Goal: Task Accomplishment & Management: Manage account settings

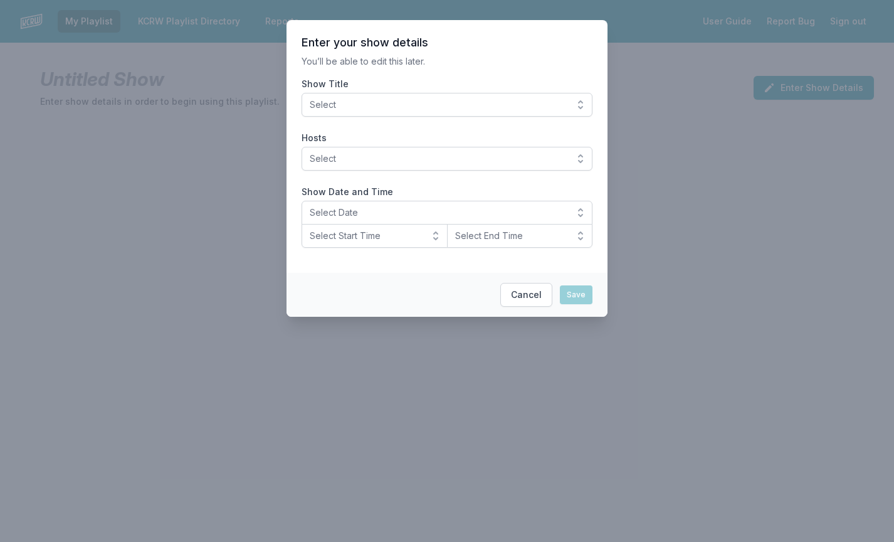
click at [395, 104] on span "Select" at bounding box center [438, 104] width 257 height 13
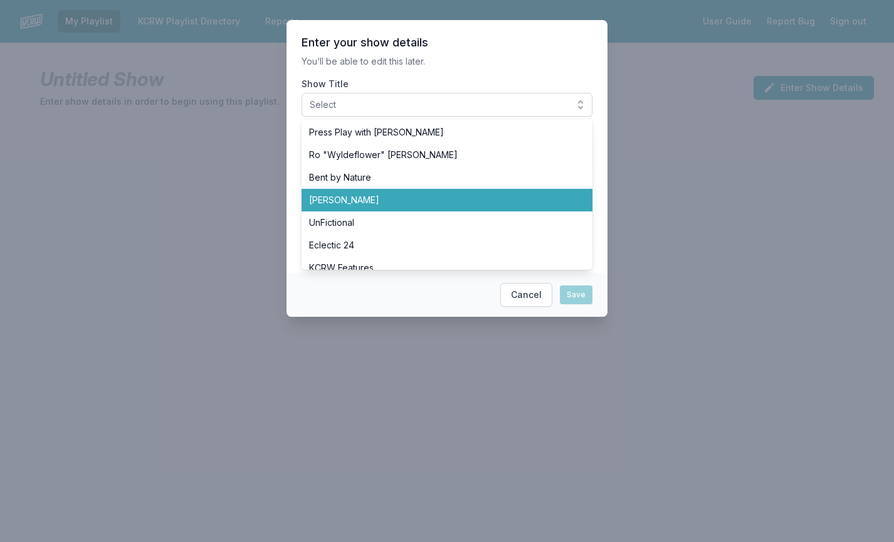
scroll to position [537, 0]
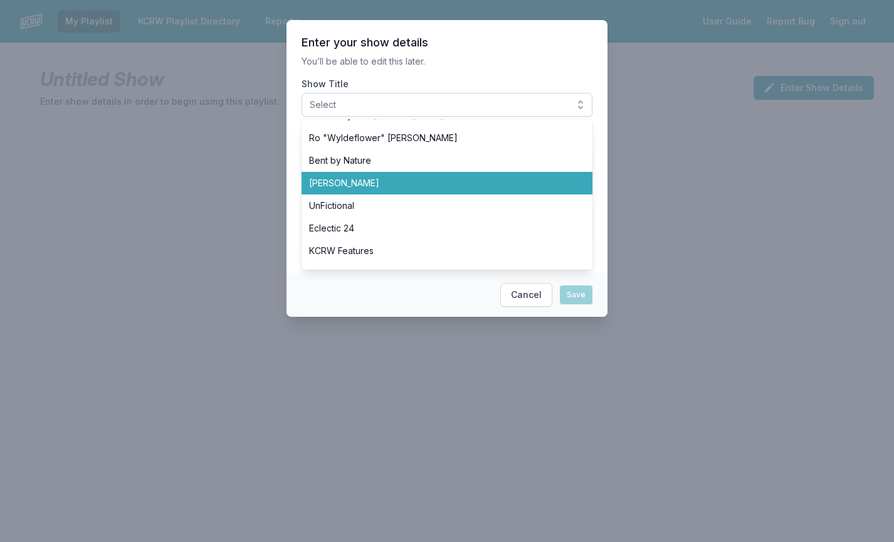
click at [364, 186] on span "[PERSON_NAME]" at bounding box center [439, 183] width 261 height 13
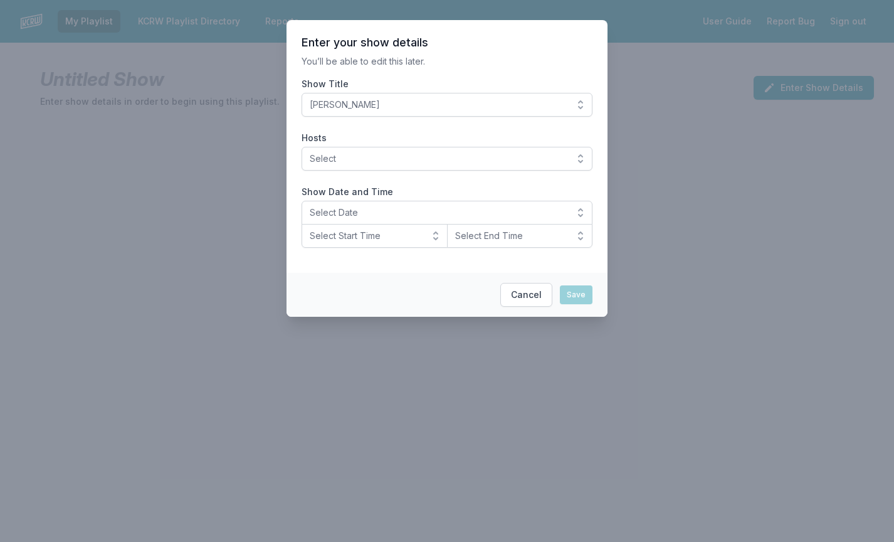
click at [379, 162] on span "Select" at bounding box center [438, 158] width 257 height 13
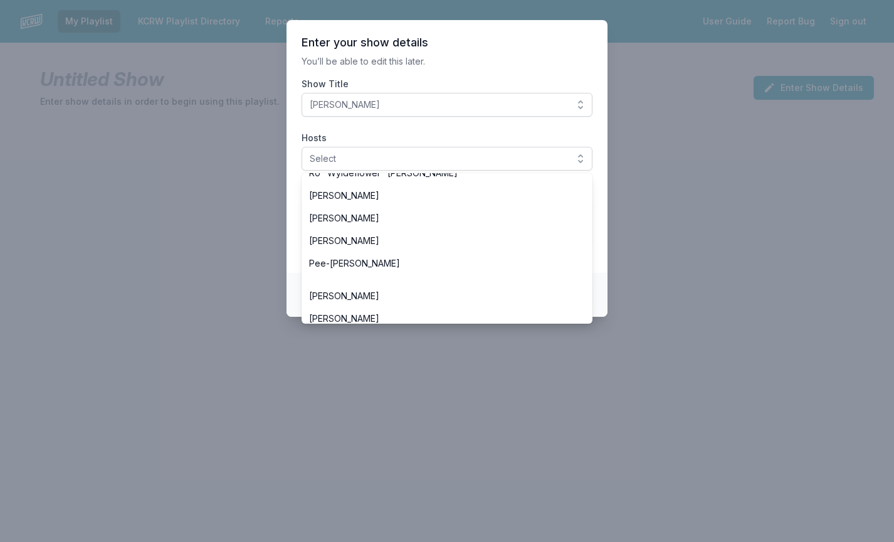
scroll to position [550, 0]
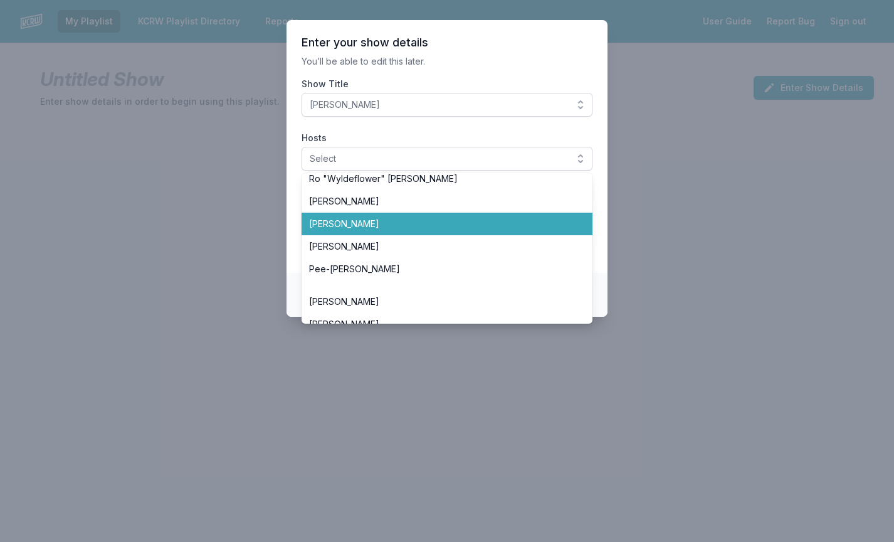
click at [328, 222] on span "[PERSON_NAME]" at bounding box center [439, 223] width 261 height 13
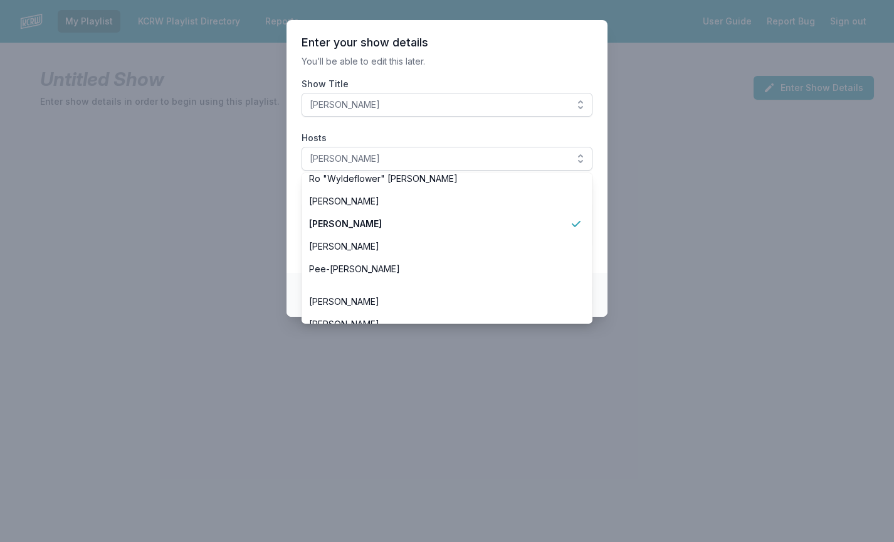
click at [293, 233] on section "Enter your show details You’ll be able to edit this later. Show Title SiLVA Hos…" at bounding box center [446, 146] width 321 height 253
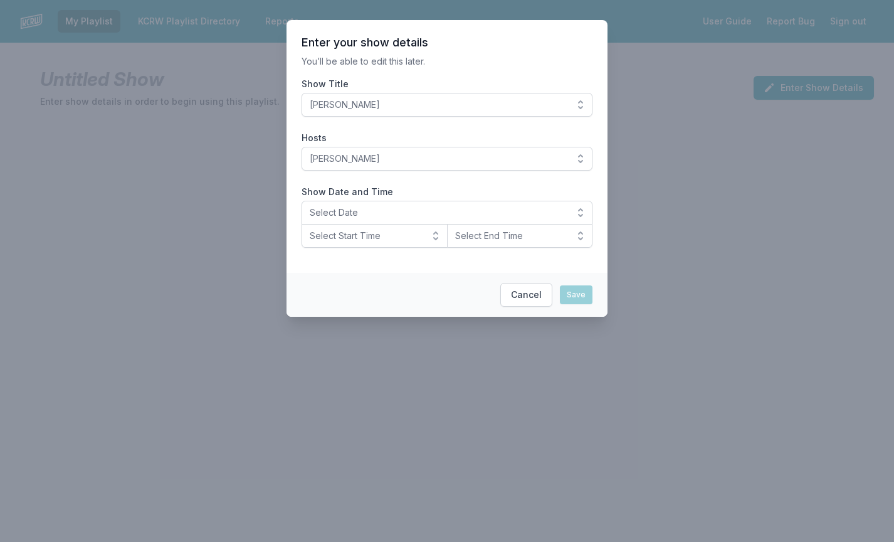
click at [381, 214] on span "Select Date" at bounding box center [438, 212] width 257 height 13
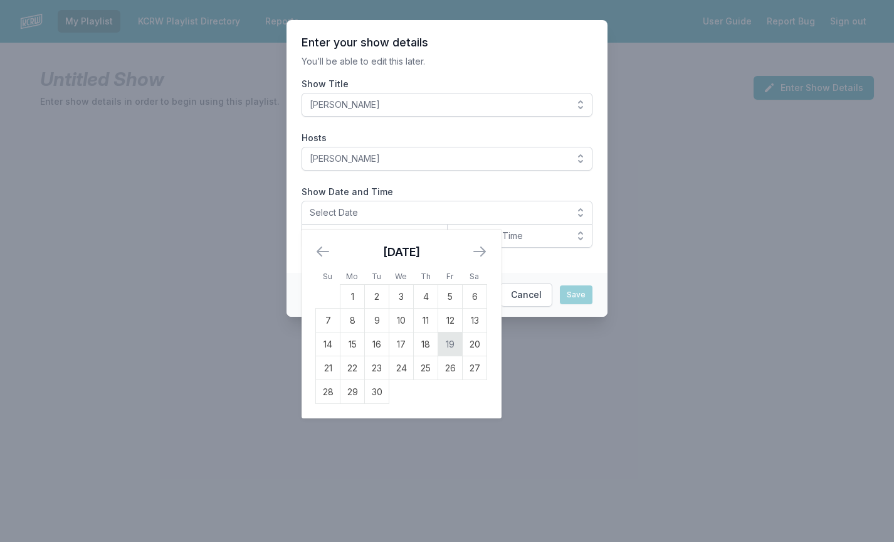
click at [457, 344] on td "19" at bounding box center [450, 344] width 24 height 24
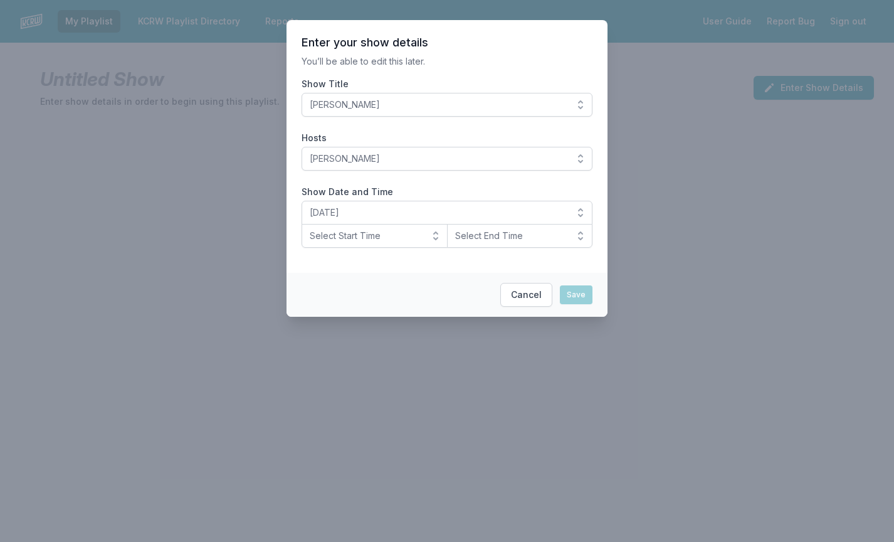
click at [354, 238] on span "Select Start Time" at bounding box center [366, 235] width 112 height 13
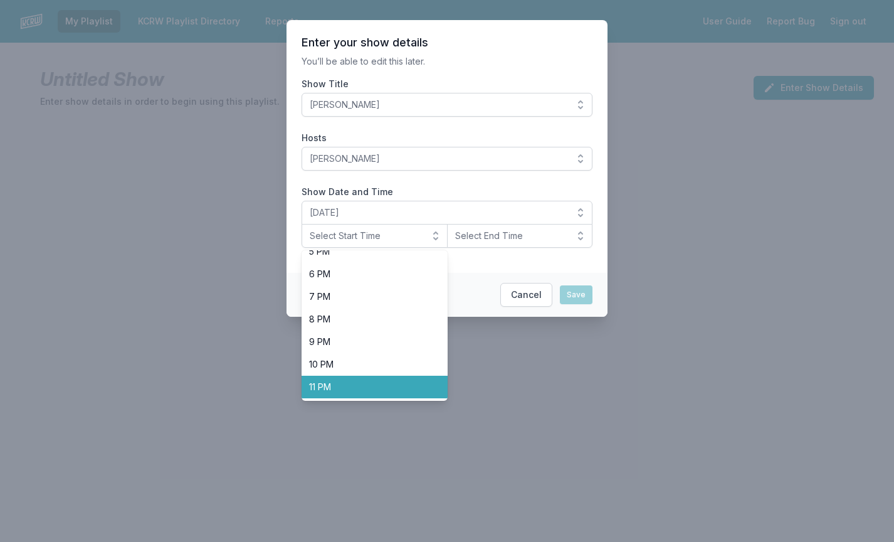
scroll to position [396, 0]
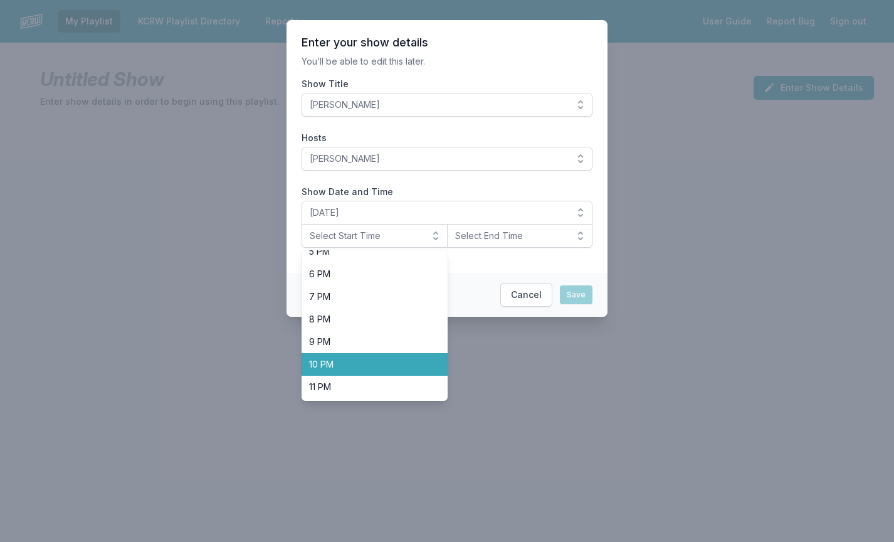
click at [327, 366] on span "10 PM" at bounding box center [367, 364] width 116 height 13
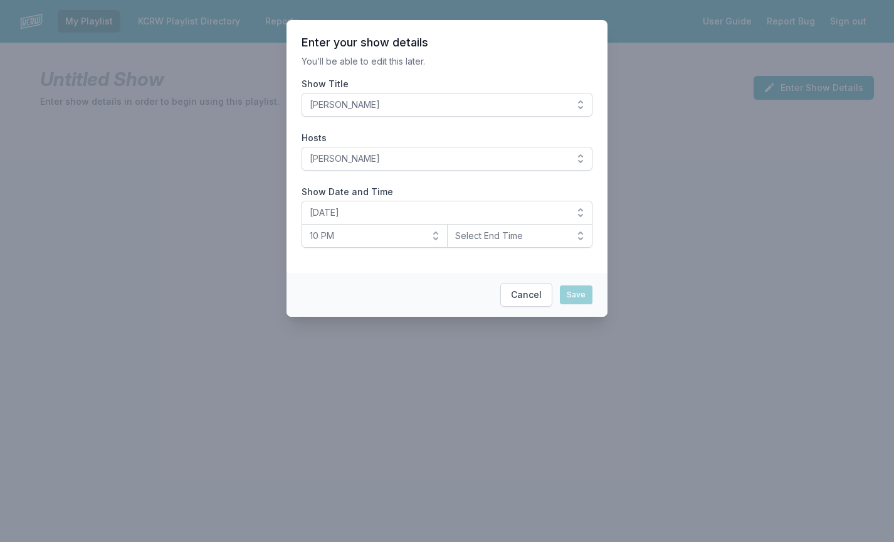
click at [513, 241] on span "Select End Time" at bounding box center [511, 235] width 112 height 13
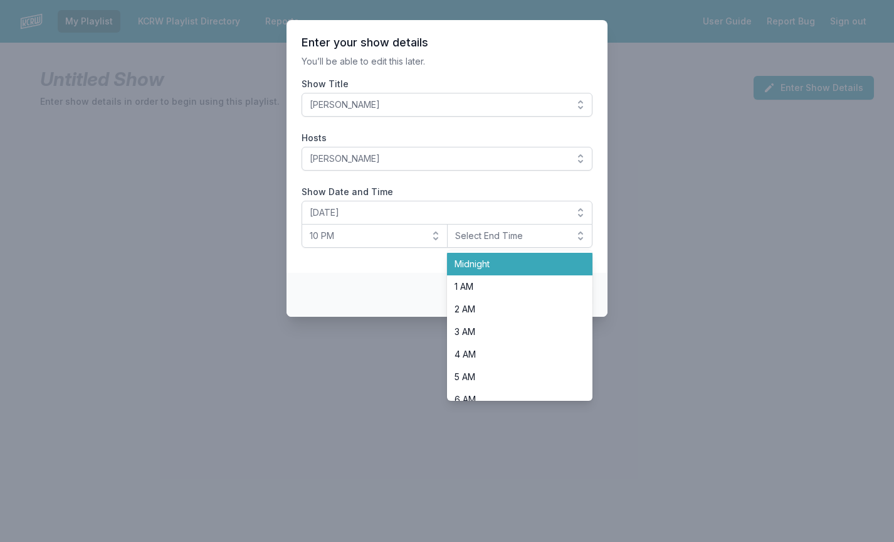
click at [492, 260] on span "Midnight" at bounding box center [512, 264] width 116 height 13
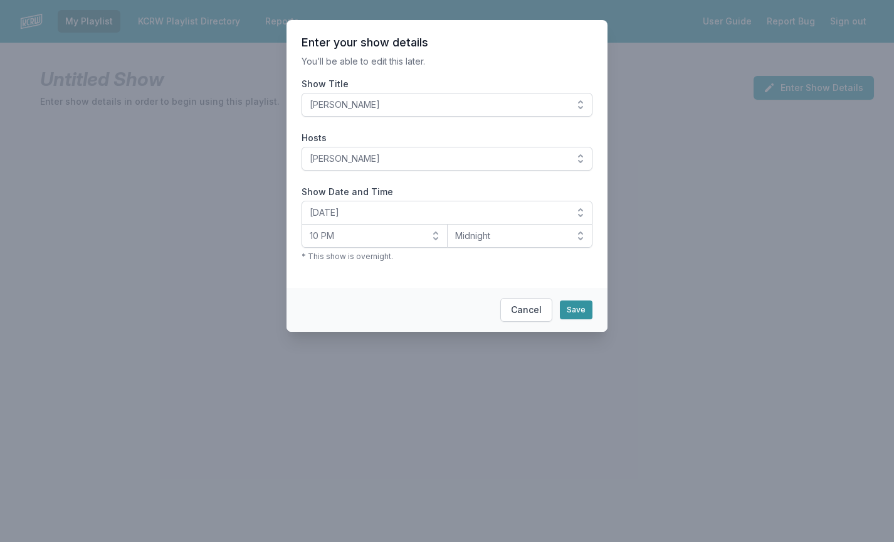
click at [573, 308] on button "Save" at bounding box center [576, 309] width 33 height 19
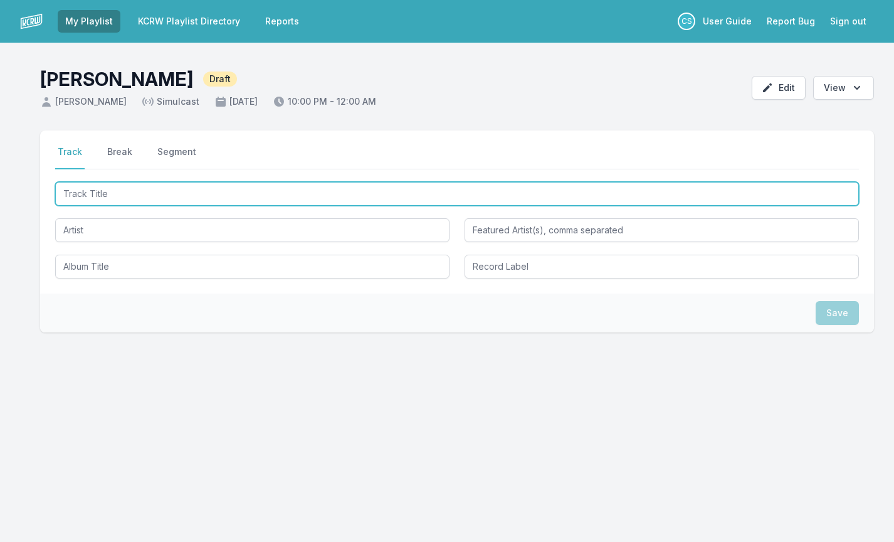
click at [107, 195] on input "Track Title" at bounding box center [457, 194] width 804 height 24
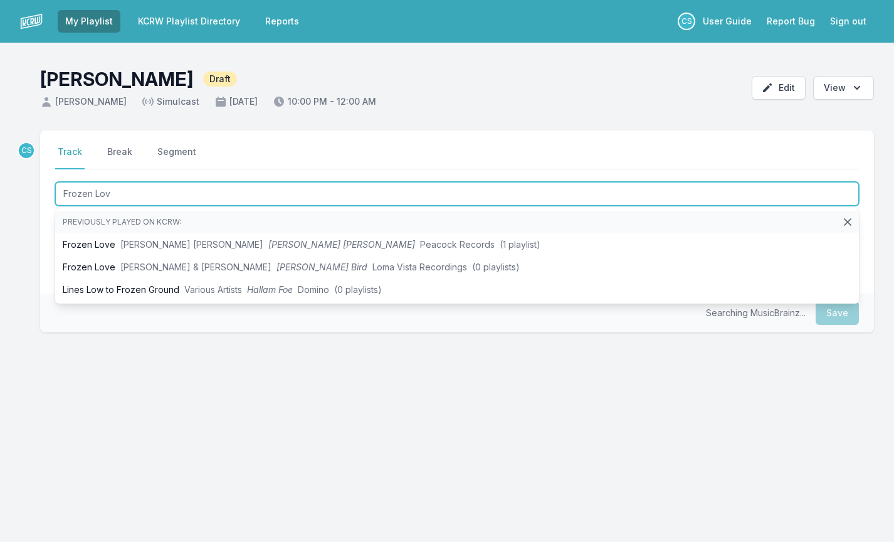
type input "Frozen Love"
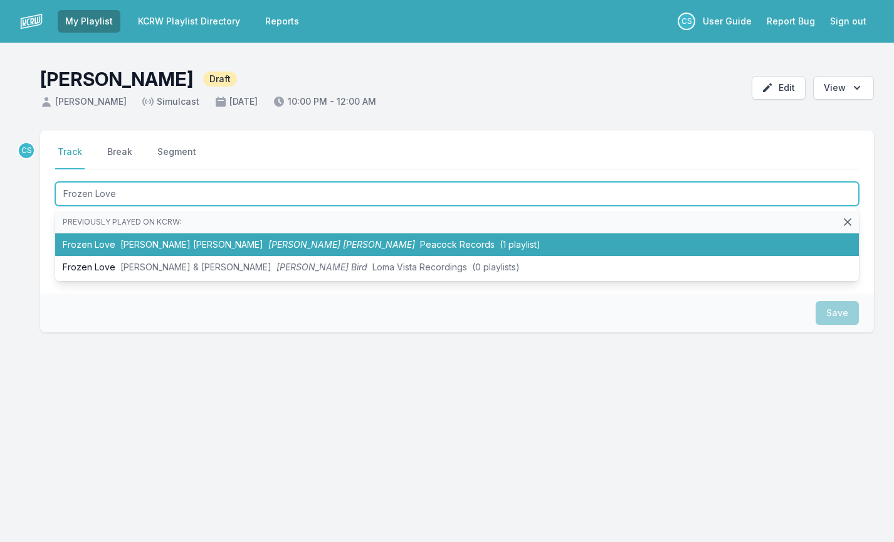
click at [153, 250] on li "Frozen Love [PERSON_NAME] [PERSON_NAME] [PERSON_NAME] [PERSON_NAME] [PERSON_NAM…" at bounding box center [457, 244] width 804 height 23
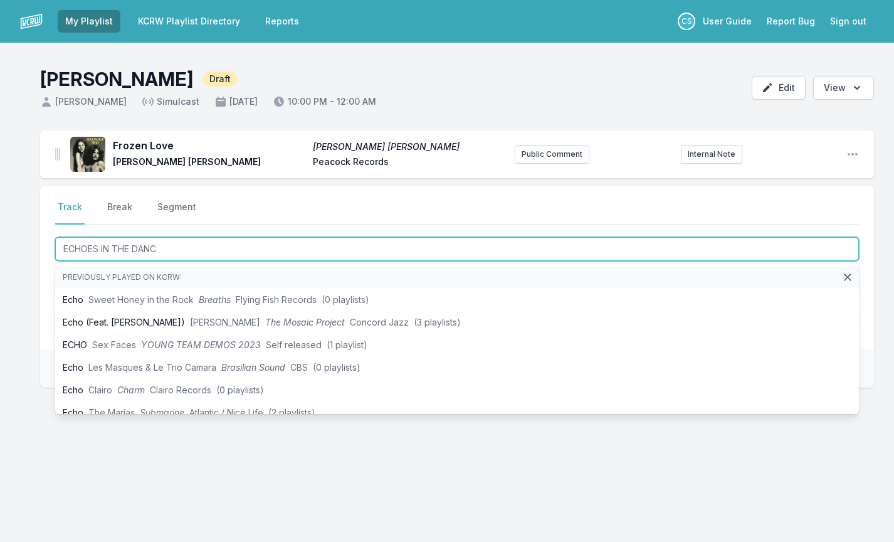
type input "ECHOES IN THE DANCE"
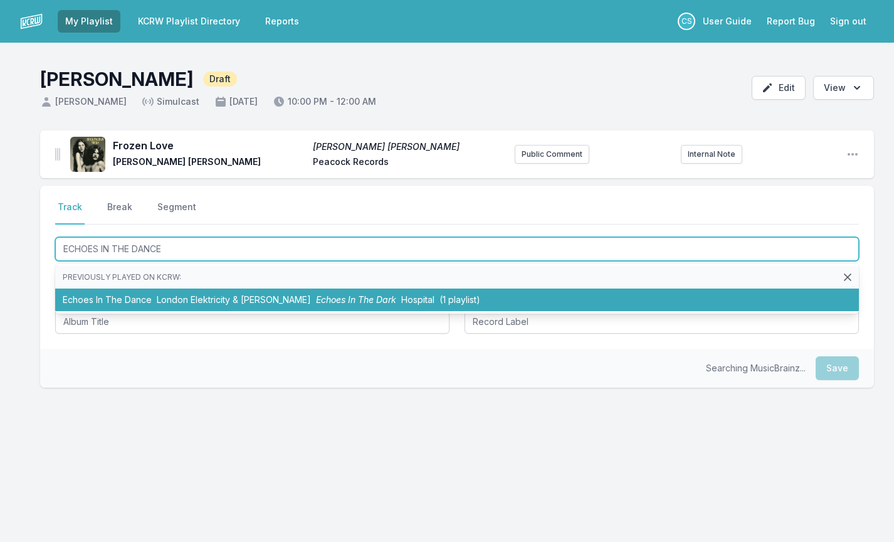
click at [108, 301] on li "Echoes In The Dance London Elektricity & [PERSON_NAME] Echoes In The Dark Hospi…" at bounding box center [457, 299] width 804 height 23
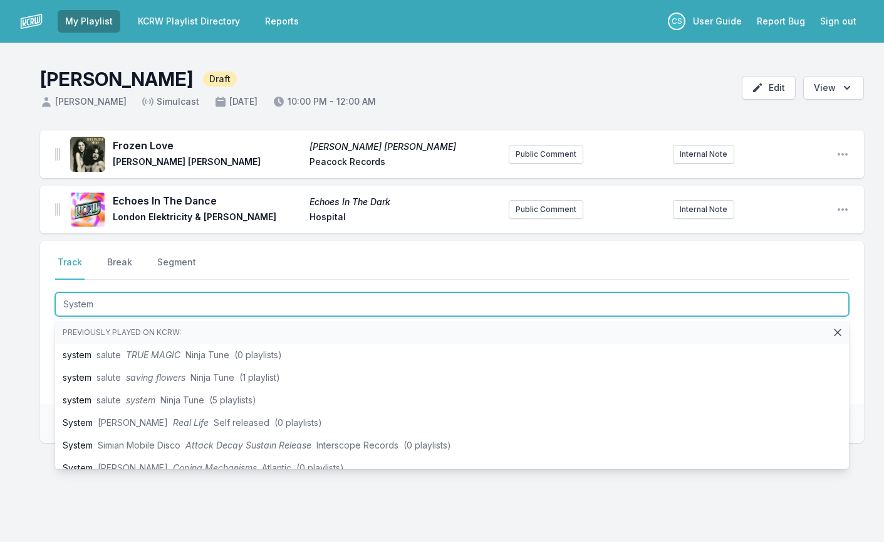
type input "System"
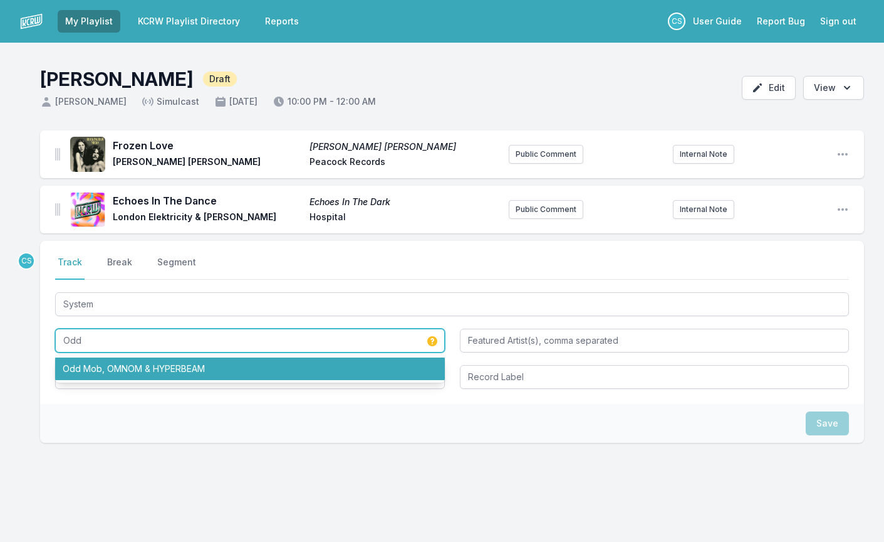
click at [147, 364] on li "Odd Mob, OMNOM & HYPERBEAM" at bounding box center [250, 368] width 390 height 23
type input "Odd Mob, OMNOM & HYPERBEAM"
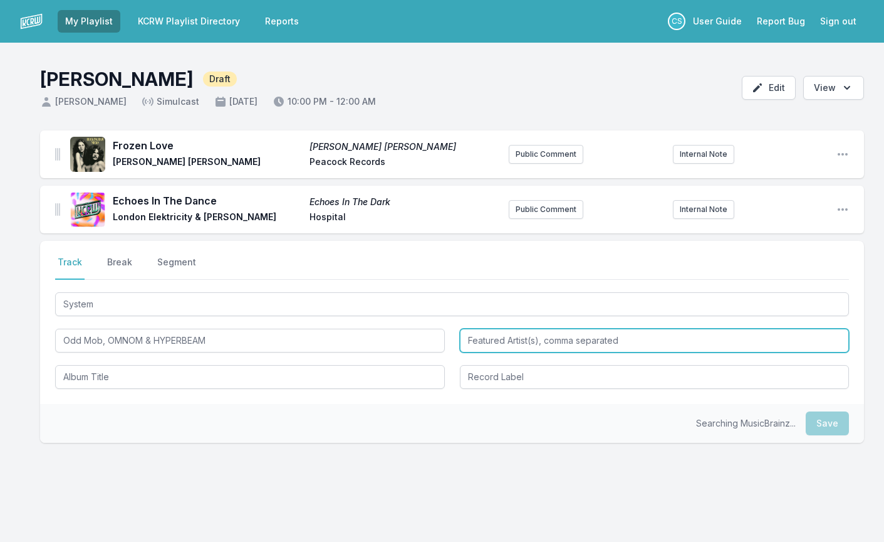
click at [535, 342] on input "Featured Artist(s), comma separated" at bounding box center [655, 340] width 390 height 24
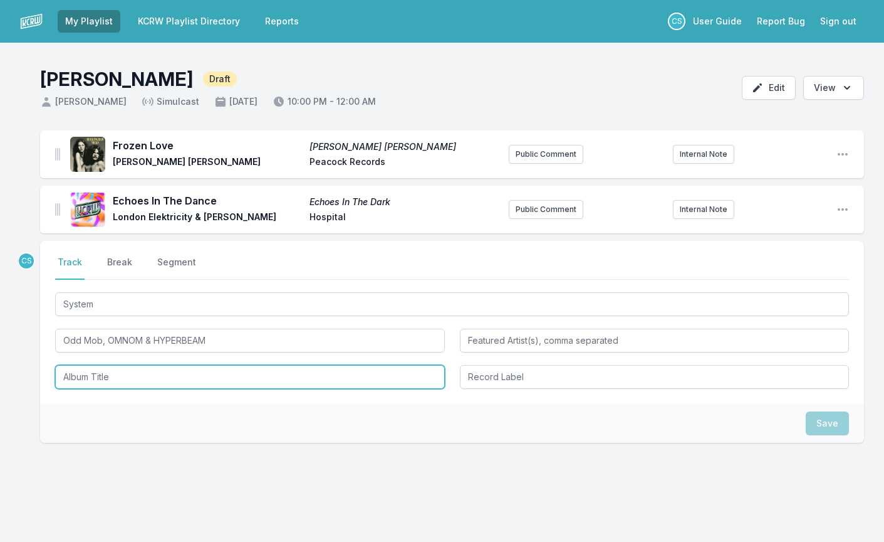
click at [248, 375] on input "Album Title" at bounding box center [250, 377] width 390 height 24
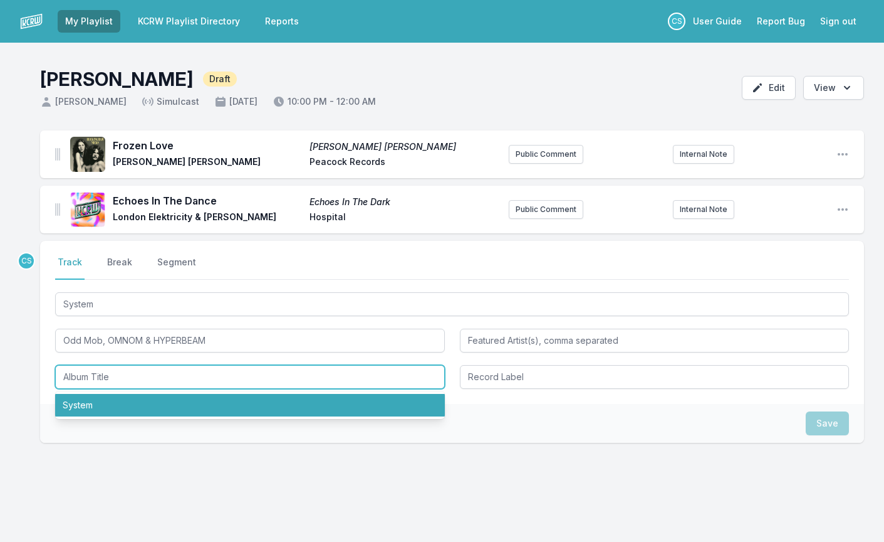
click at [228, 402] on li "System" at bounding box center [250, 405] width 390 height 23
type input "System"
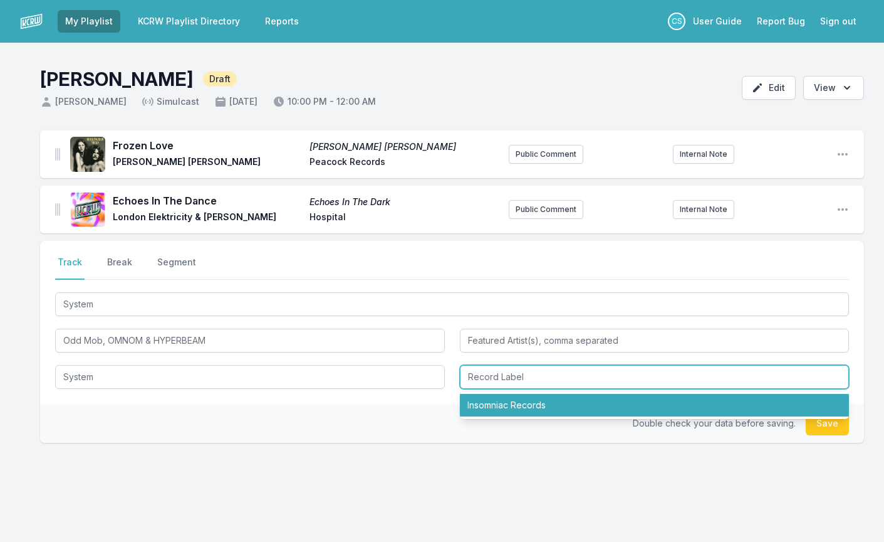
click at [552, 387] on input "Record Label" at bounding box center [655, 377] width 390 height 24
click at [539, 408] on li "Insomniac Records" at bounding box center [655, 405] width 390 height 23
type input "Insomniac Records"
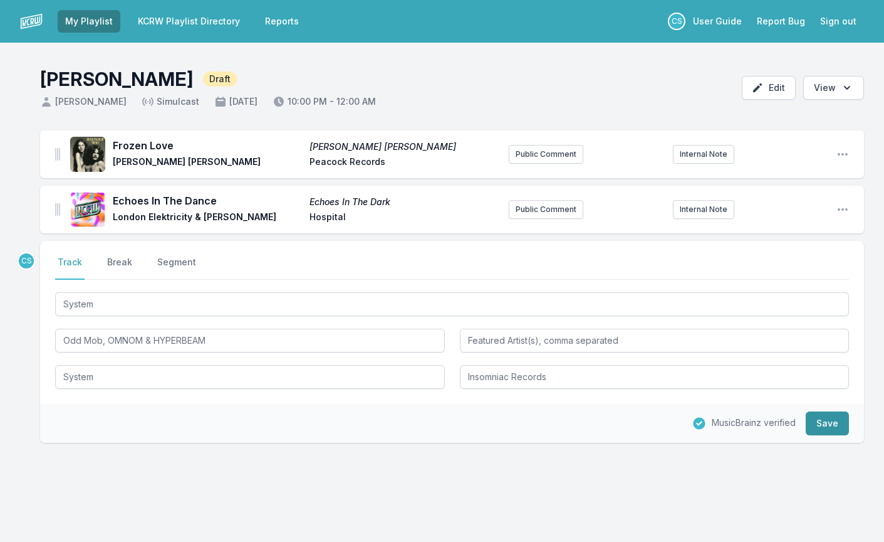
click at [832, 416] on button "Save" at bounding box center [827, 423] width 43 height 24
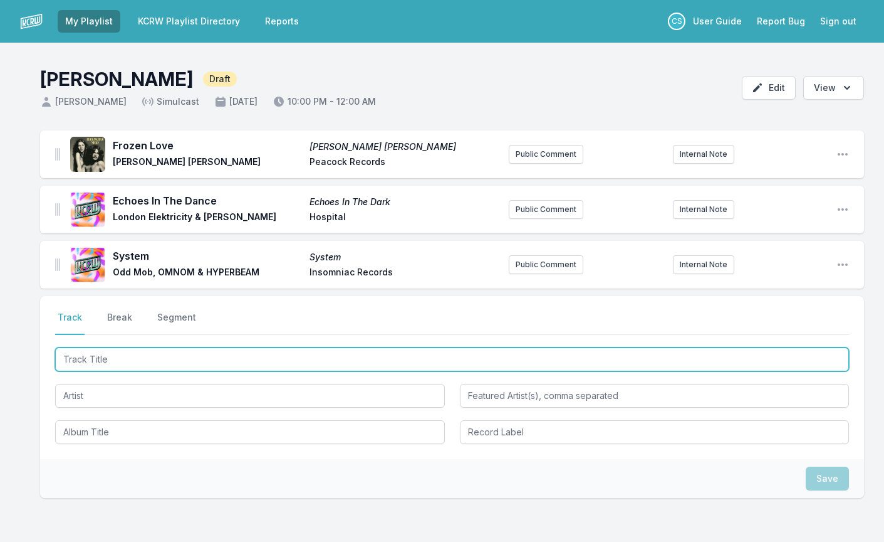
click at [137, 360] on input "Track Title" at bounding box center [452, 359] width 794 height 24
type input "Another Summer Love"
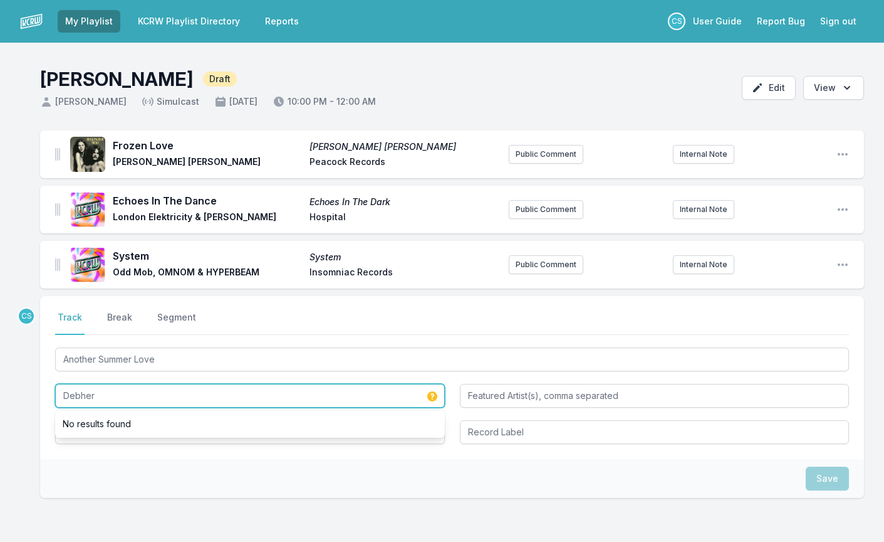
type input "Debher"
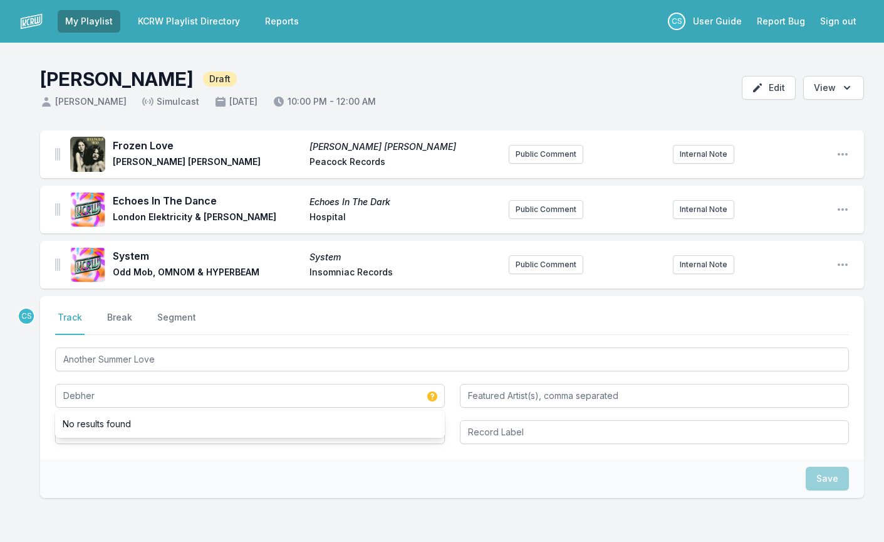
click at [110, 488] on div "Save" at bounding box center [452, 478] width 824 height 39
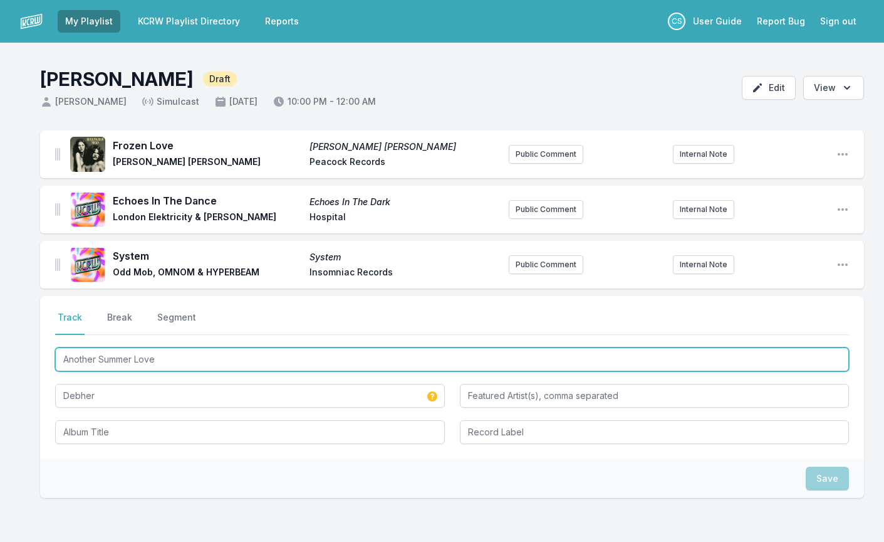
click at [174, 364] on input "Another Summer Love" at bounding box center [452, 359] width 794 height 24
click at [174, 363] on input "Another Summer Love" at bounding box center [452, 359] width 794 height 24
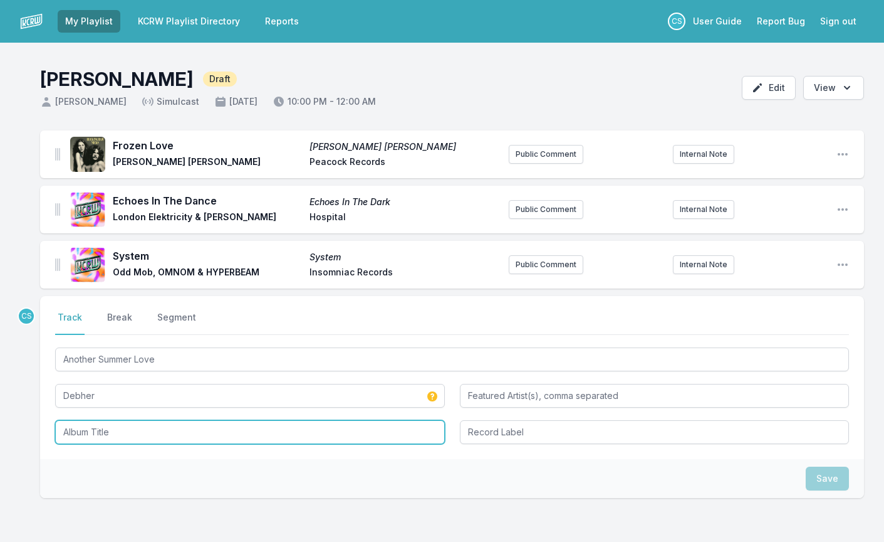
click at [158, 441] on input "Album Title" at bounding box center [250, 432] width 390 height 24
paste input "Another Summer Love"
type input "Another Summer Love"
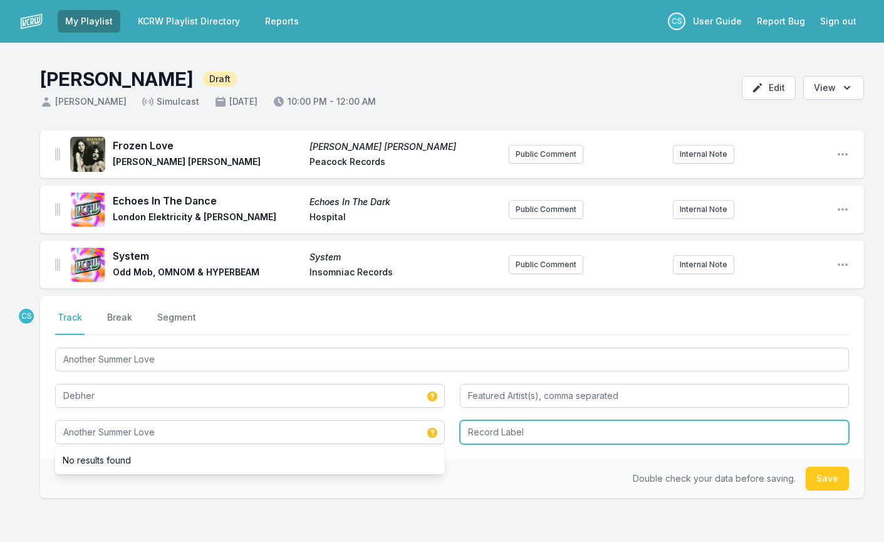
click at [520, 437] on input "Record Label" at bounding box center [655, 432] width 390 height 24
type input "Sunrise Digital"
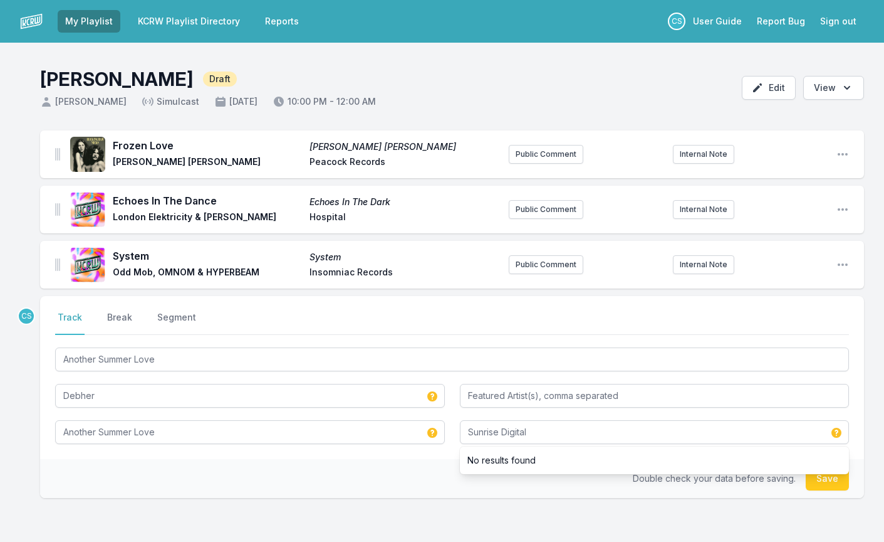
click at [440, 498] on div "CS Select a tab Track Break Segment Track Break Segment Another Summer Love Deb…" at bounding box center [452, 437] width 824 height 282
click at [826, 478] on button "Save" at bounding box center [827, 478] width 43 height 24
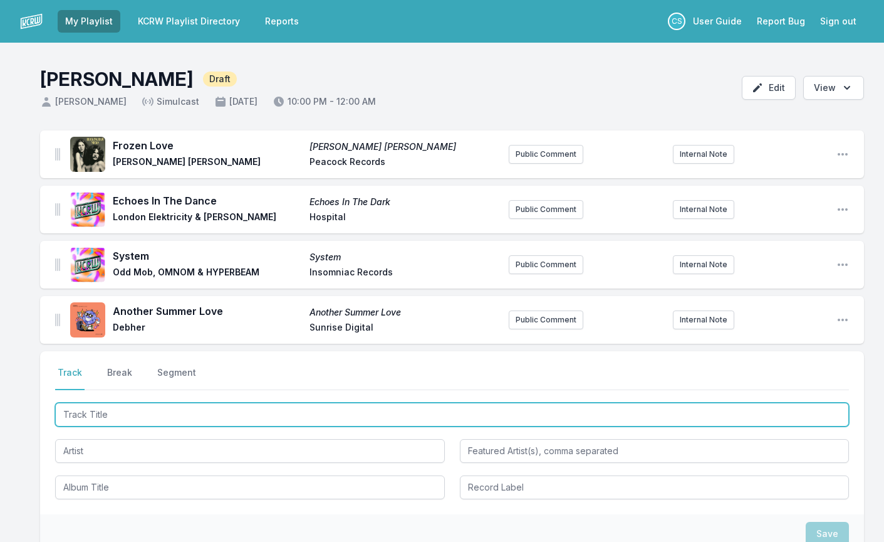
click at [176, 415] on input "Track Title" at bounding box center [452, 414] width 794 height 24
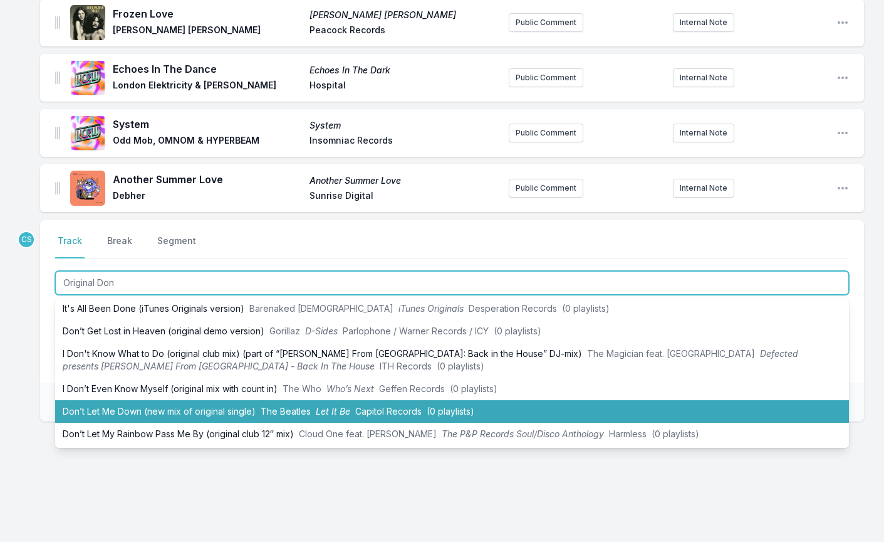
scroll to position [132, 0]
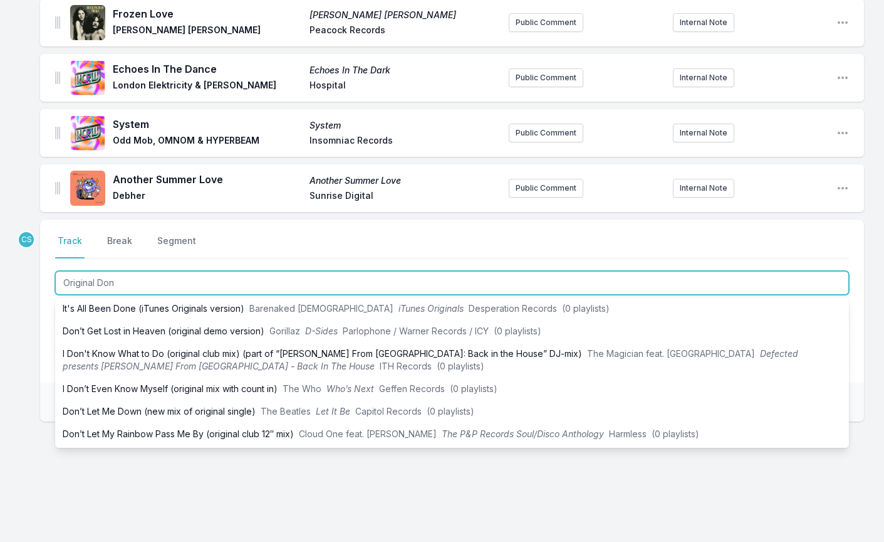
type input "Original Don"
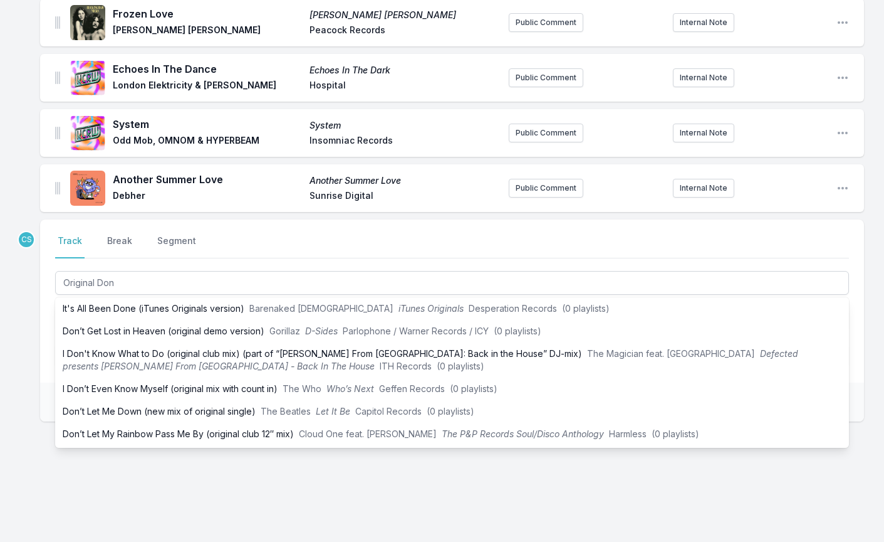
click at [30, 369] on div "Frozen Love [PERSON_NAME] [PERSON_NAME] [PERSON_NAME] [PERSON_NAME] [PERSON_NAM…" at bounding box center [442, 270] width 884 height 543
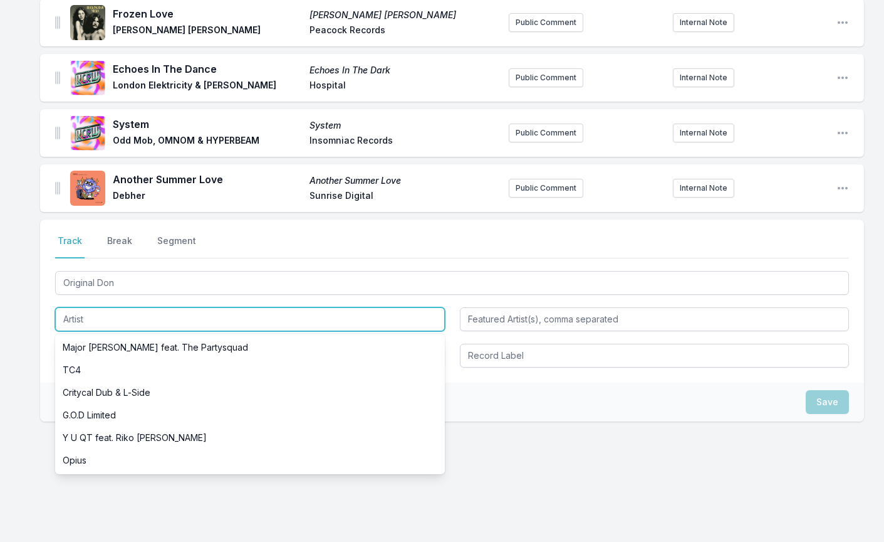
click at [95, 330] on input "Artist" at bounding box center [250, 319] width 390 height 24
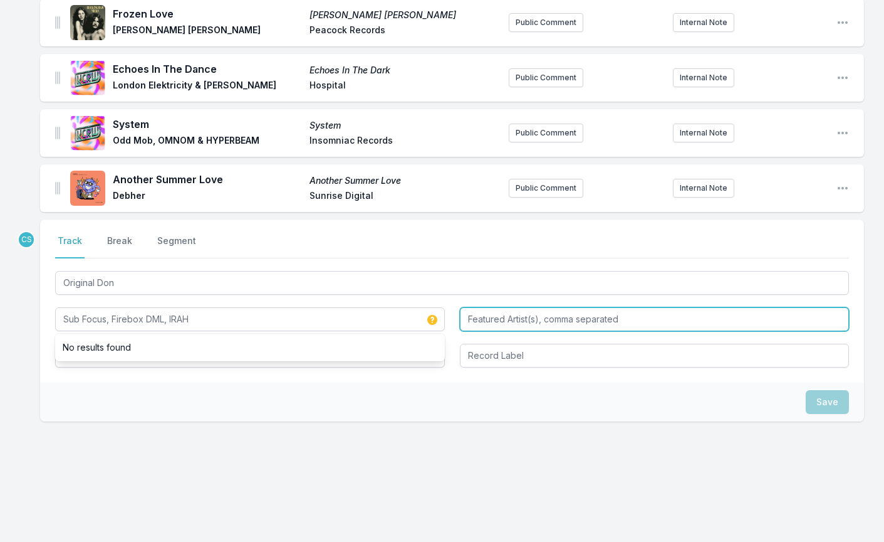
type input "Sub Focus, Firebox DML, IRAH"
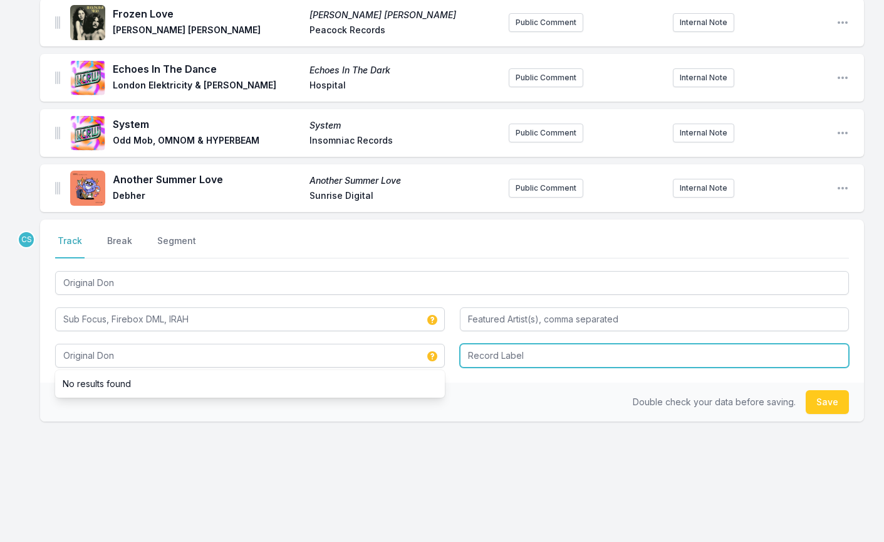
type input "Original Don"
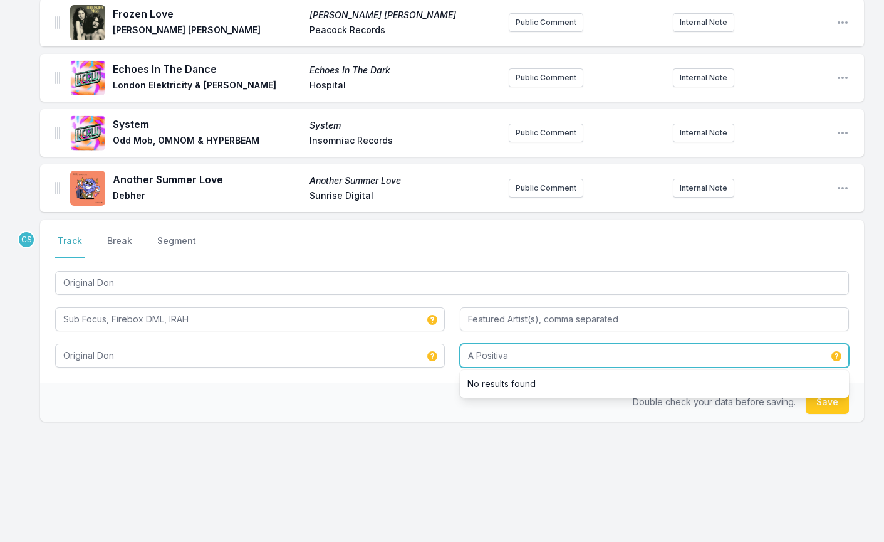
type input "A Positiva"
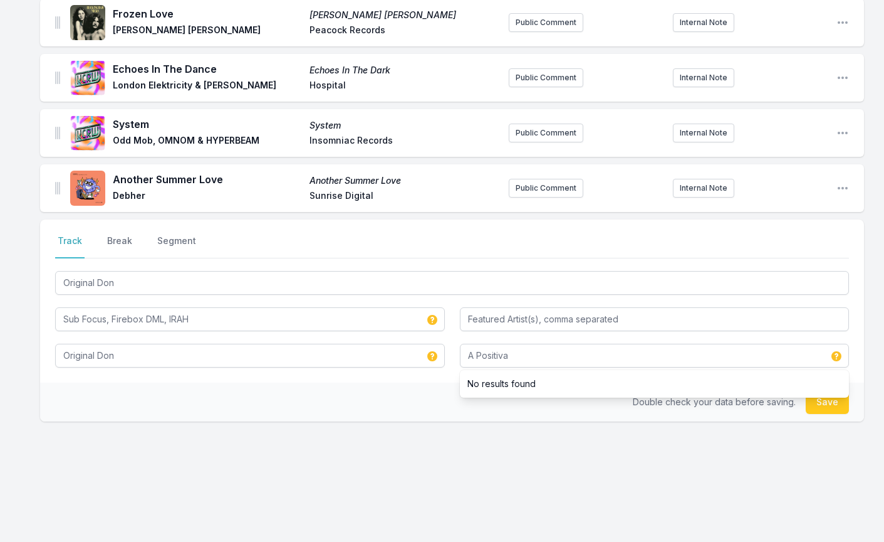
drag, startPoint x: 165, startPoint y: 448, endPoint x: 154, endPoint y: 455, distance: 12.7
click at [164, 449] on div "Select a tab Track Break Segment Track Break Segment Original Don Sub Focus, Fi…" at bounding box center [452, 360] width 824 height 282
click at [830, 408] on button "Save" at bounding box center [827, 402] width 43 height 24
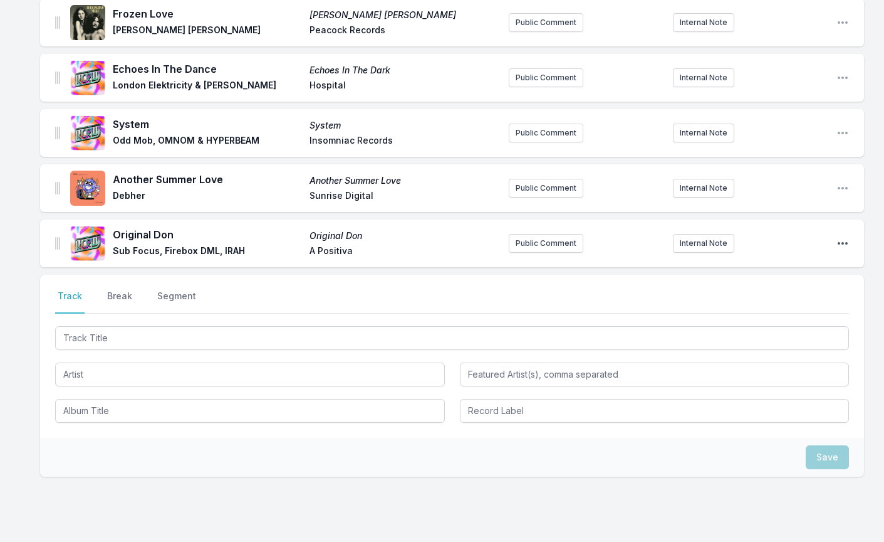
click at [841, 243] on icon "Open playlist item options" at bounding box center [843, 243] width 13 height 13
click at [780, 269] on button "Edit Track Details" at bounding box center [779, 268] width 140 height 23
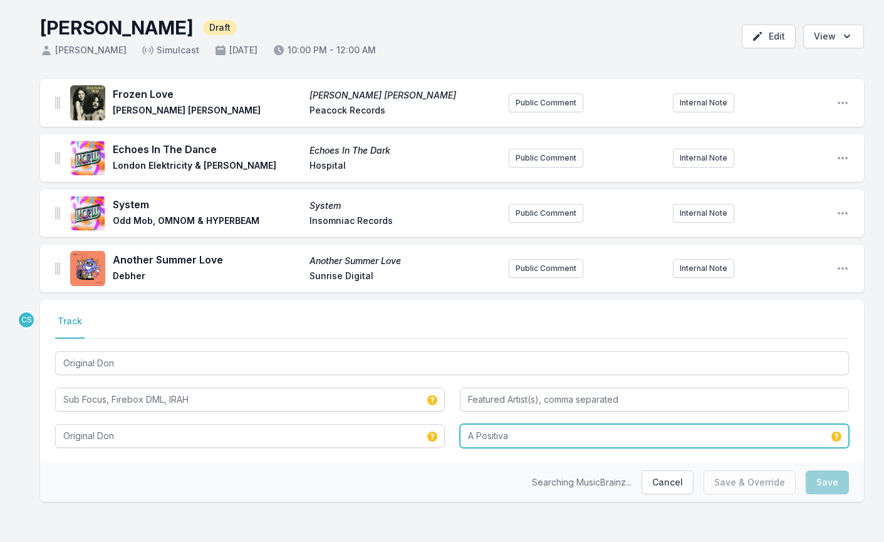
click at [561, 435] on input "A Positiva" at bounding box center [655, 436] width 390 height 24
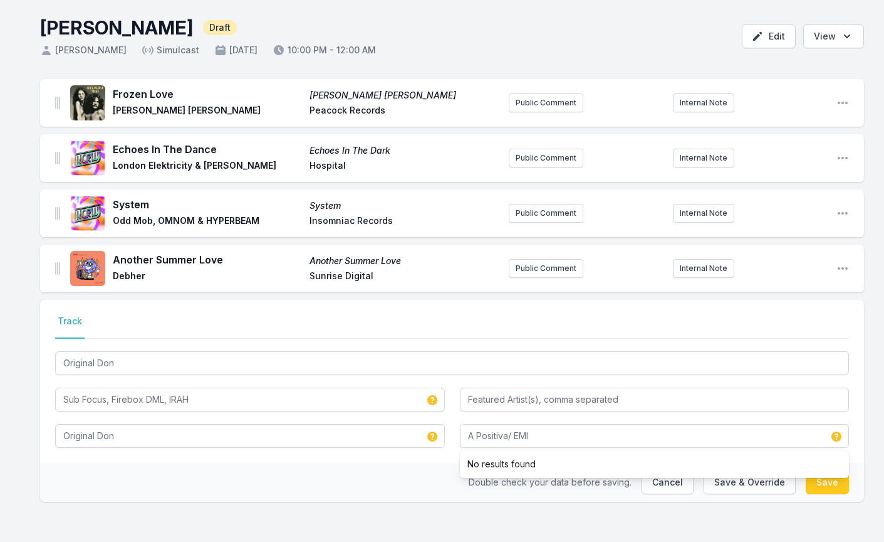
click at [391, 482] on div "Double check your data before saving. Cancel Save & Override Save" at bounding box center [452, 482] width 824 height 39
click at [837, 478] on button "Save" at bounding box center [827, 482] width 43 height 24
type input "A Positiva"
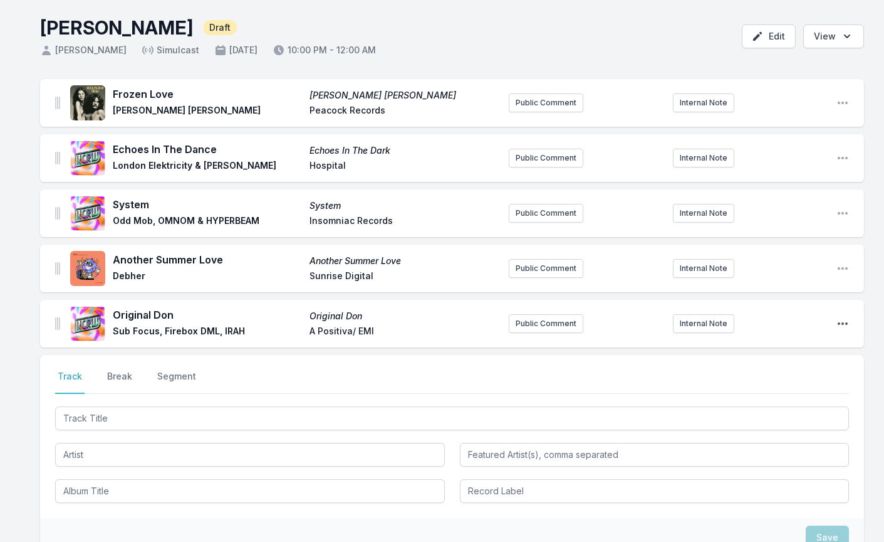
click at [840, 325] on icon "Open playlist item options" at bounding box center [843, 323] width 13 height 13
click at [822, 340] on button "Edit Track Details" at bounding box center [779, 348] width 140 height 23
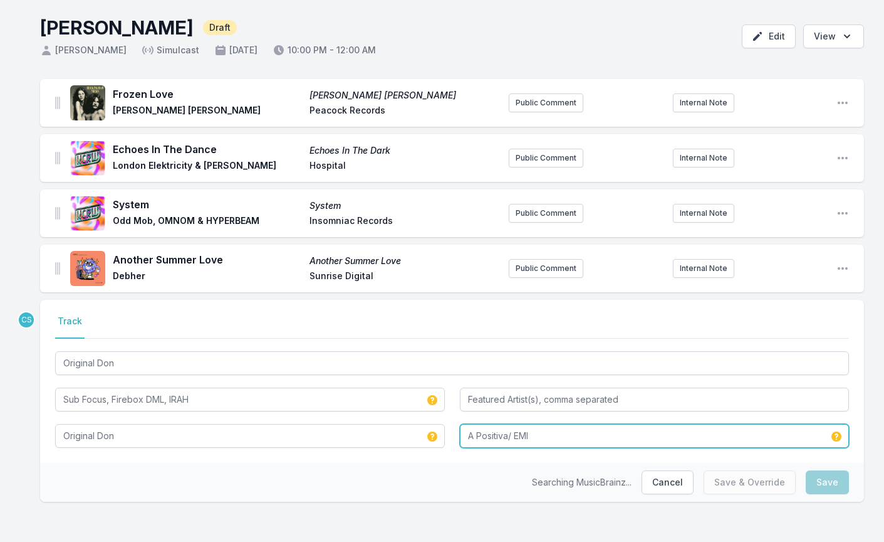
click at [509, 437] on input "A Positiva/ EMI" at bounding box center [655, 436] width 390 height 24
click at [516, 434] on input "A Positiva/ EMI" at bounding box center [655, 436] width 390 height 24
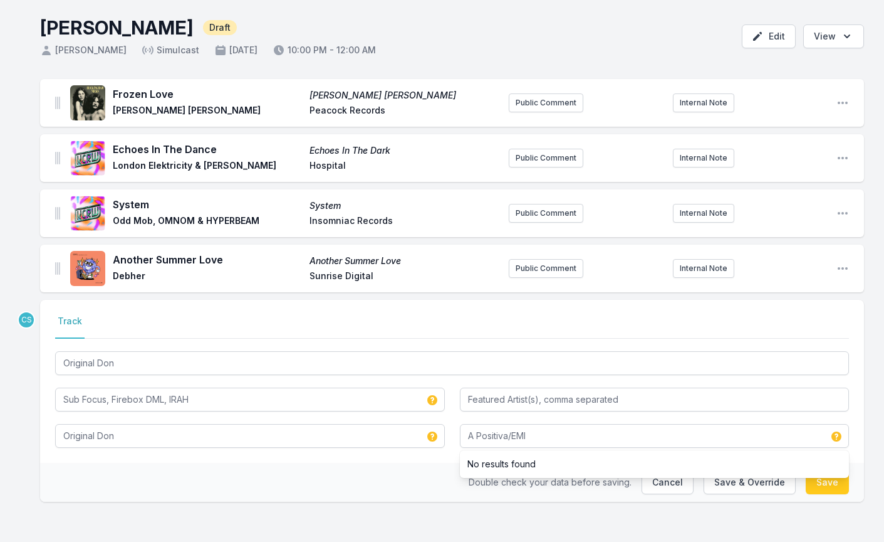
click at [770, 511] on div "Frozen Love [PERSON_NAME] [PERSON_NAME] [PERSON_NAME] [PERSON_NAME] [PERSON_NAM…" at bounding box center [442, 310] width 884 height 463
click at [817, 485] on button "Save" at bounding box center [827, 482] width 43 height 24
type input "A Positiva/ EMI"
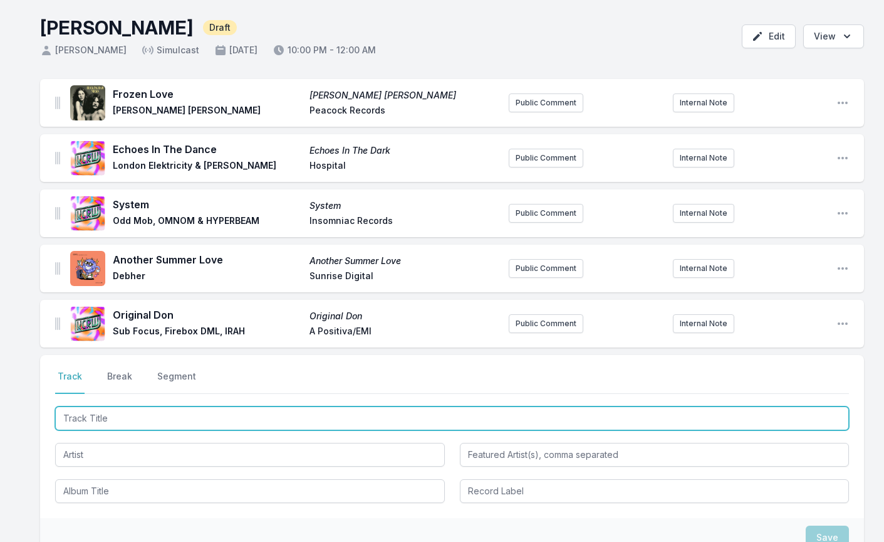
click at [127, 419] on input "Track Title" at bounding box center [452, 418] width 794 height 24
type input "Obsession"
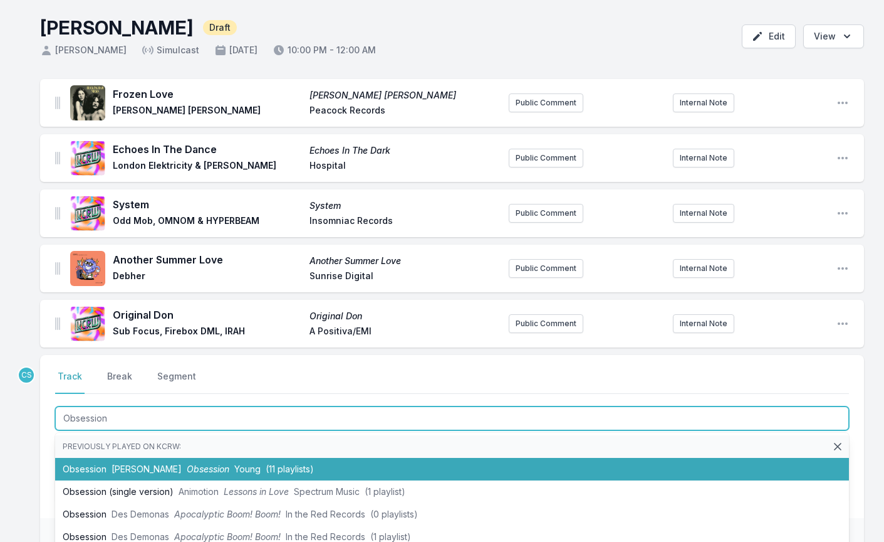
click at [187, 472] on span "Obsession" at bounding box center [208, 468] width 43 height 11
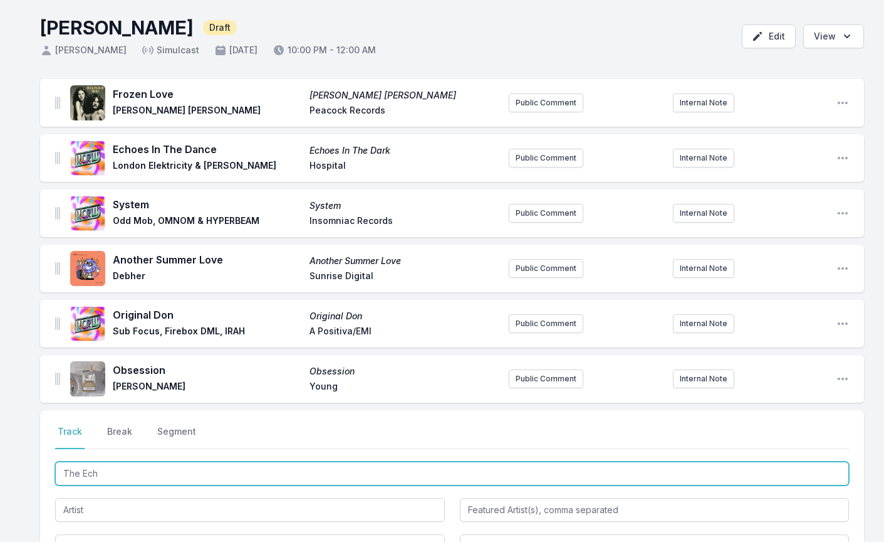
type input "The Echo"
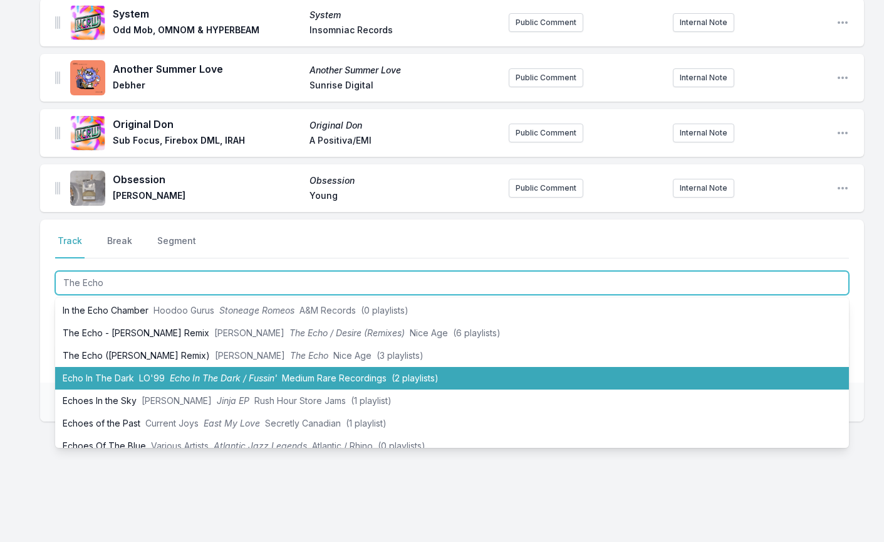
scroll to position [273, 0]
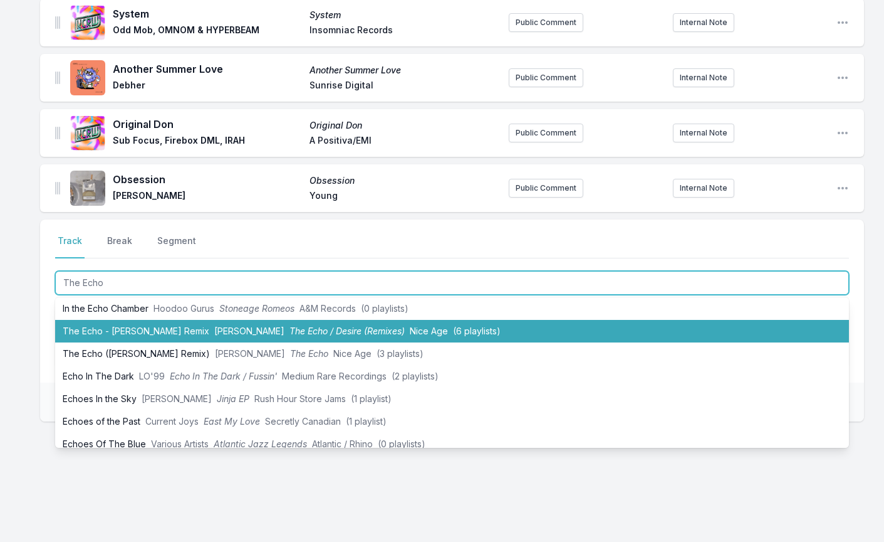
click at [290, 333] on span "The Echo / Desire (Remixes)" at bounding box center [347, 330] width 115 height 11
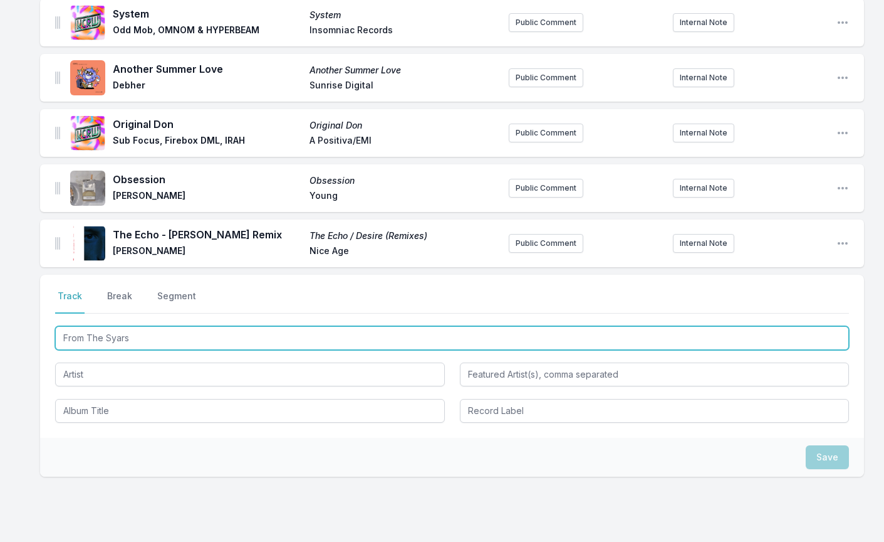
scroll to position [0, 0]
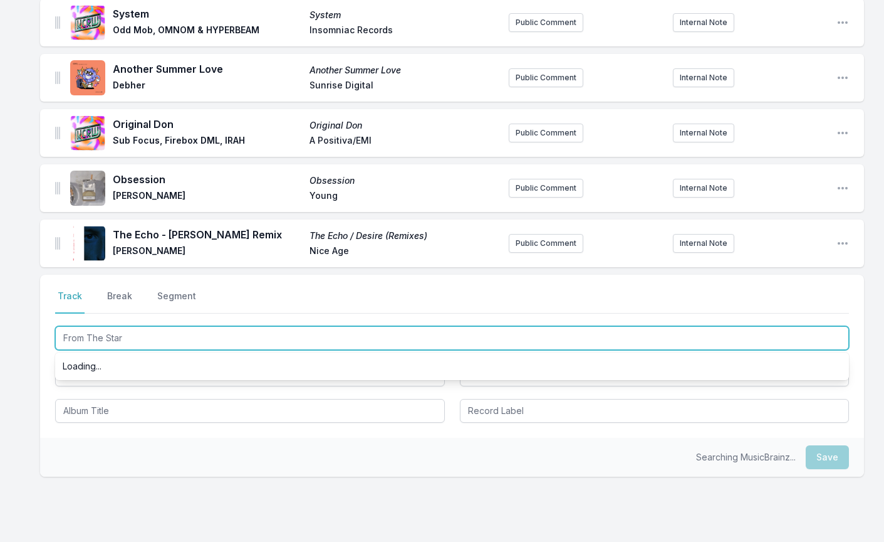
type input "From The Stars"
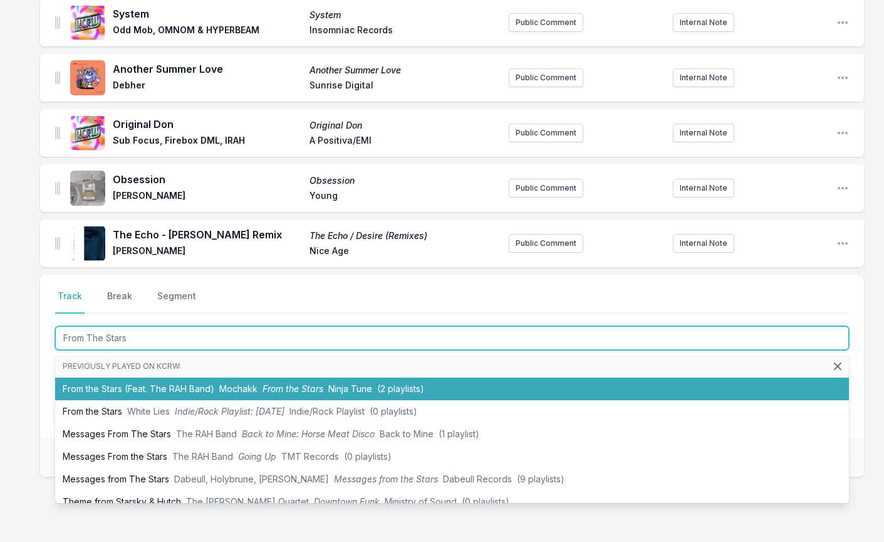
click at [97, 382] on li "From the Stars (Feat. The RAH Band) Mochakk From the Stars Ninja Tune (2 playli…" at bounding box center [452, 388] width 794 height 23
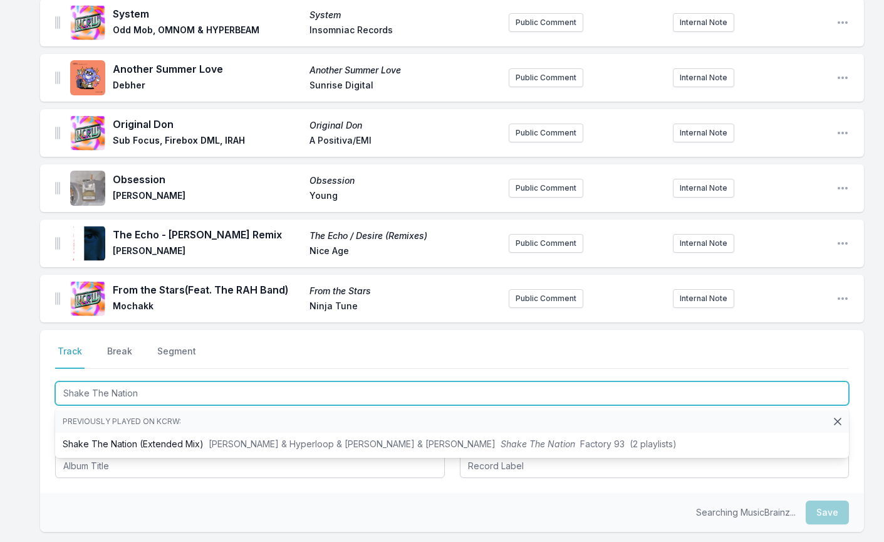
type input "Shake The Nation"
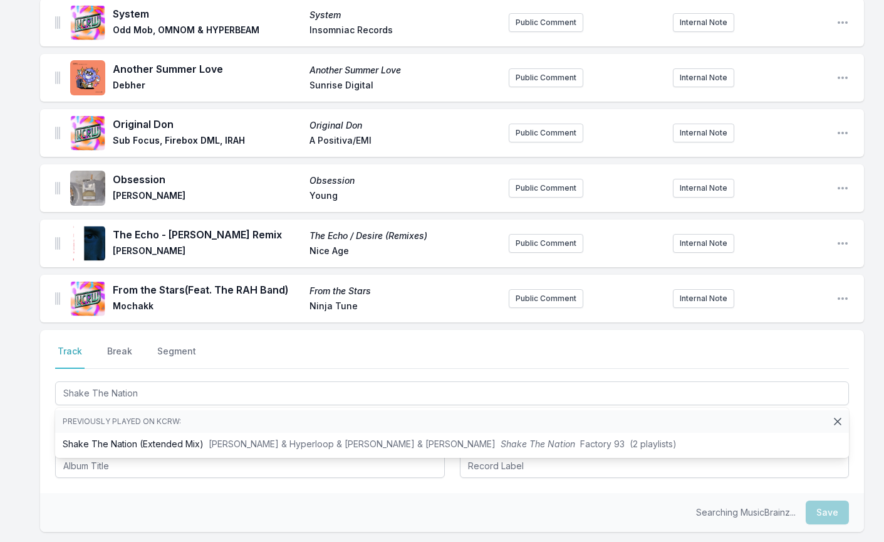
click at [221, 431] on li "Previously played on KCRW:" at bounding box center [452, 421] width 794 height 23
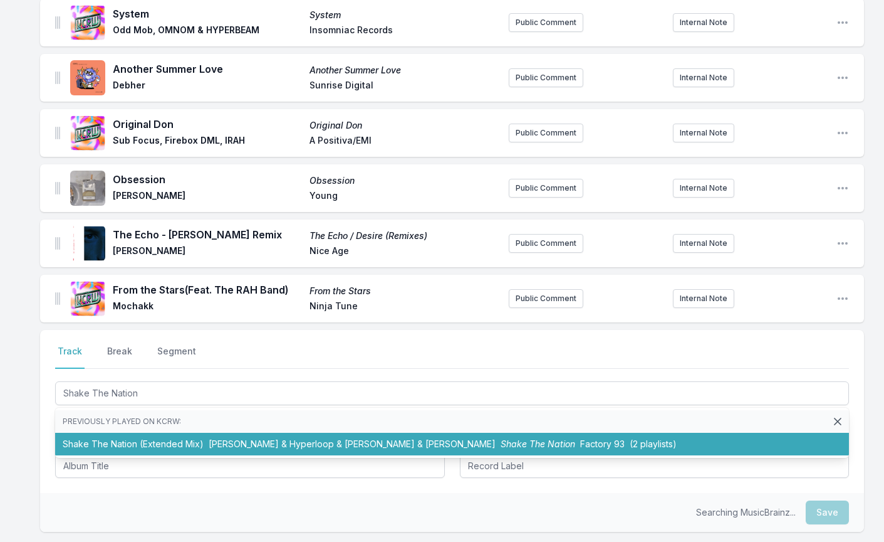
click at [216, 441] on span "[PERSON_NAME] & Hyperloop & [PERSON_NAME] & [PERSON_NAME]" at bounding box center [352, 443] width 287 height 11
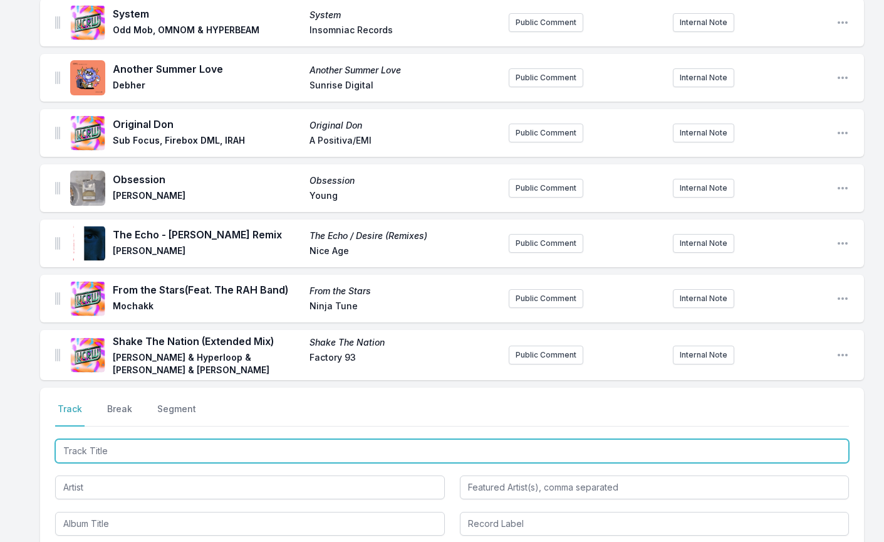
click at [100, 456] on input "Track Title" at bounding box center [452, 451] width 794 height 24
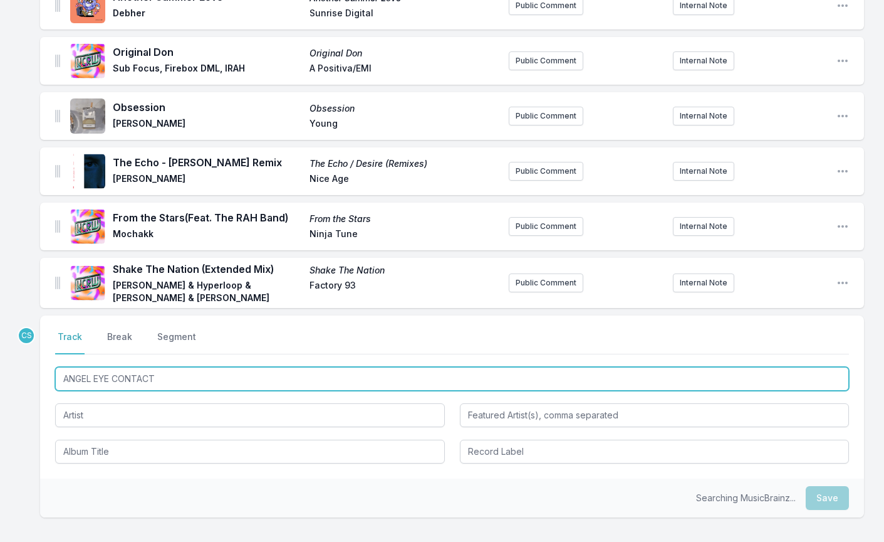
scroll to position [352, 0]
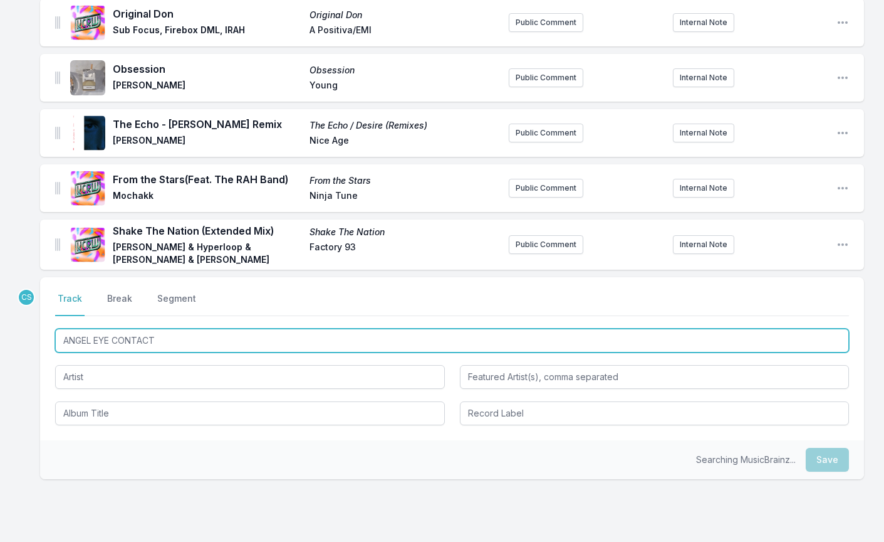
type input "ANGEL EYE CONTACT"
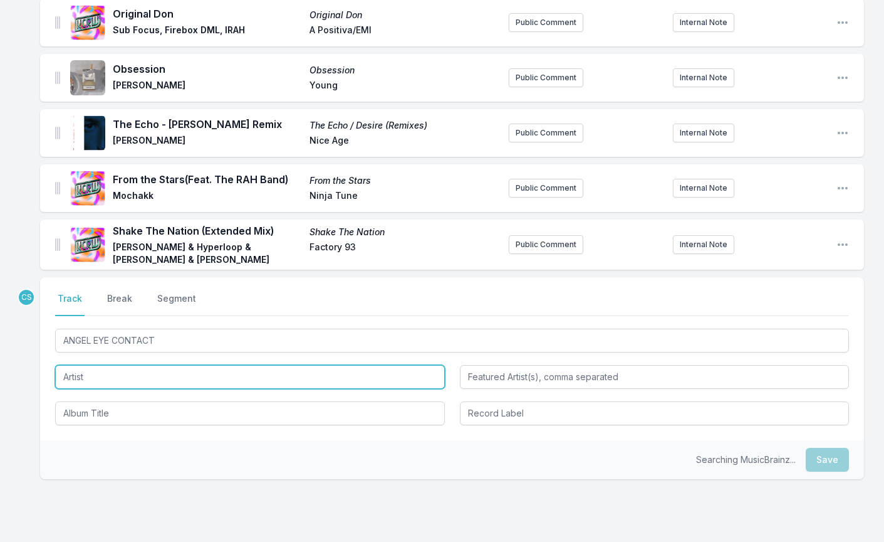
click at [97, 382] on input "Artist" at bounding box center [250, 377] width 390 height 24
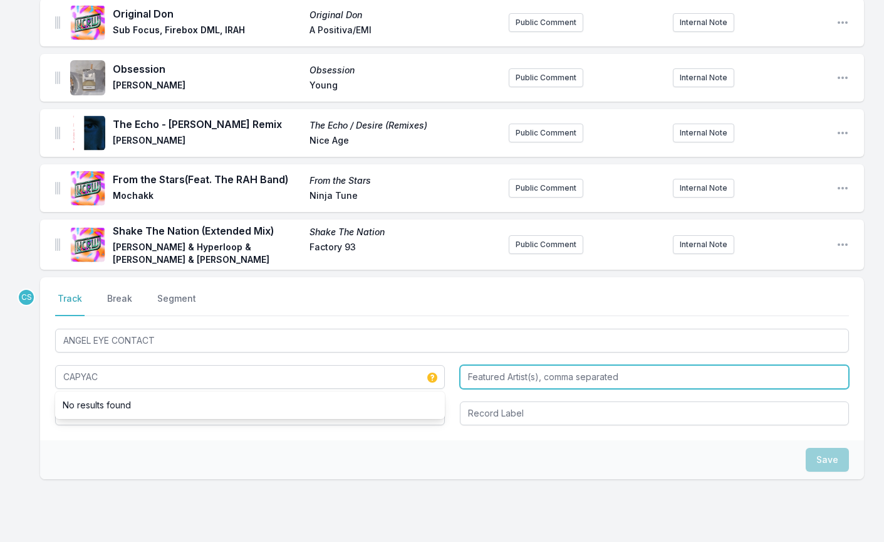
type input "CAPYAC"
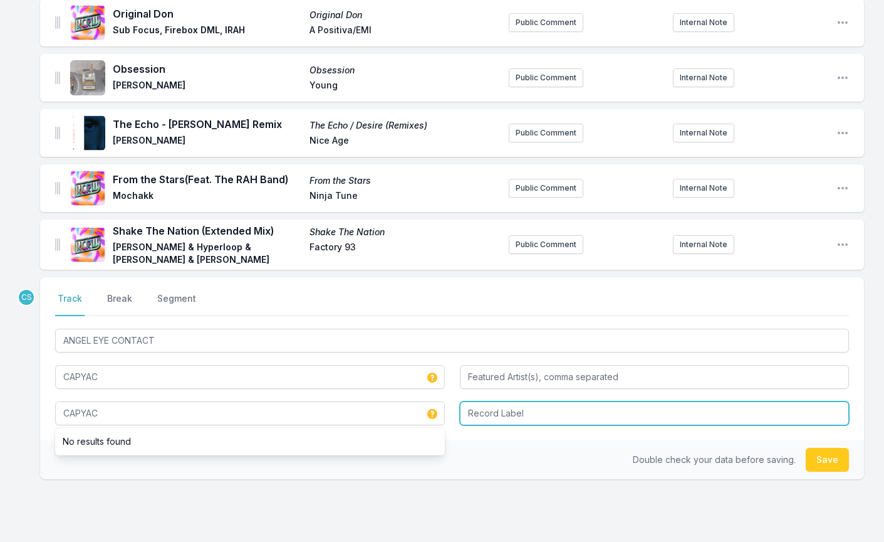
type input "CAPYAC"
type input "Nettwerk"
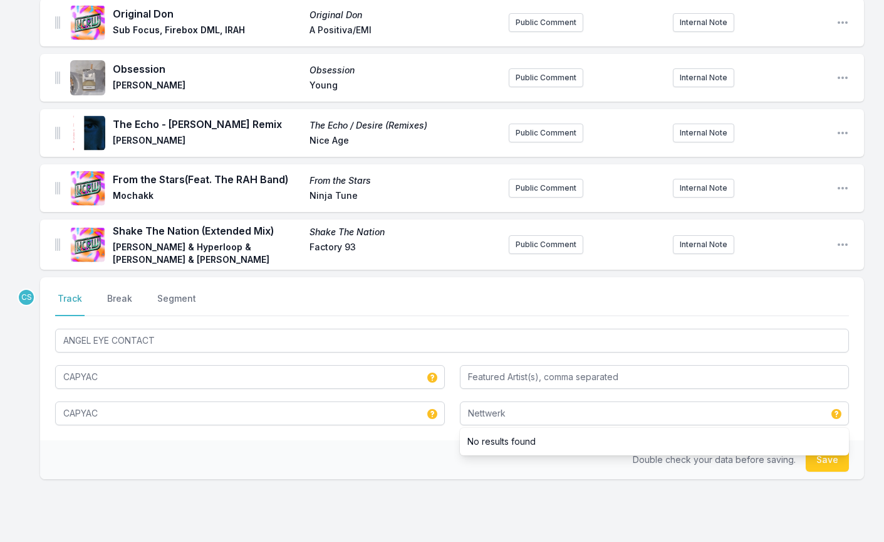
click at [175, 488] on div "CS Select a tab Track Break Segment Track Break Segment ANGEL EYE CONTACT CAPYA…" at bounding box center [452, 418] width 824 height 282
click at [830, 453] on button "Save" at bounding box center [827, 460] width 43 height 24
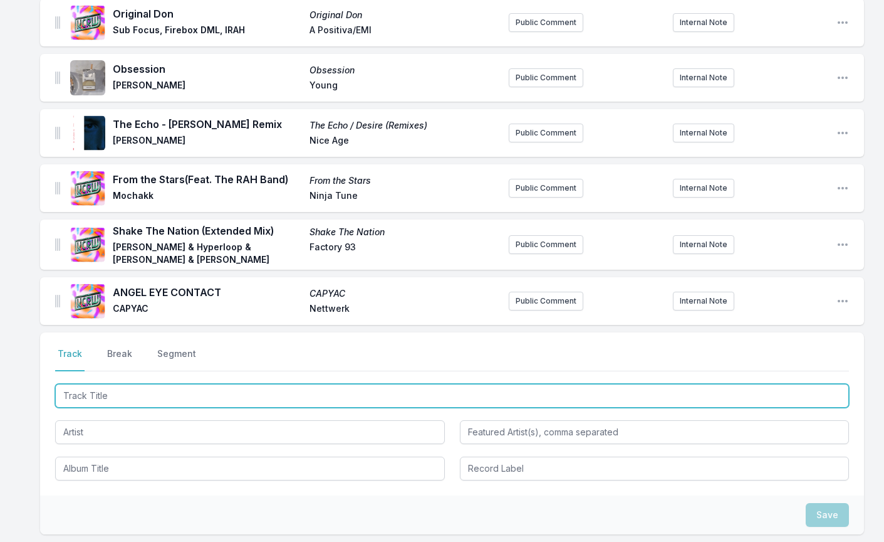
click at [201, 394] on input "Track Title" at bounding box center [452, 396] width 794 height 24
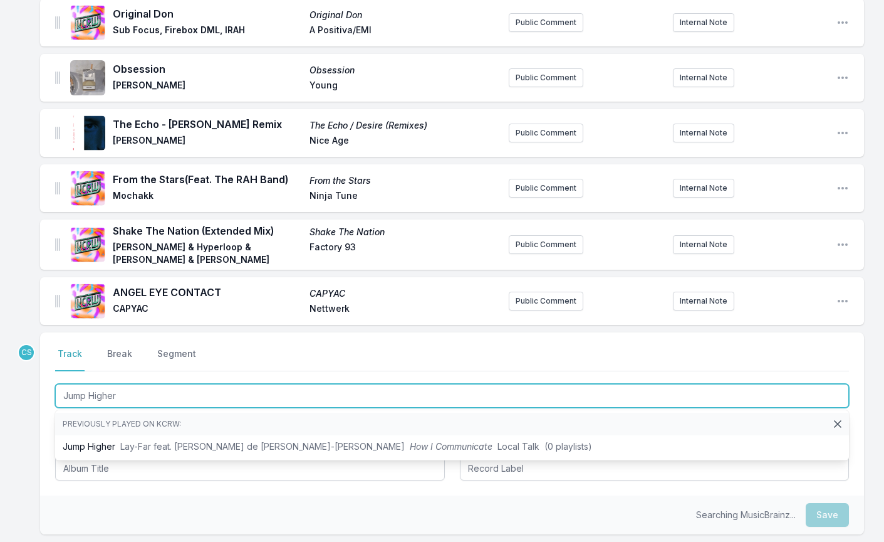
type input "Jump Higher"
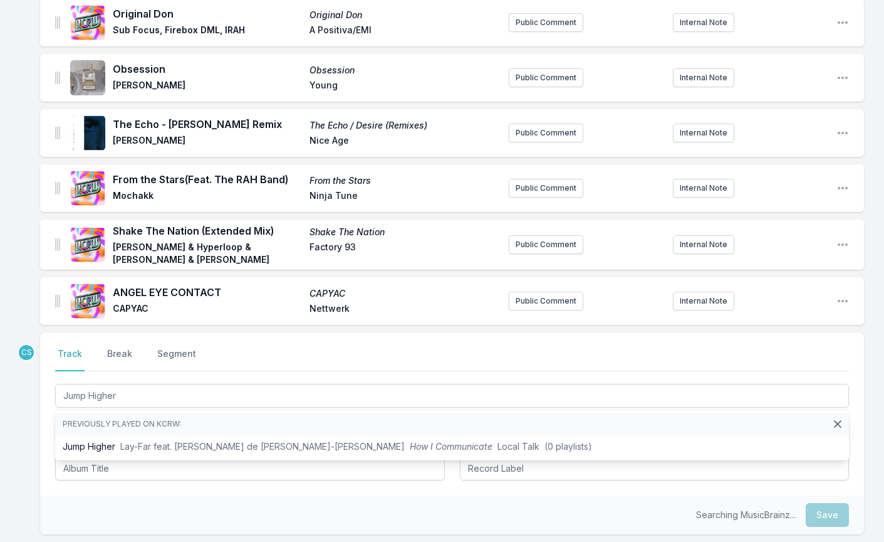
click at [54, 466] on div "Select a tab Track Break Segment Track Break Segment Jump Higher Previously pla…" at bounding box center [452, 413] width 824 height 163
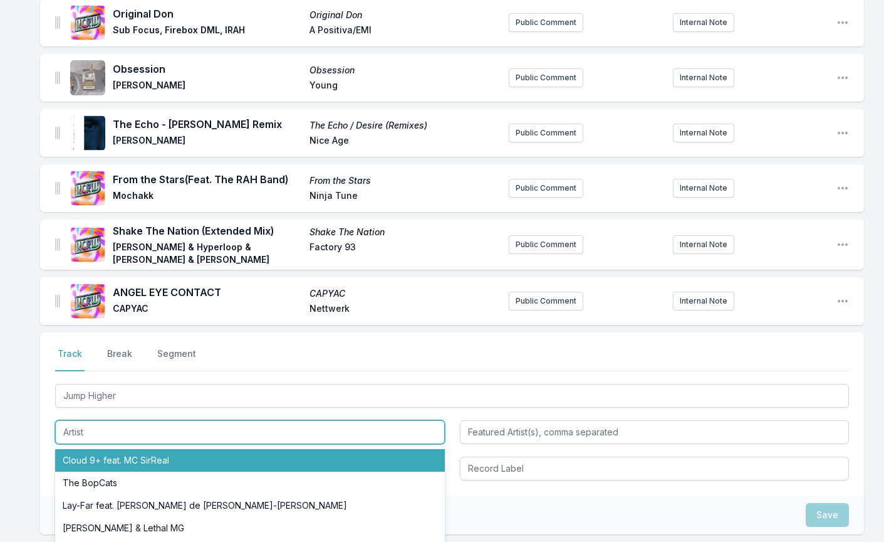
click at [109, 429] on input "Artist" at bounding box center [250, 432] width 390 height 24
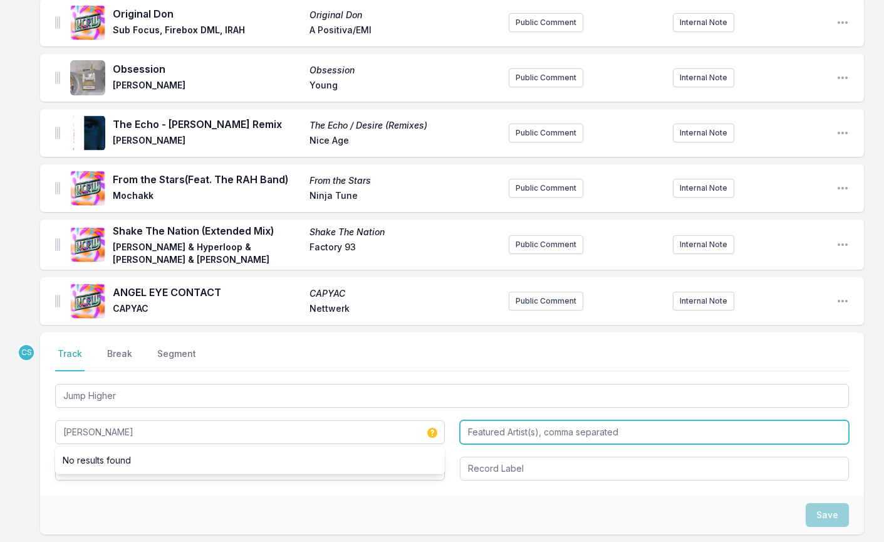
type input "[PERSON_NAME]"
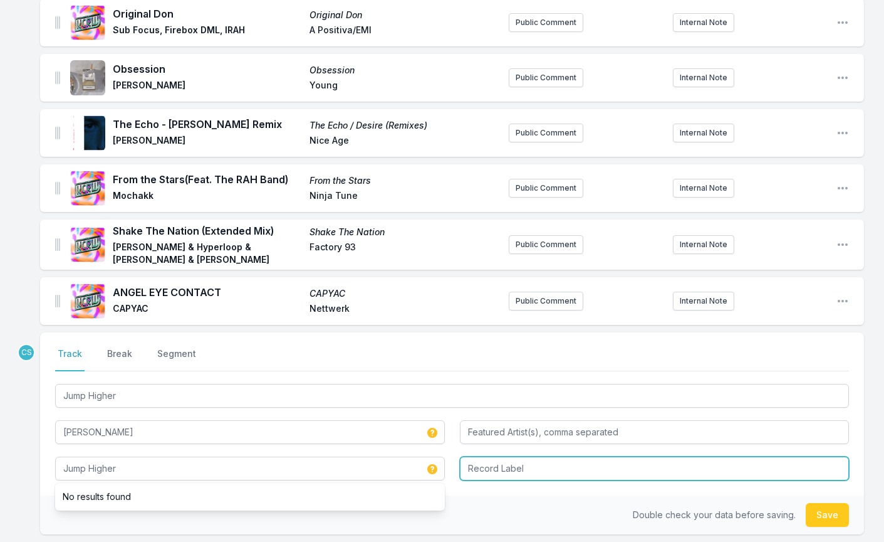
type input "Jump Higher"
type input "Three Six Zero"
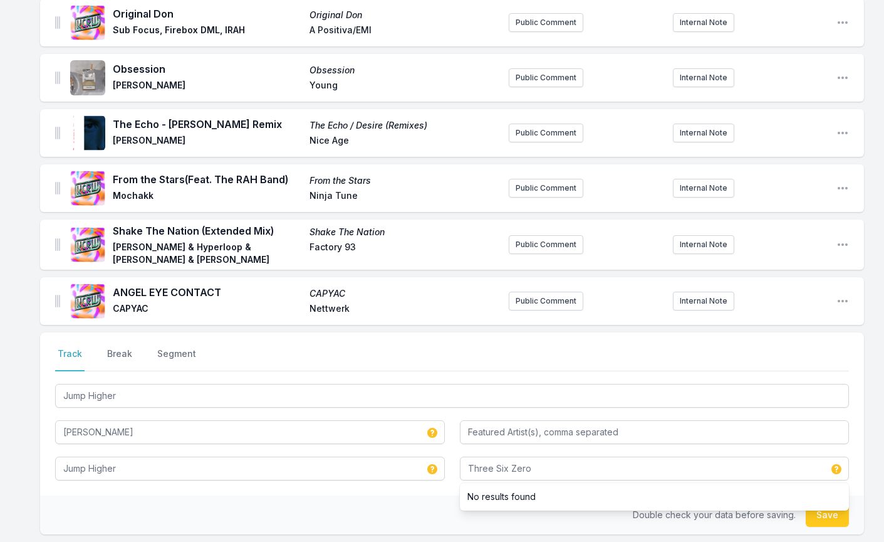
click at [179, 490] on div "Select a tab Track Break Segment Track Break Segment Jump Higher [PERSON_NAME] …" at bounding box center [452, 413] width 824 height 163
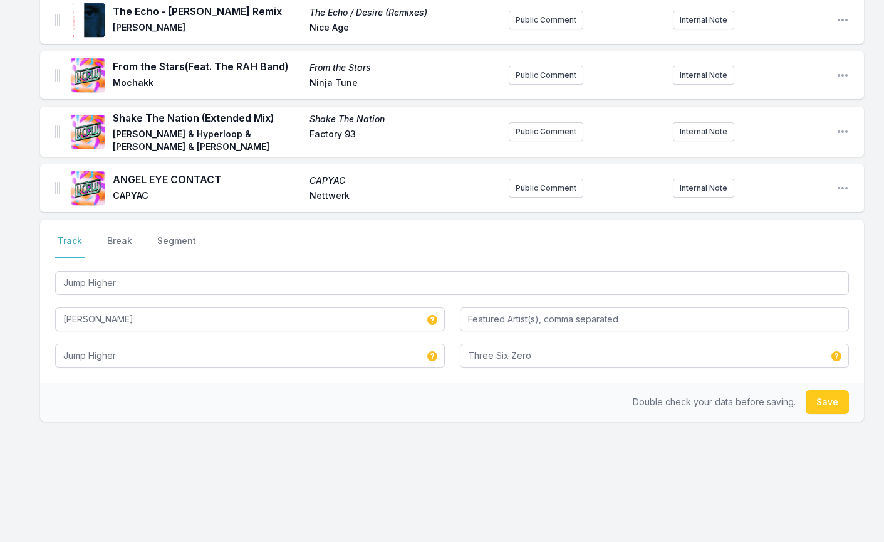
scroll to position [465, 0]
click at [833, 396] on button "Save" at bounding box center [827, 402] width 43 height 24
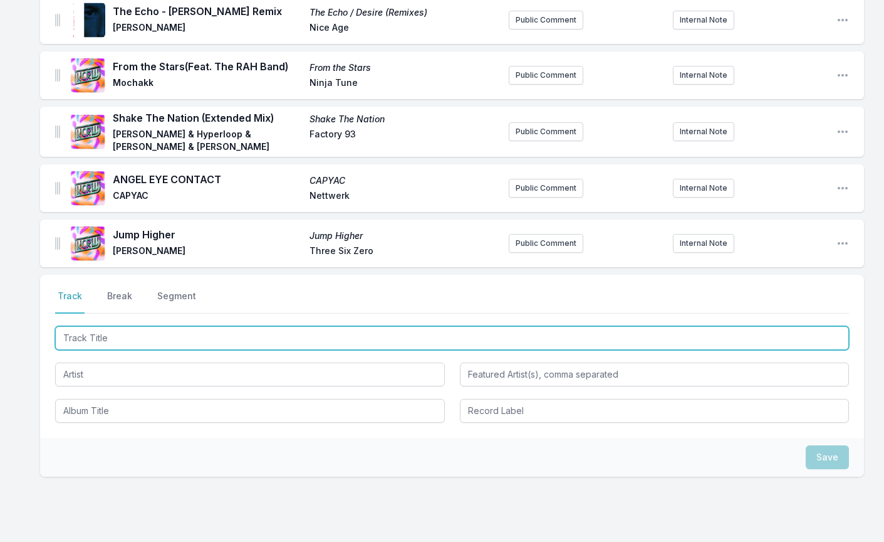
click at [135, 336] on input "Track Title" at bounding box center [452, 338] width 794 height 24
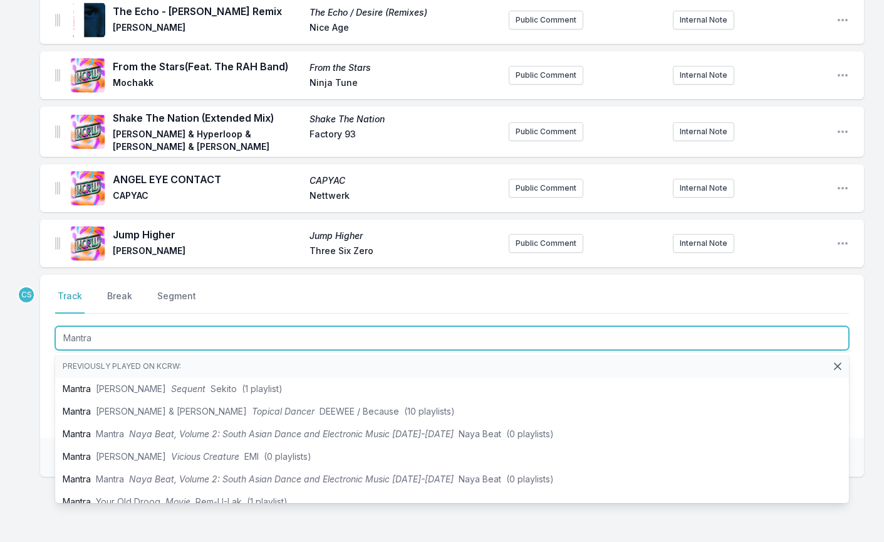
type input "Mantra"
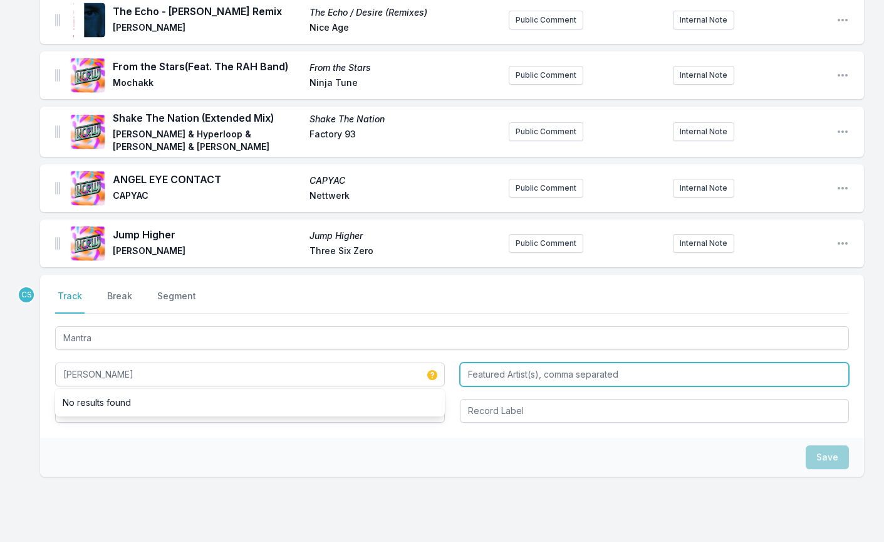
type input "[PERSON_NAME]"
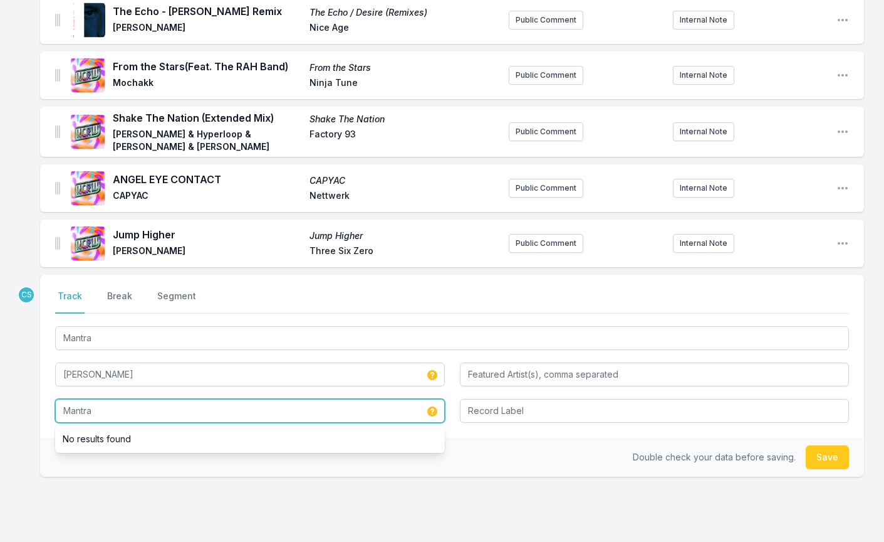
type input "Mantra"
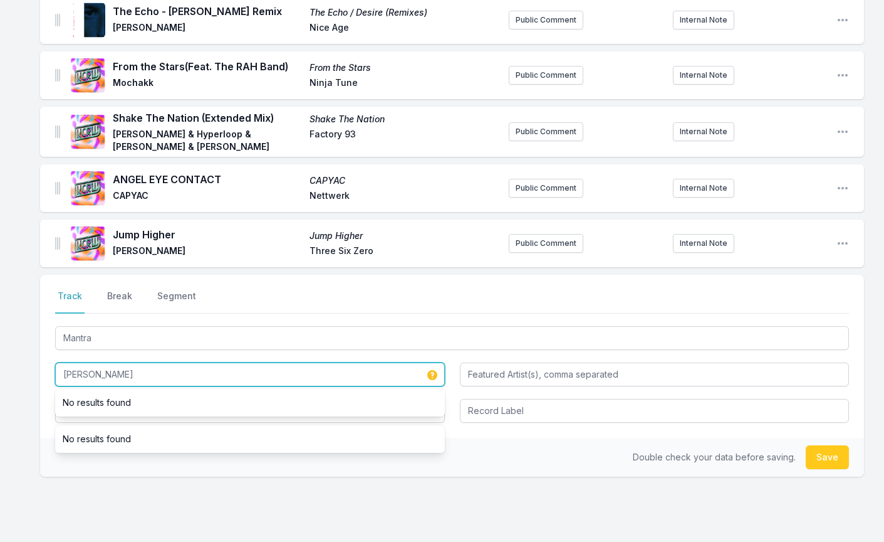
click at [103, 373] on input "[PERSON_NAME]" at bounding box center [250, 374] width 390 height 24
type input "[PERSON_NAME]"
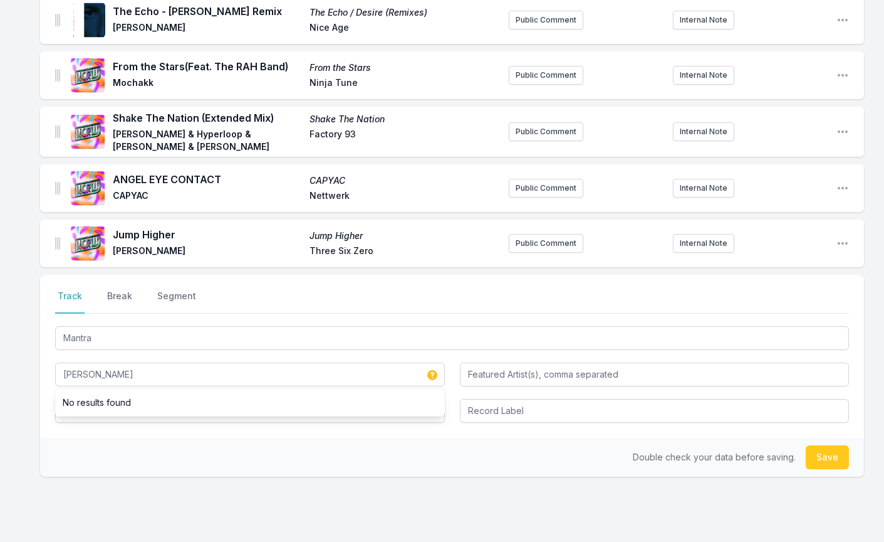
click at [34, 449] on div "Frozen Love [PERSON_NAME] [PERSON_NAME] [PERSON_NAME] [PERSON_NAME] [PERSON_NAM…" at bounding box center [442, 130] width 884 height 931
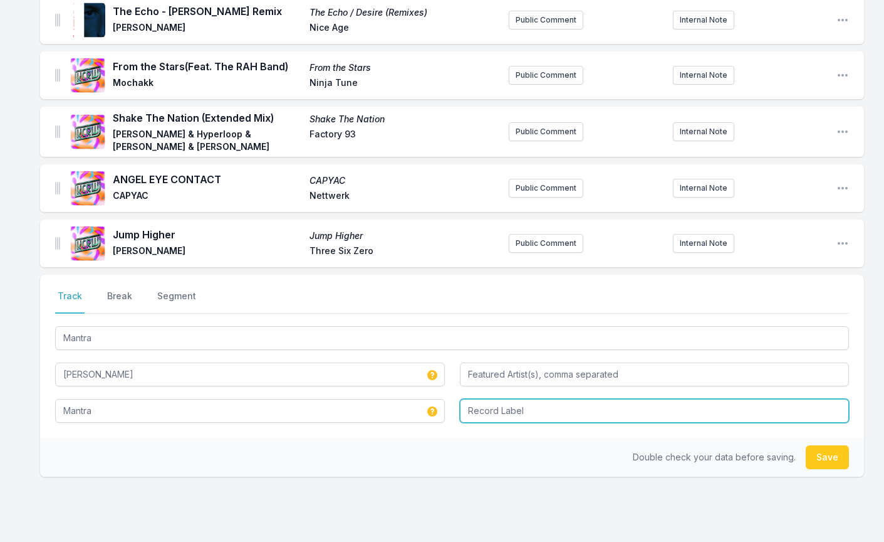
click at [553, 408] on input "Record Label" at bounding box center [655, 411] width 390 height 24
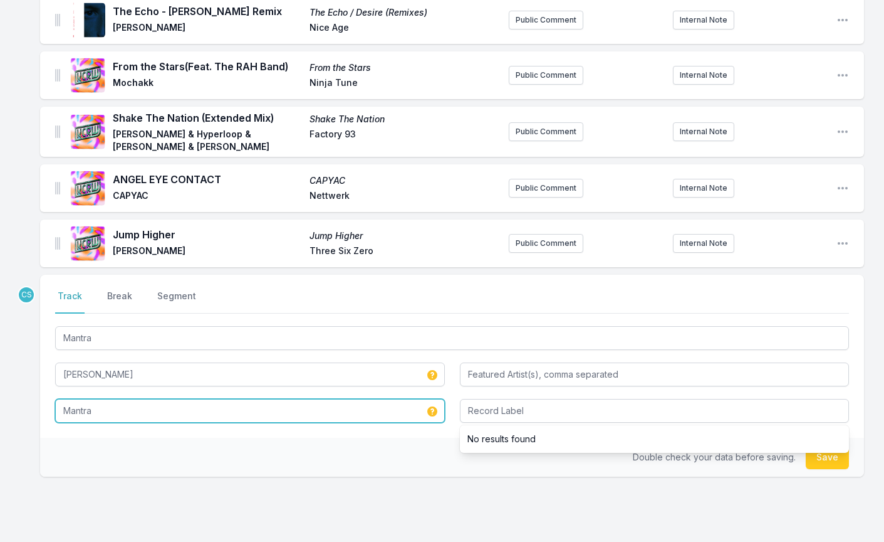
click at [179, 411] on input "Mantra" at bounding box center [250, 411] width 390 height 24
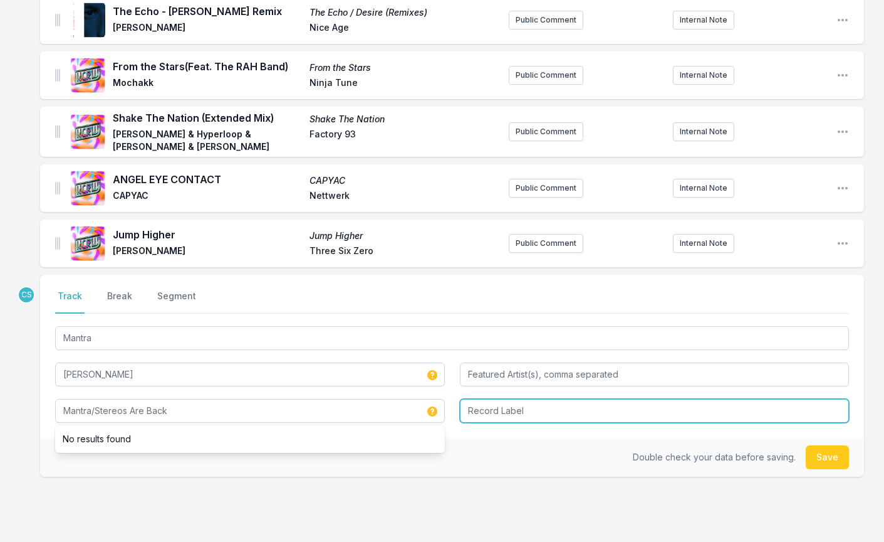
type input "Mantra/Stereos Are Back"
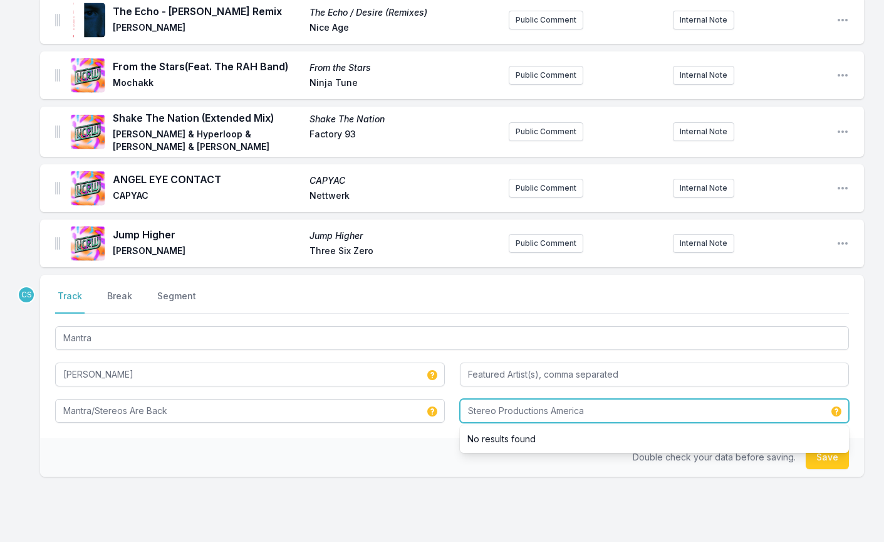
type input "Stereo Productions America"
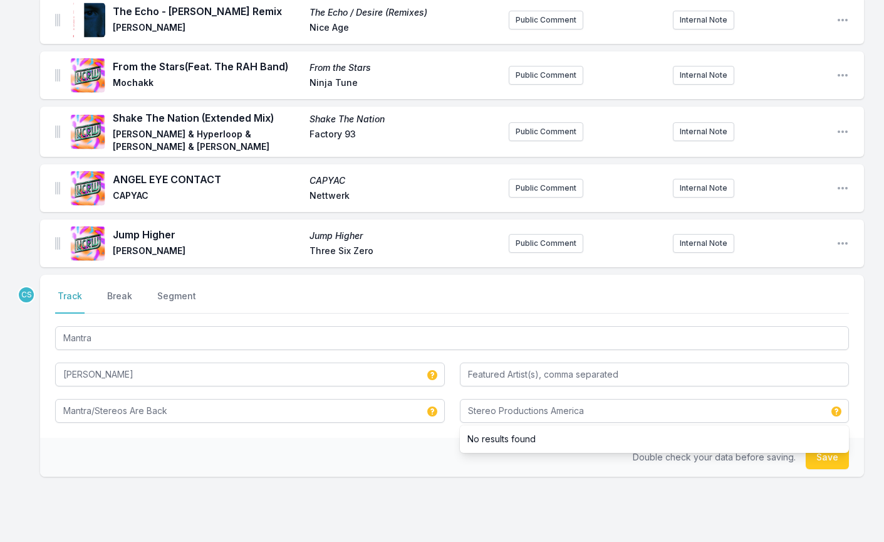
click at [289, 490] on div "CS Select a tab Track Break Segment Track Break Segment Mantra [PERSON_NAME] Ma…" at bounding box center [452, 416] width 824 height 282
click at [835, 454] on button "Save" at bounding box center [827, 457] width 43 height 24
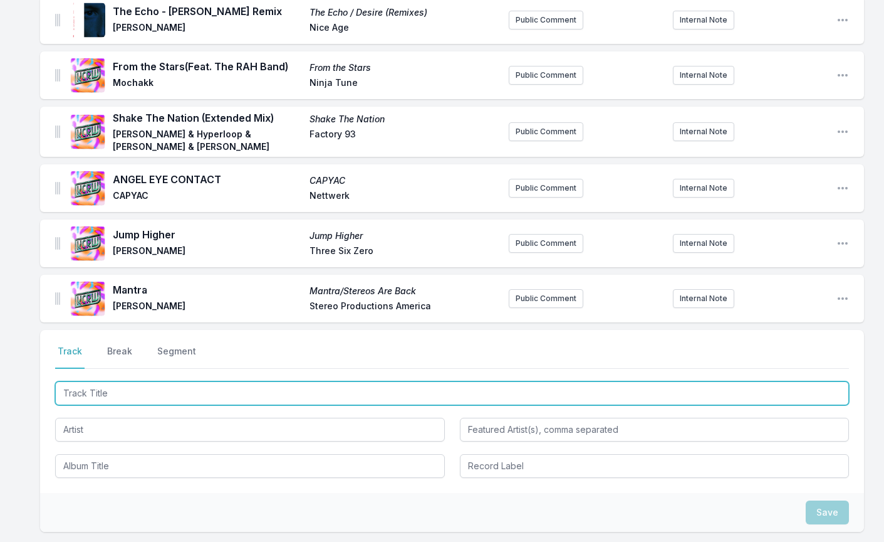
click at [175, 397] on input "Track Title" at bounding box center [452, 393] width 794 height 24
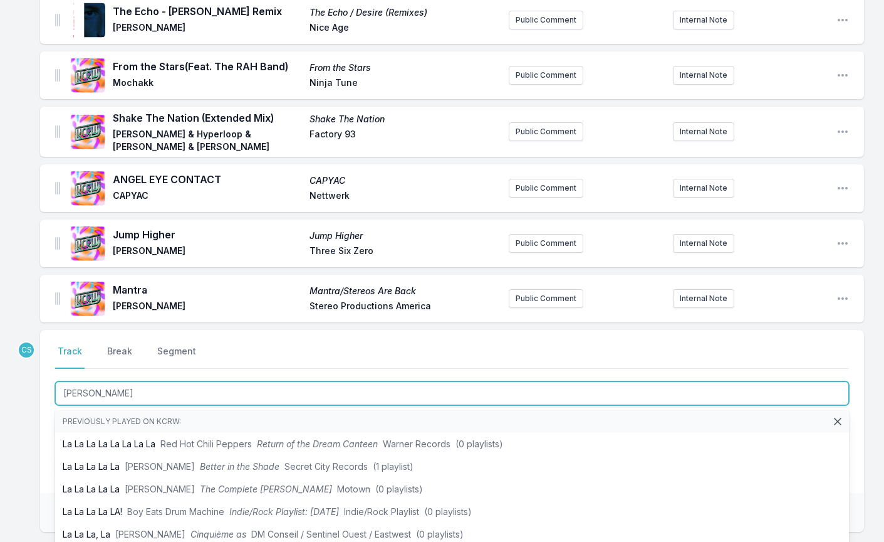
type input "La [PERSON_NAME]"
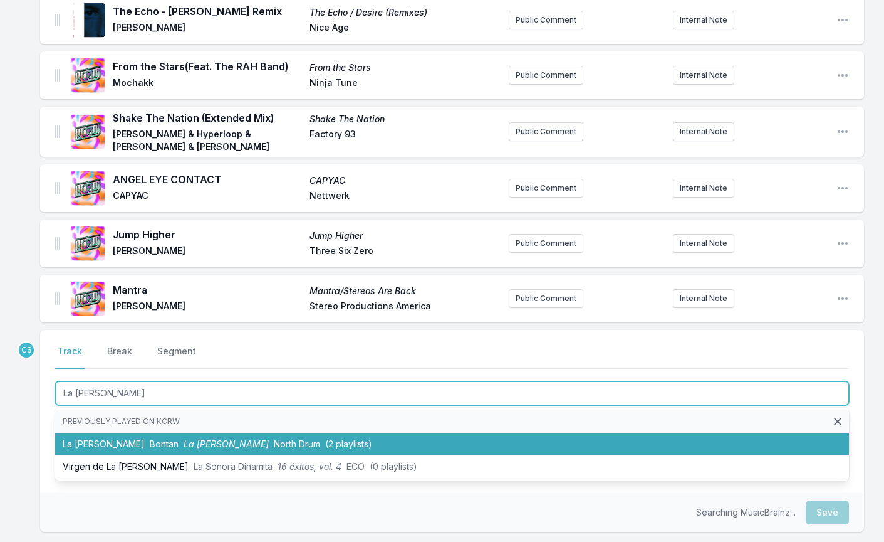
click at [274, 440] on span "North Drum" at bounding box center [297, 443] width 46 height 11
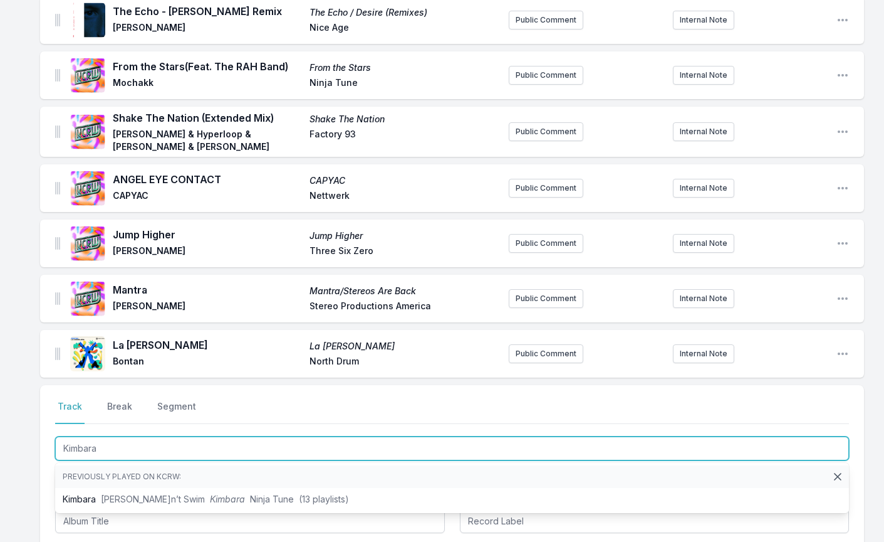
type input "[PERSON_NAME]"
click at [195, 504] on li "[PERSON_NAME] Can’t Swim Kimbara Ninja Tune (13 playlists)" at bounding box center [452, 499] width 794 height 23
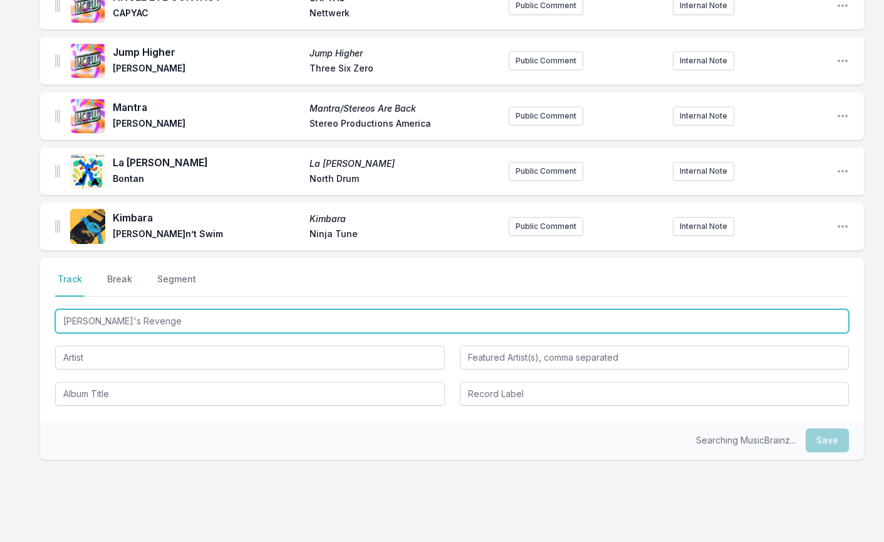
scroll to position [655, 0]
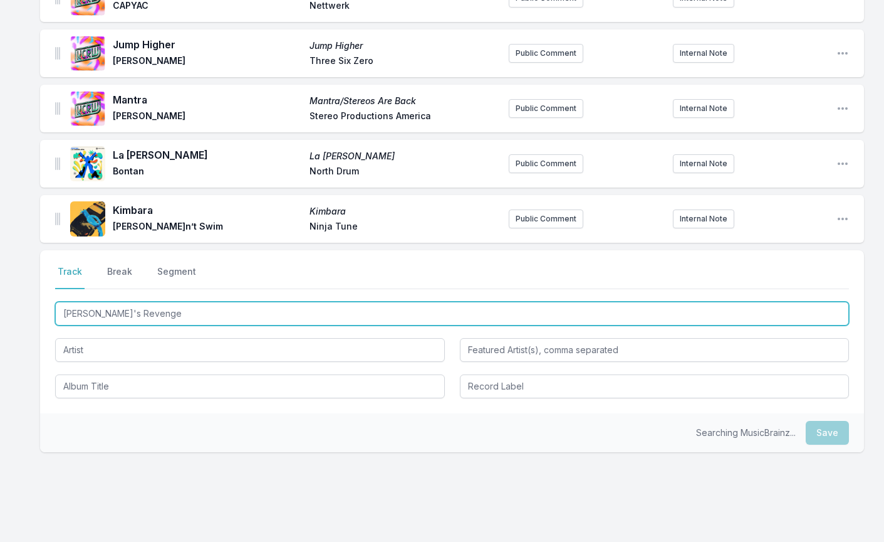
type input "[PERSON_NAME]'s Revenge"
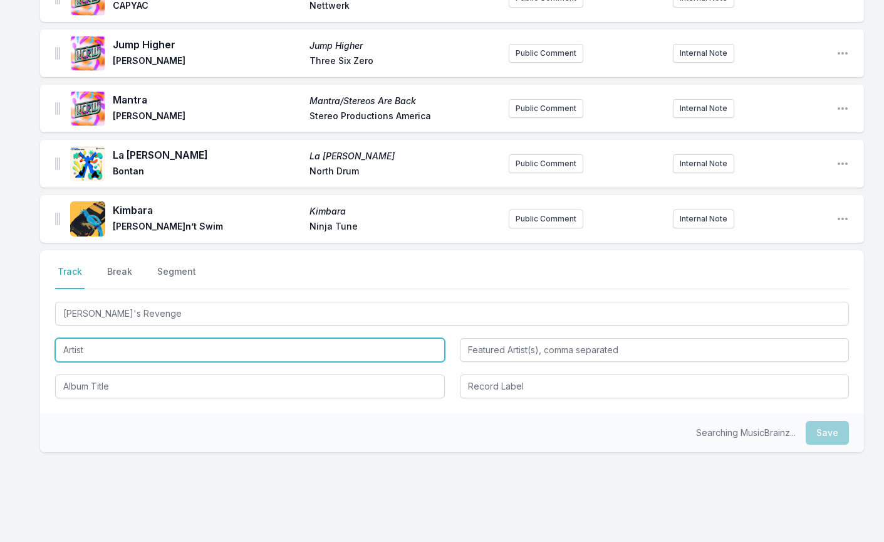
click at [144, 347] on input "Artist" at bounding box center [250, 350] width 390 height 24
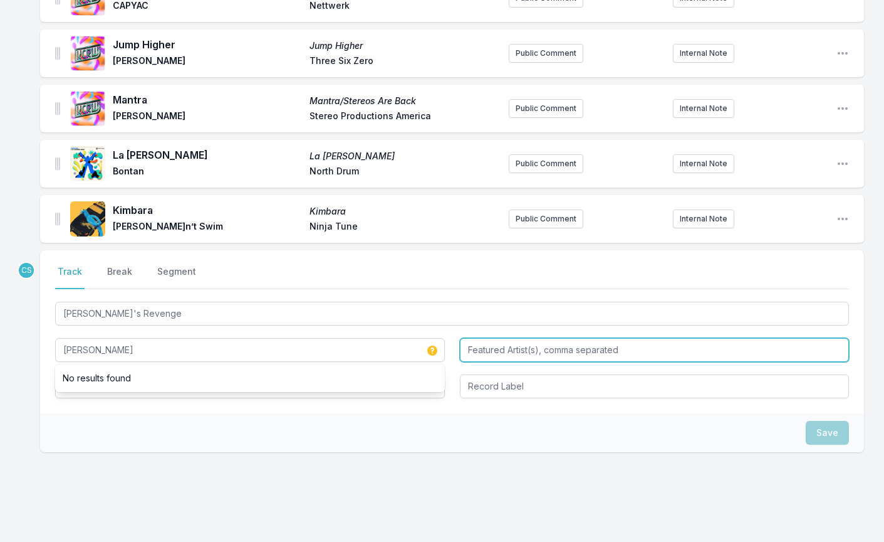
type input "[PERSON_NAME]"
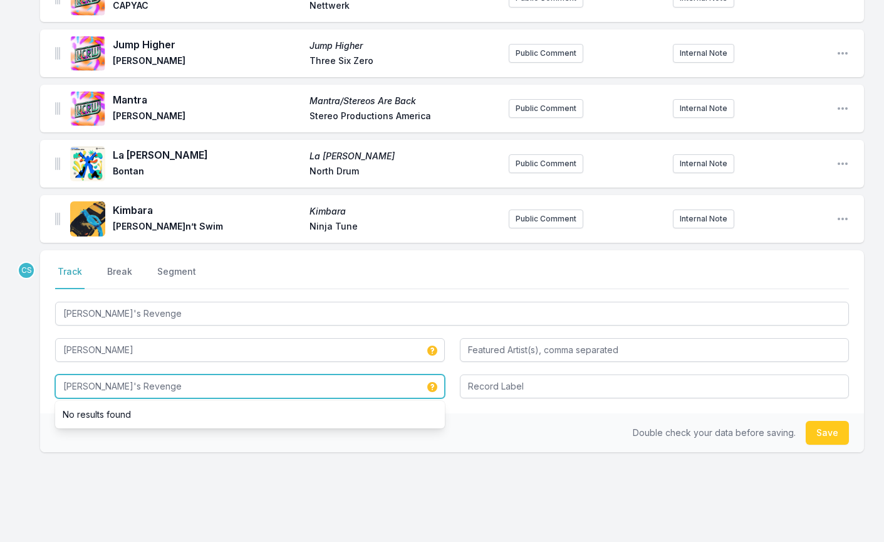
type input "[PERSON_NAME]'s Revenge"
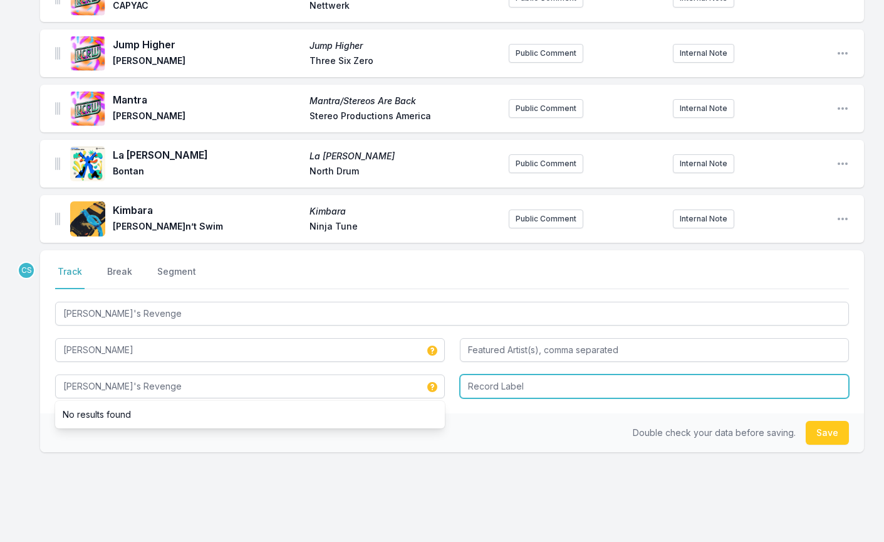
click at [511, 386] on input "Record Label" at bounding box center [655, 386] width 390 height 24
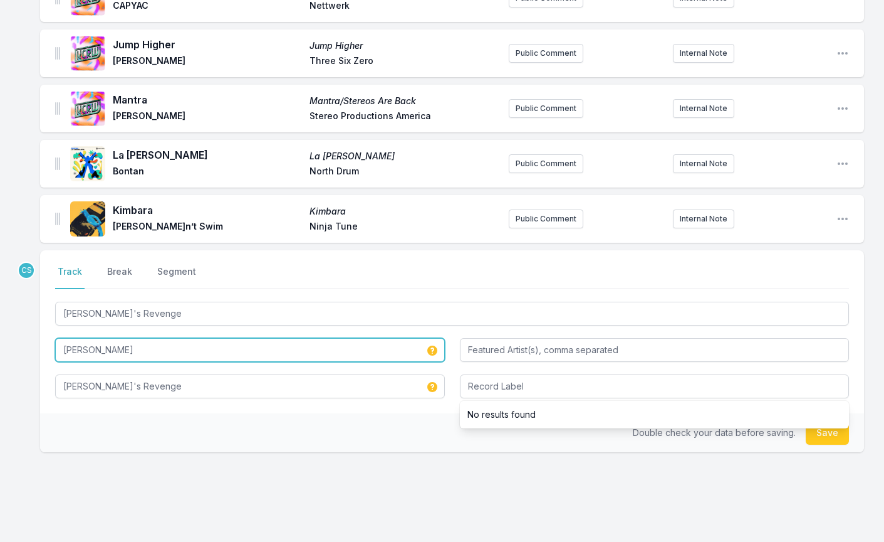
click at [157, 356] on input "[PERSON_NAME]" at bounding box center [250, 350] width 390 height 24
type input "[PERSON_NAME]"
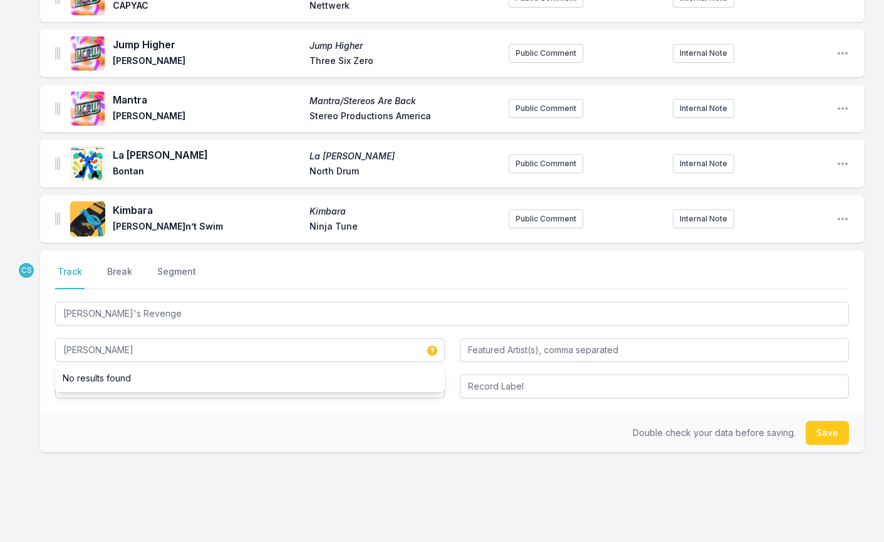
click at [138, 436] on div "Double check your data before saving. Save" at bounding box center [452, 432] width 824 height 39
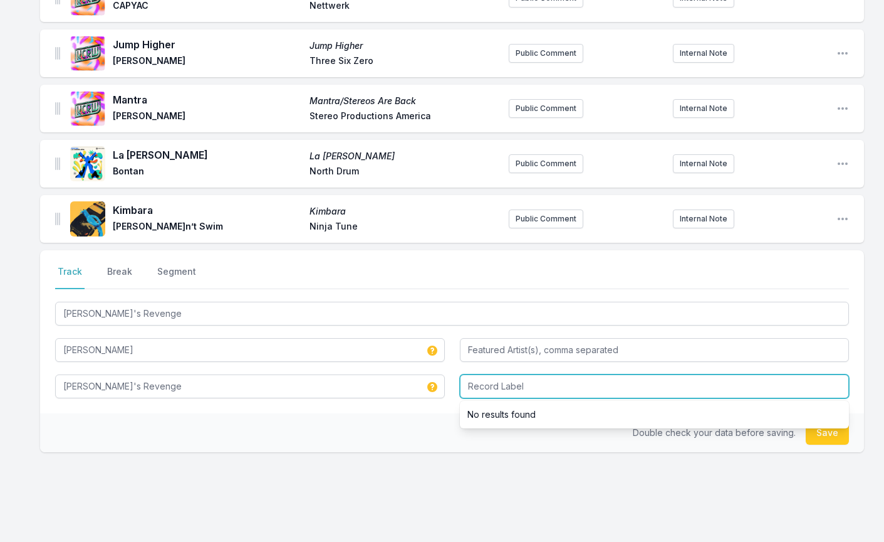
click at [498, 380] on input "Record Label" at bounding box center [655, 386] width 390 height 24
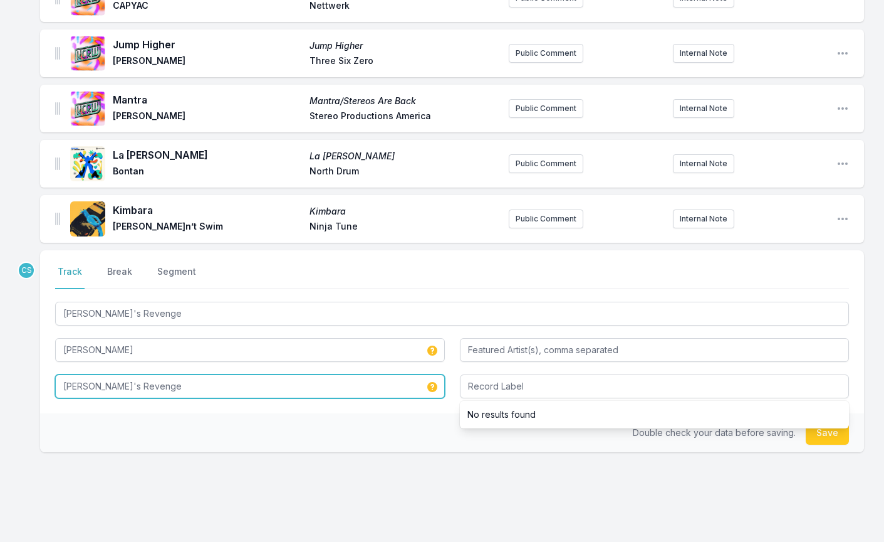
click at [182, 385] on input "[PERSON_NAME]'s Revenge" at bounding box center [250, 386] width 390 height 24
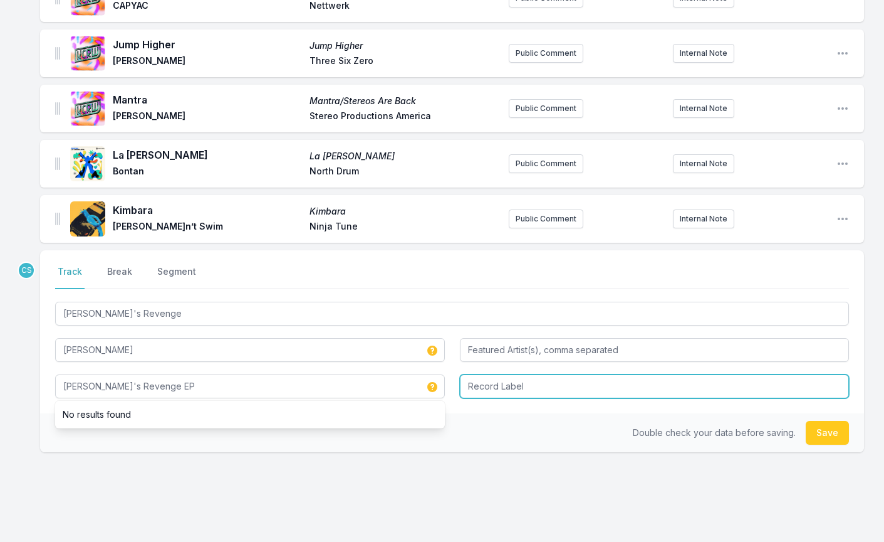
type input "[PERSON_NAME]'s Revenge EP"
click at [572, 387] on input "Chillectro/Bbaygrande" at bounding box center [655, 386] width 390 height 24
click at [533, 387] on input "Chillectro/Bbaygrande Records" at bounding box center [655, 386] width 390 height 24
type input "Chillectro/Babygrande Records"
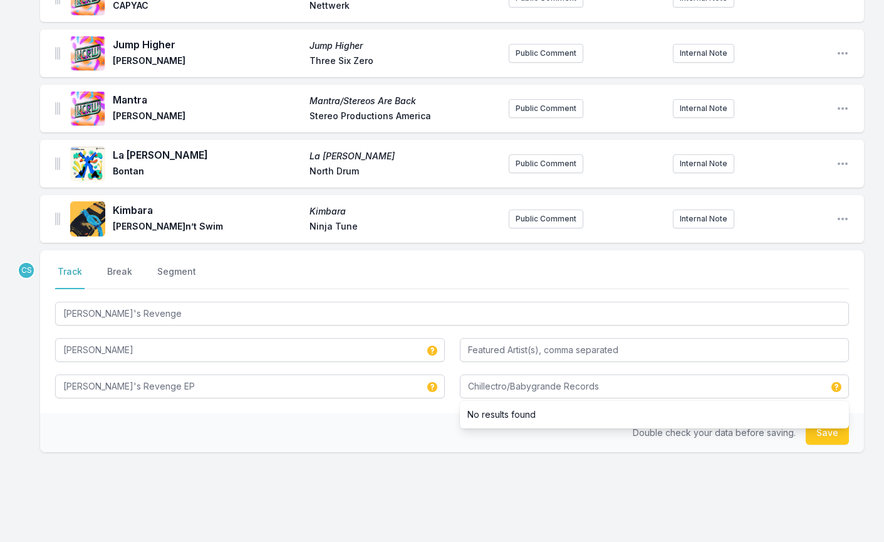
click at [574, 479] on div "CS Select a tab Track Break Segment Track Break Segment [PERSON_NAME]'s Revenge…" at bounding box center [452, 391] width 824 height 282
click at [844, 434] on button "Save" at bounding box center [827, 433] width 43 height 24
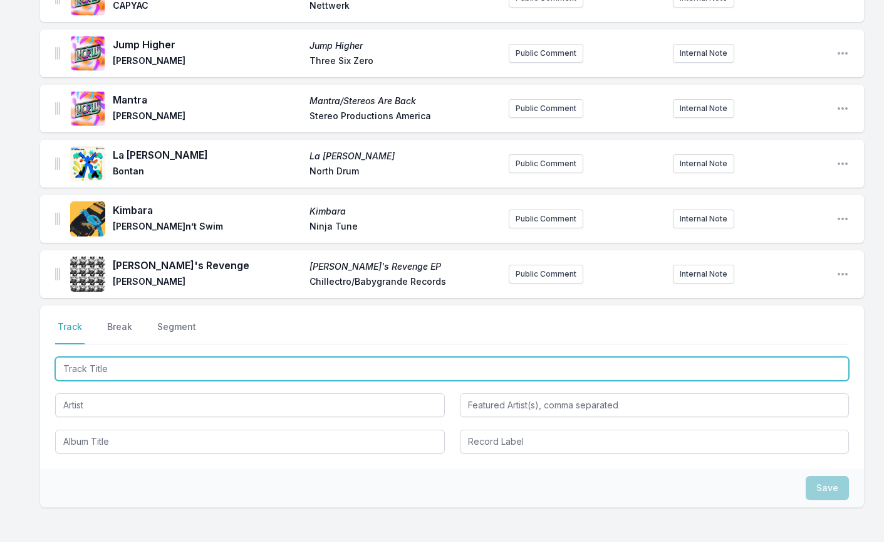
click at [124, 370] on input "Track Title" at bounding box center [452, 369] width 794 height 24
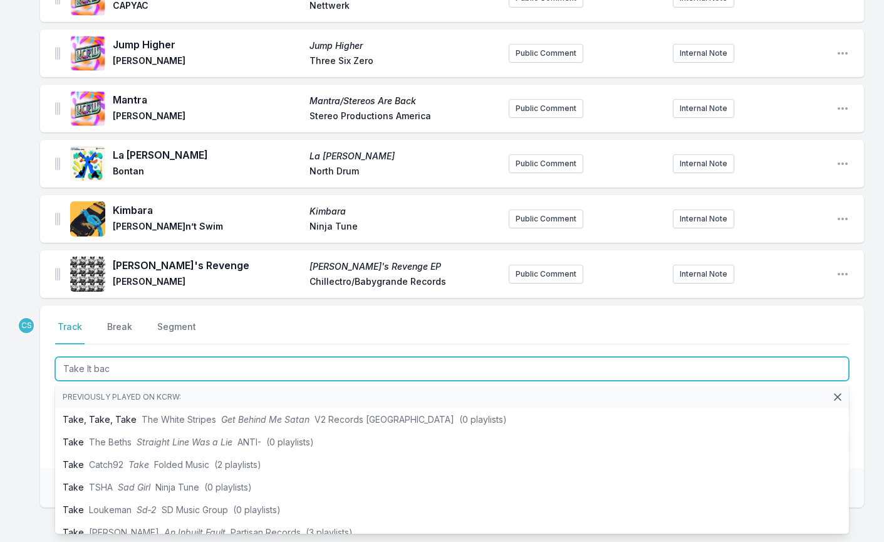
type input "Take It back"
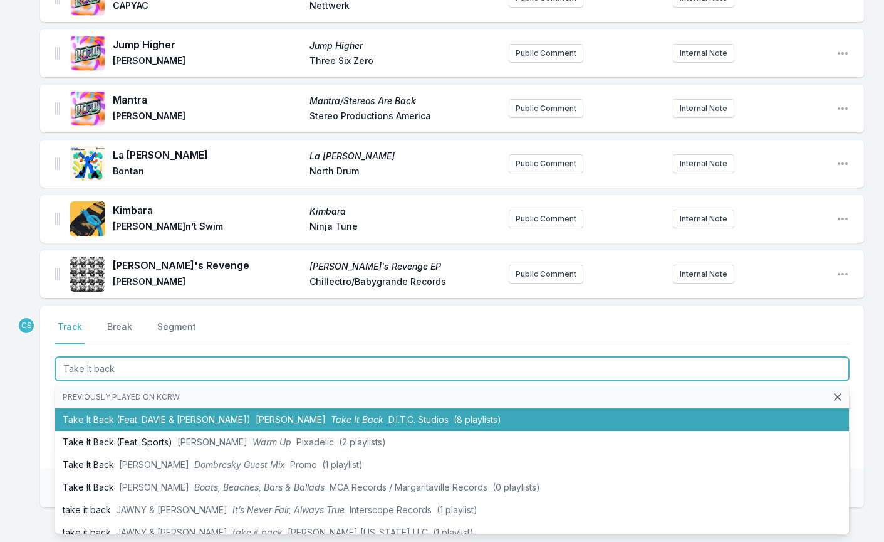
click at [139, 425] on li "Take It Back (Feat. [PERSON_NAME] & [PERSON_NAME]) [PERSON_NAME] Take It Back D…" at bounding box center [452, 419] width 794 height 23
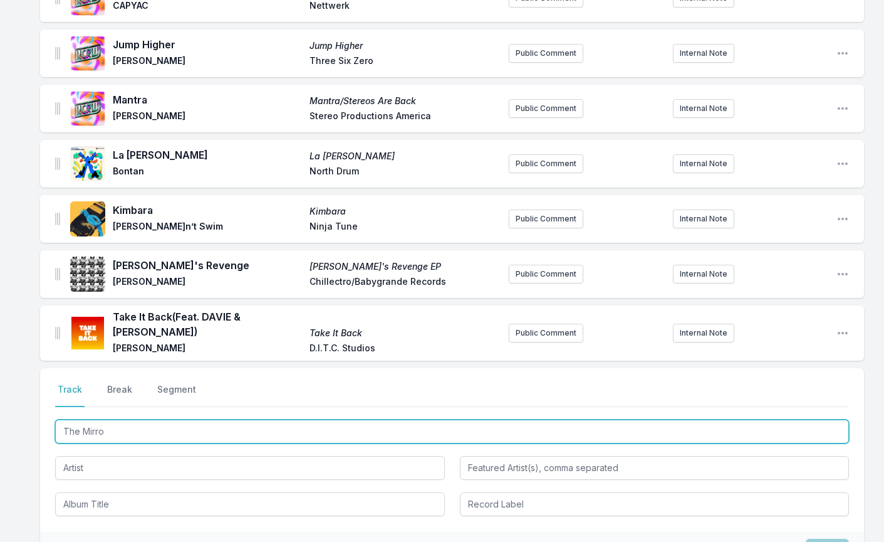
type input "The Mirror"
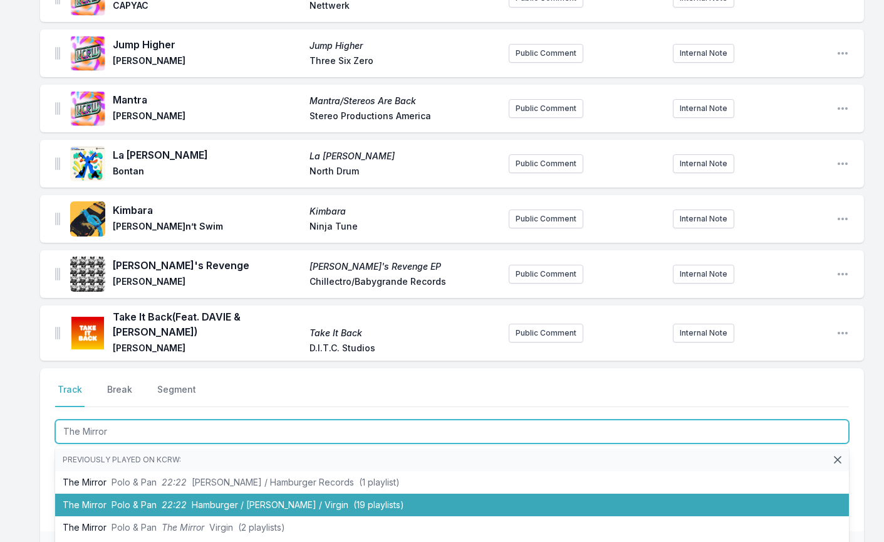
click at [148, 493] on li "The Mirror Polo & Pan 22:22 Hamburger / Ekler'o'Shock / Virgin (19 playlists)" at bounding box center [452, 504] width 794 height 23
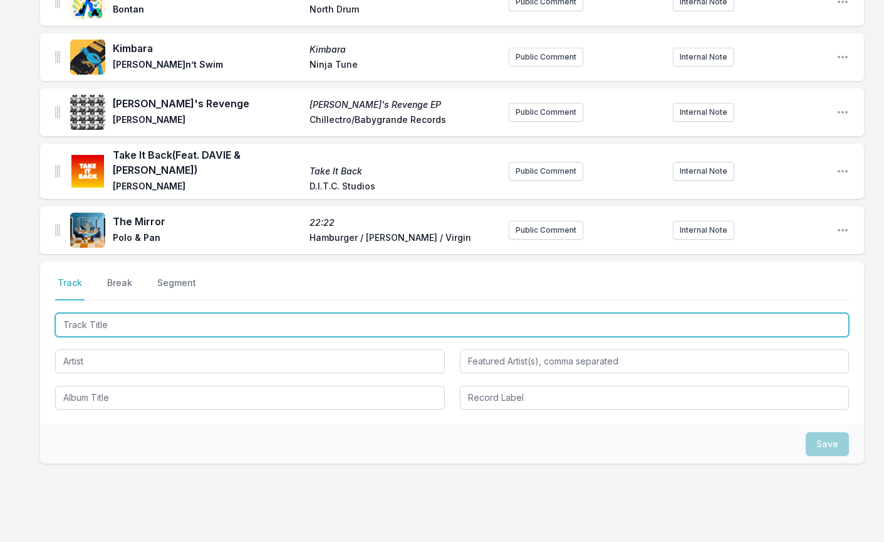
scroll to position [819, 0]
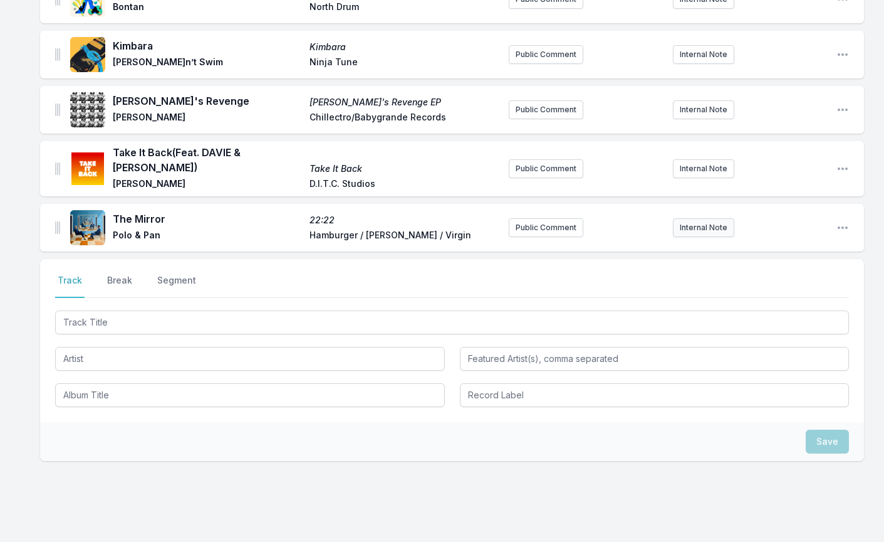
click at [697, 219] on button "Internal Note" at bounding box center [703, 227] width 61 height 19
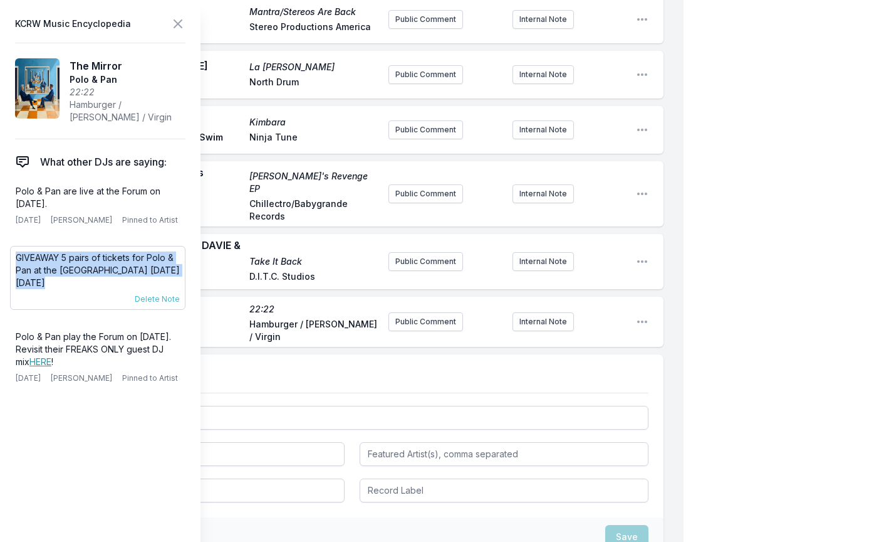
drag, startPoint x: 65, startPoint y: 283, endPoint x: 16, endPoint y: 255, distance: 55.9
click at [16, 255] on p "GIVEAWAY 5 pairs of tickets for Polo & Pan at the [GEOGRAPHIC_DATA] [DATE][DATE]" at bounding box center [98, 270] width 164 height 38
copy p "GIVEAWAY 5 pairs of tickets for Polo & Pan at the [GEOGRAPHIC_DATA] [DATE][DATE]"
click at [539, 312] on button "Internal Note" at bounding box center [543, 321] width 61 height 19
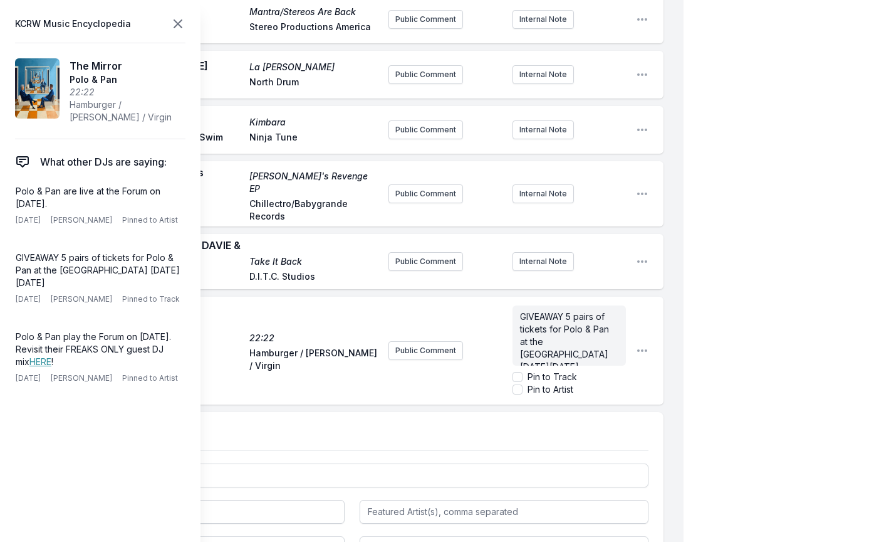
click at [181, 23] on icon at bounding box center [177, 23] width 15 height 15
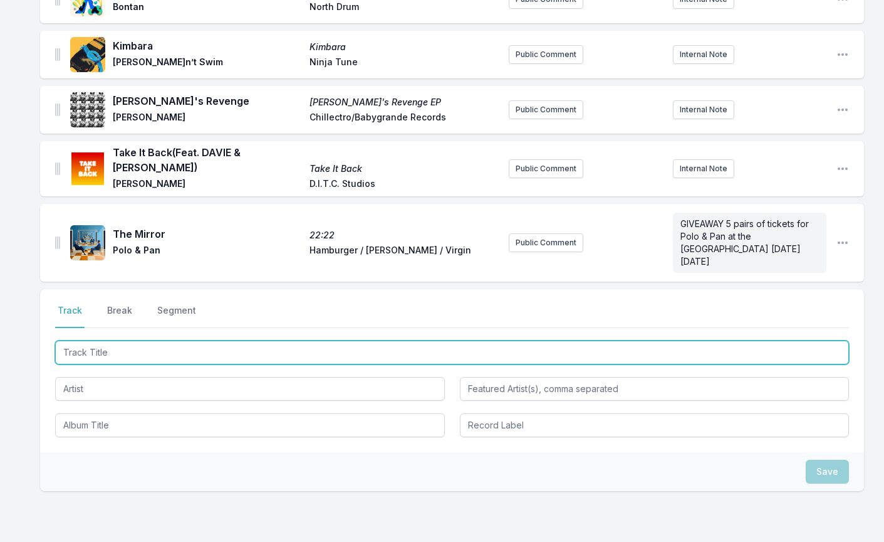
click at [161, 340] on input "Track Title" at bounding box center [452, 352] width 794 height 24
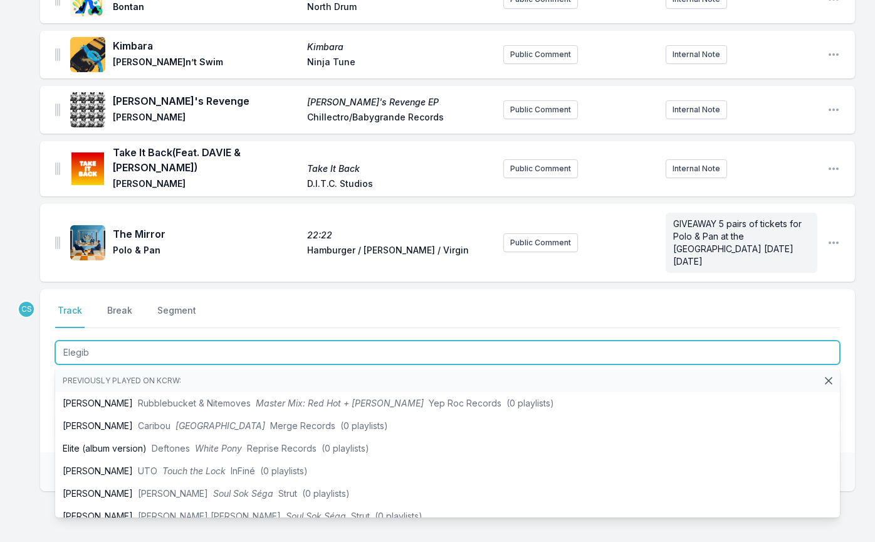
type input "Elegibo"
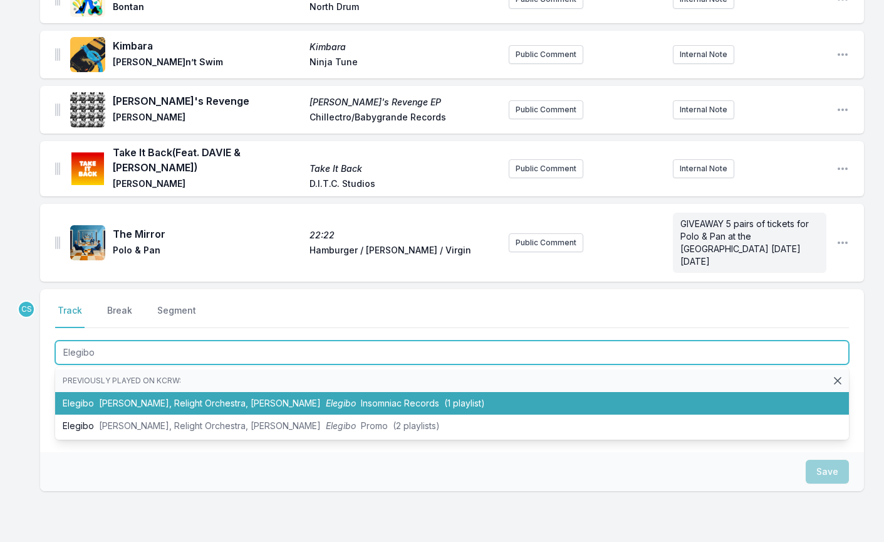
click at [137, 397] on span "[PERSON_NAME], Relight Orchestra, [PERSON_NAME]" at bounding box center [210, 402] width 222 height 11
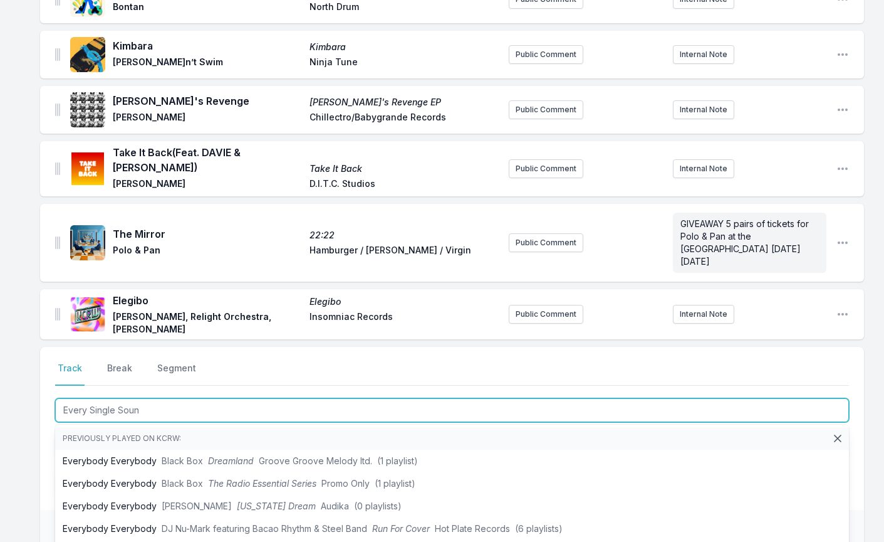
type input "Every Single Sound"
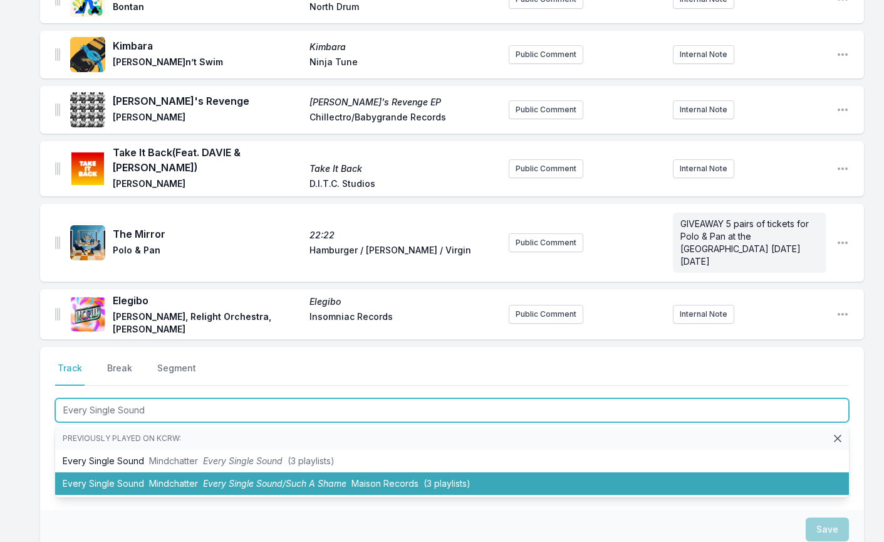
click at [132, 472] on li "Every Single Sound Mindchatter Every Single Sound/Such A Shame Maison Records (…" at bounding box center [452, 483] width 794 height 23
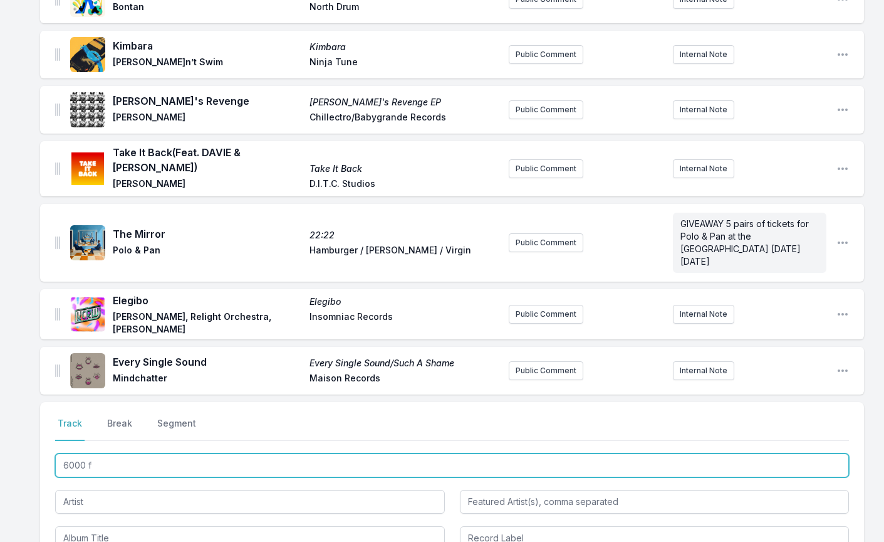
type input "6000 ft"
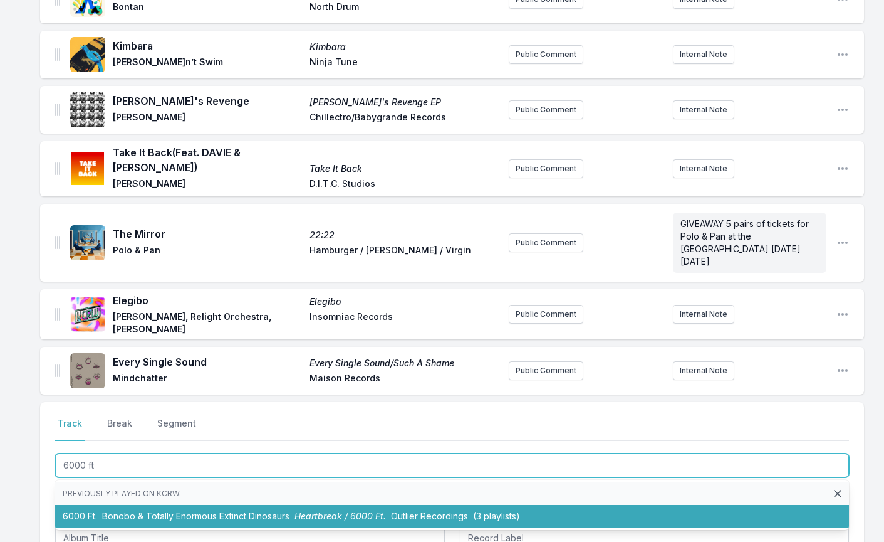
click at [85, 505] on li "6000 Ft. [PERSON_NAME] & Totally Enormous Extinct Dinosaurs Heartbreak / 6000 F…" at bounding box center [452, 516] width 794 height 23
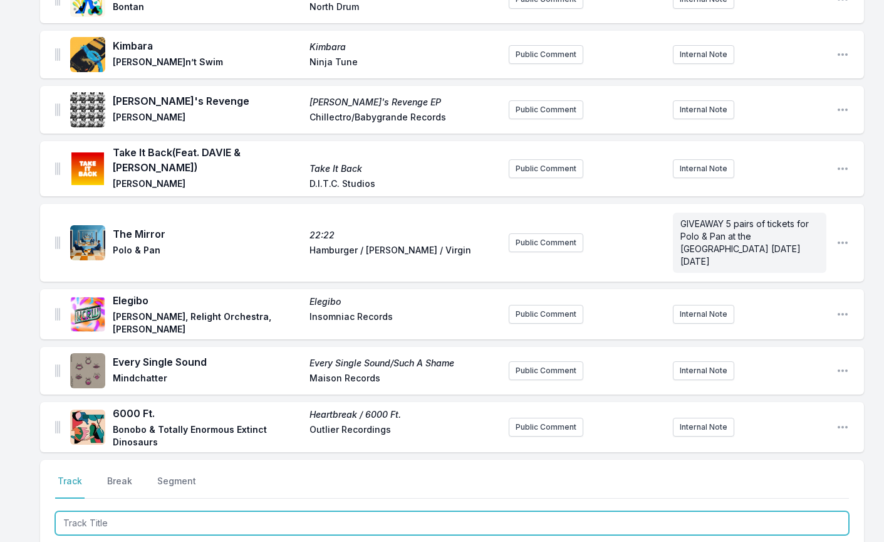
type input "D"
type input "Find a Way"
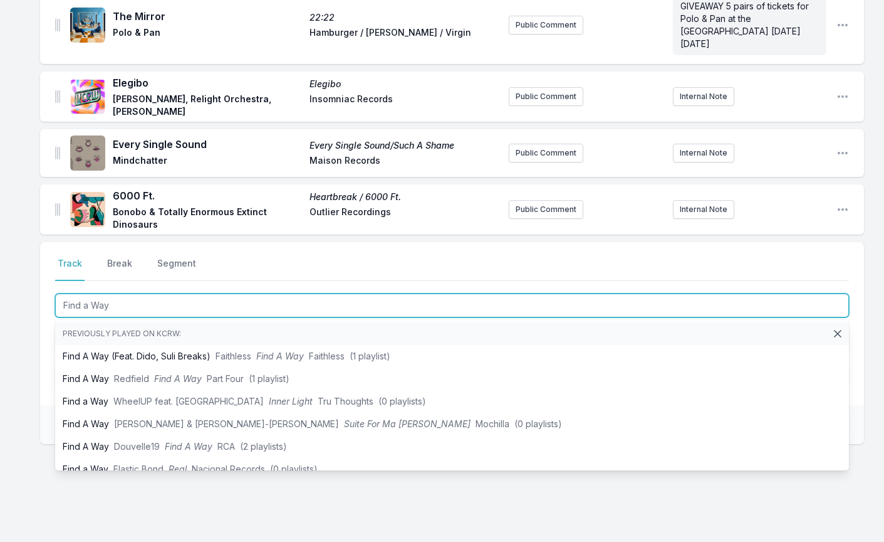
scroll to position [1037, 0]
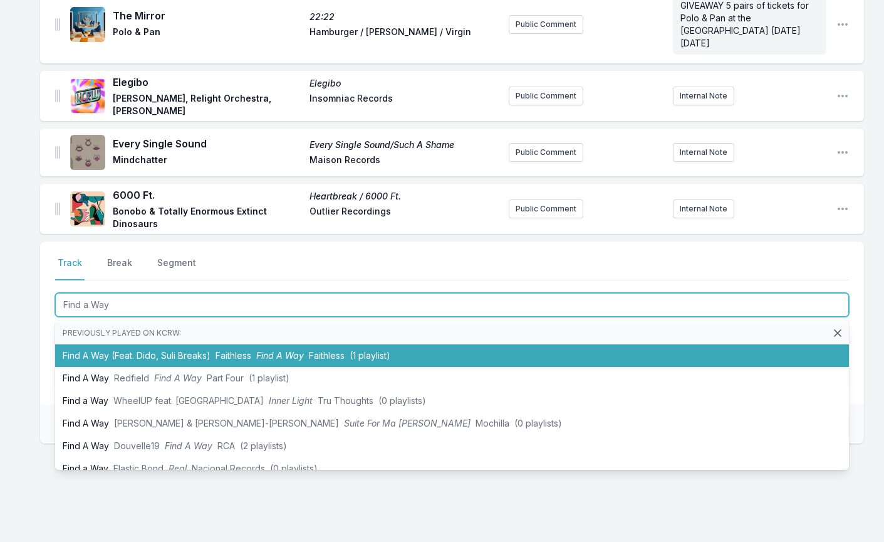
click at [209, 344] on li "Find A Way (Feat. Dido, Suli Breaks) Faithless Find A Way Faithless (1 playlist)" at bounding box center [452, 355] width 794 height 23
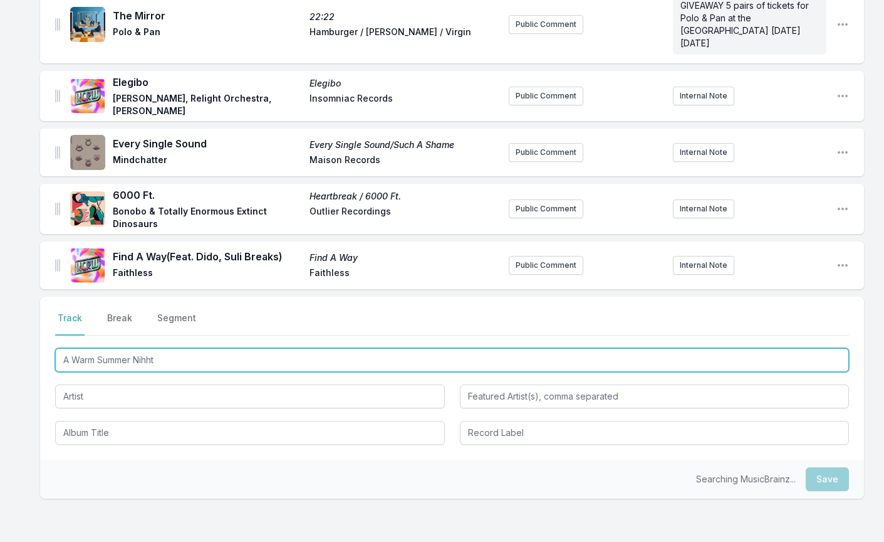
type input "A Warm Summer Night"
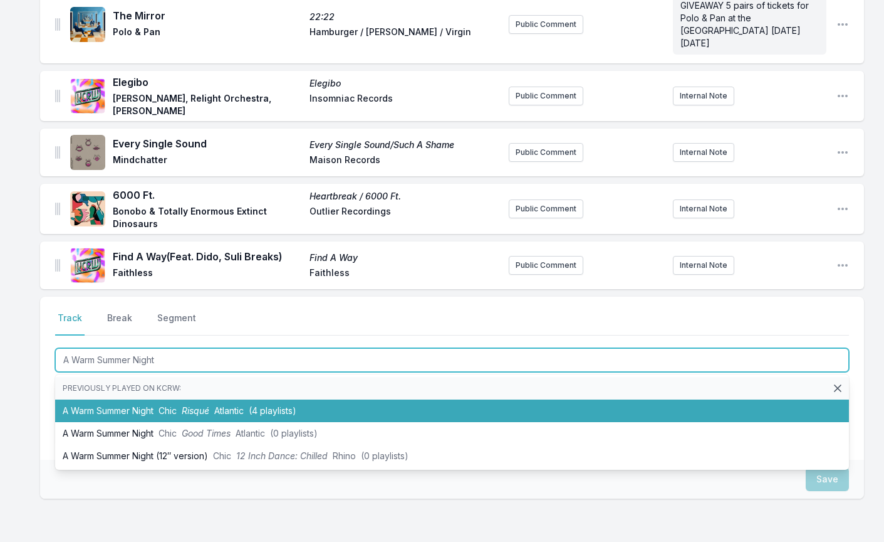
click at [144, 399] on li "A Warm Summer Night Chic Risqué Atlantic (4 playlists)" at bounding box center [452, 410] width 794 height 23
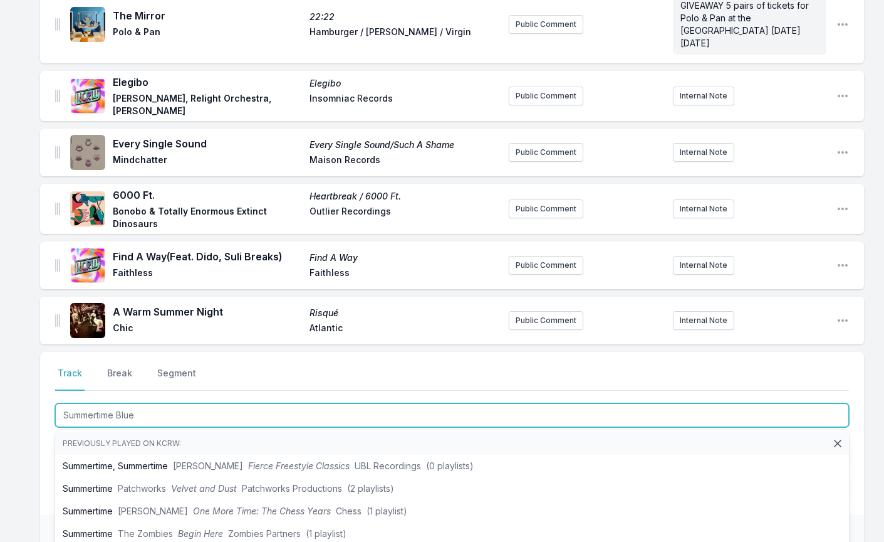
type input "Summertime Blues"
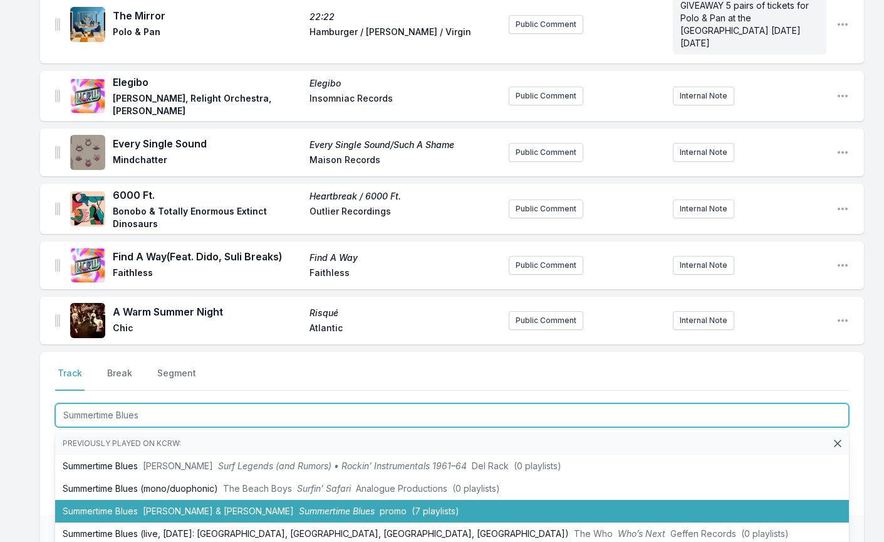
click at [83, 500] on li "Summertime Blues [PERSON_NAME] & [PERSON_NAME] Summertime Blues promo (7 playli…" at bounding box center [452, 511] width 794 height 23
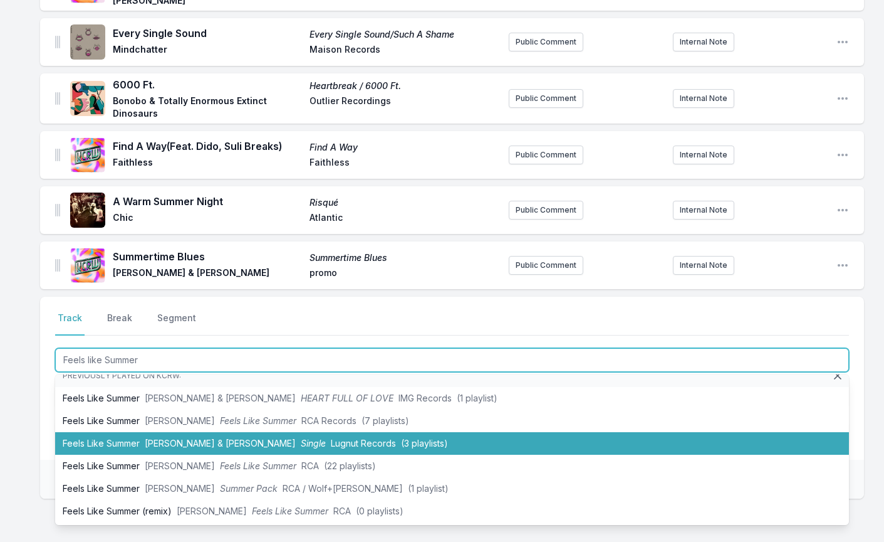
scroll to position [13, 0]
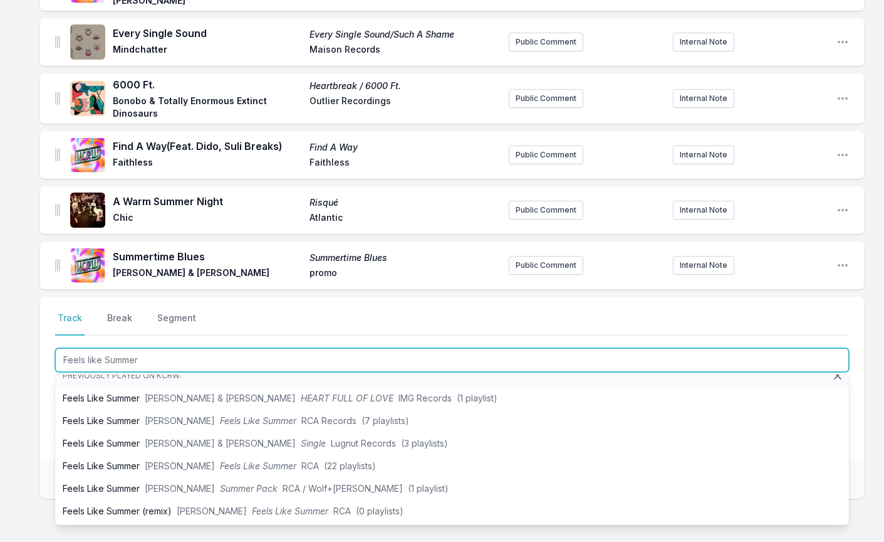
click at [89, 348] on input "Feels like Summer" at bounding box center [452, 360] width 794 height 24
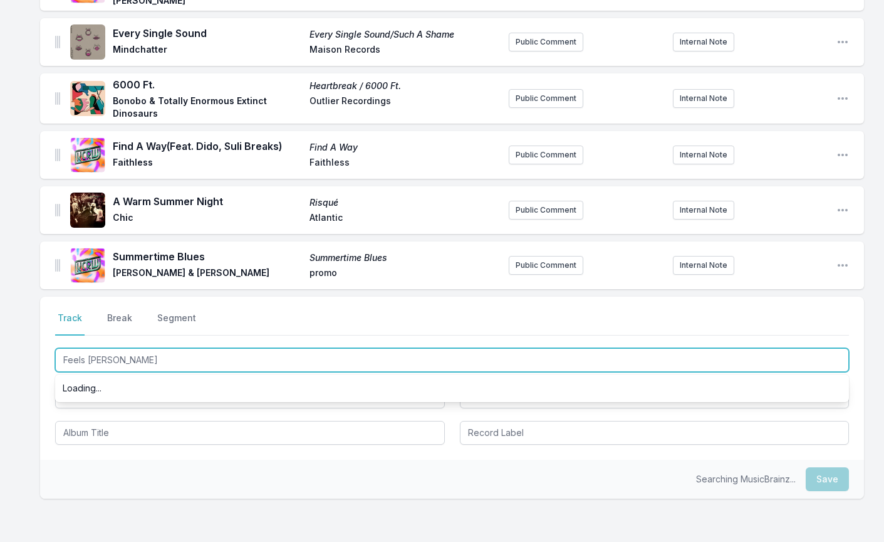
scroll to position [0, 0]
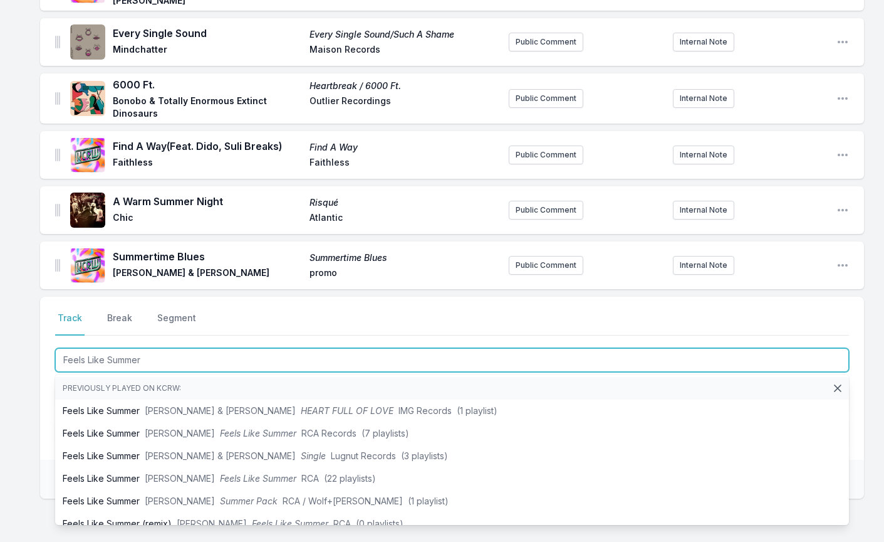
type input "Feels Like Summer"
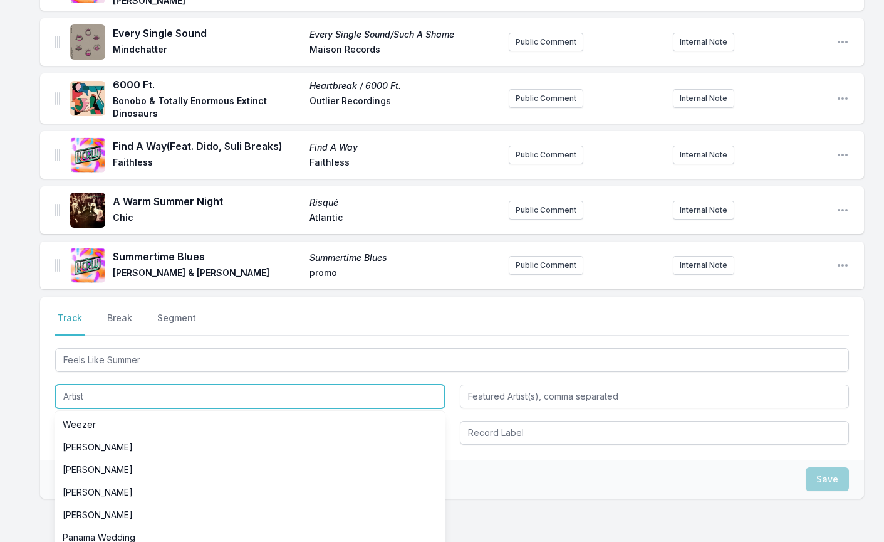
click at [85, 384] on input "Artist" at bounding box center [250, 396] width 390 height 24
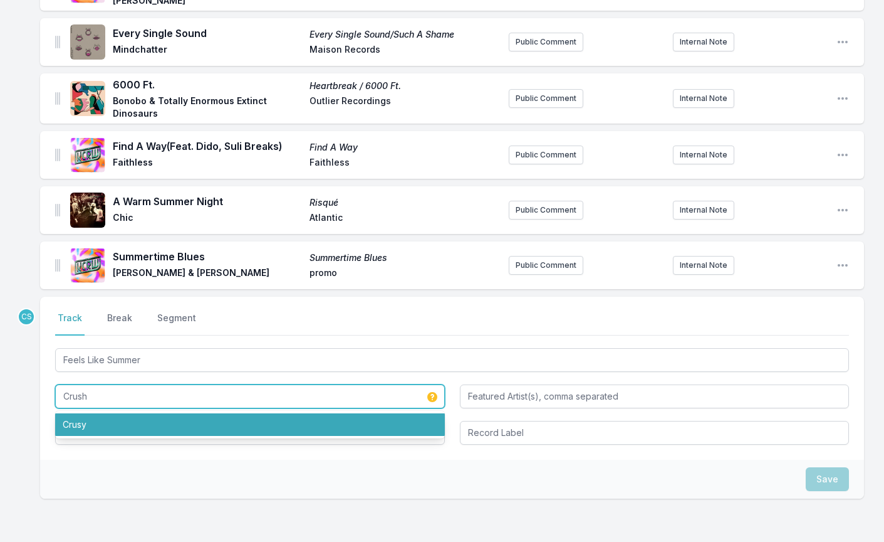
click at [88, 413] on li "Crusy" at bounding box center [250, 424] width 390 height 23
type input "Crusy"
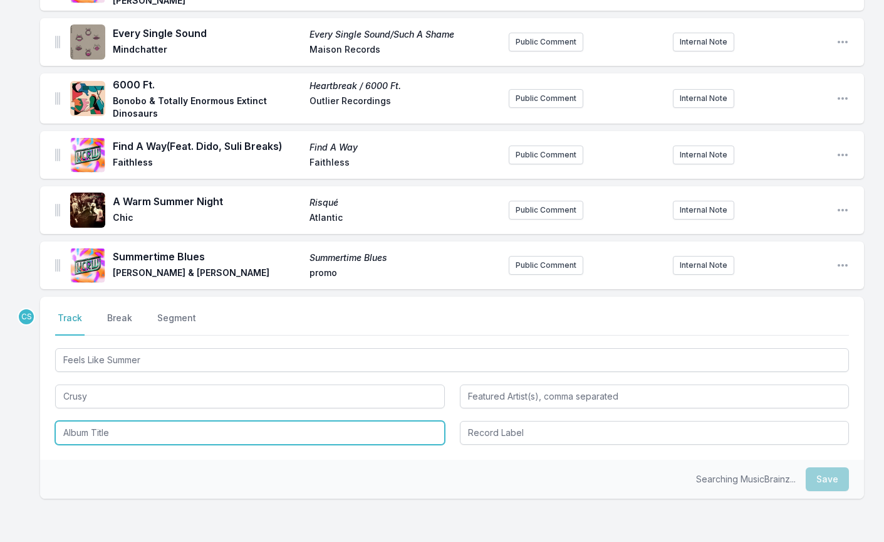
click at [93, 421] on input "Album Title" at bounding box center [250, 433] width 390 height 24
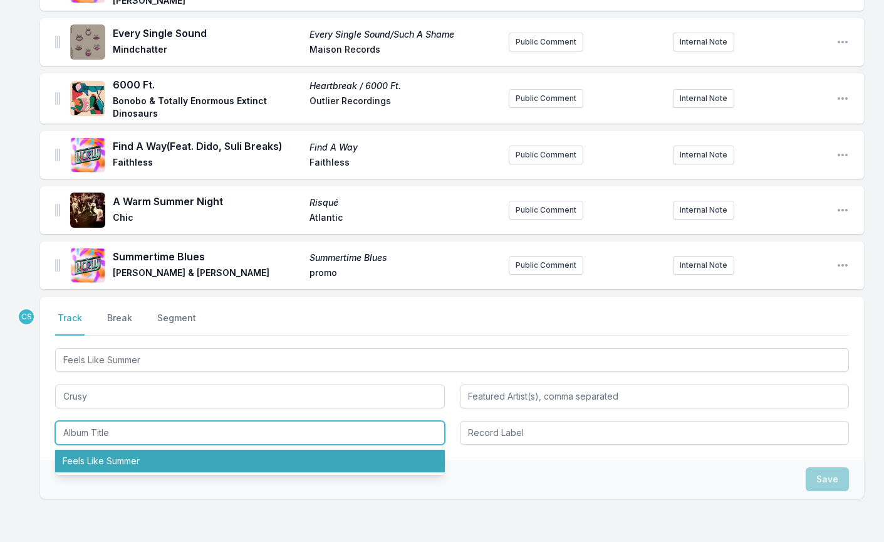
click at [97, 449] on li "Feels Like Summer" at bounding box center [250, 460] width 390 height 23
type input "Feels Like Summer"
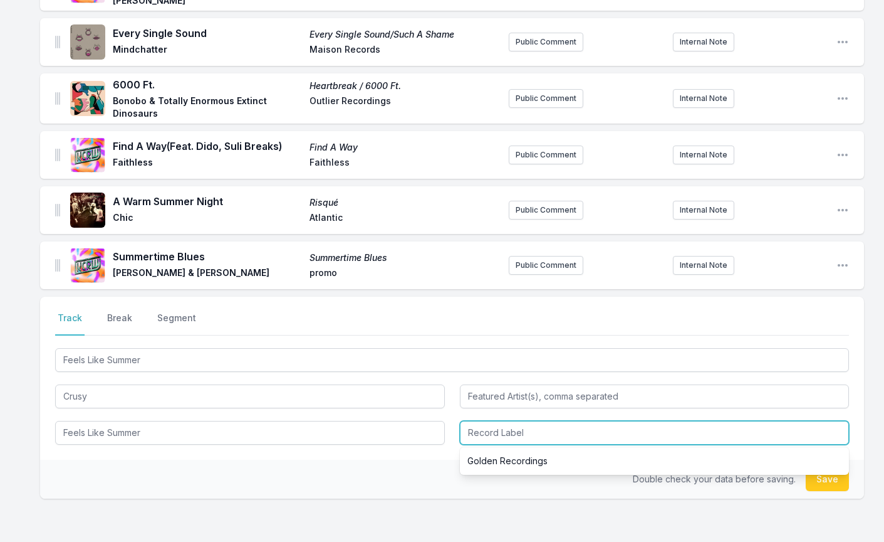
click at [495, 424] on input "Record Label" at bounding box center [655, 433] width 390 height 24
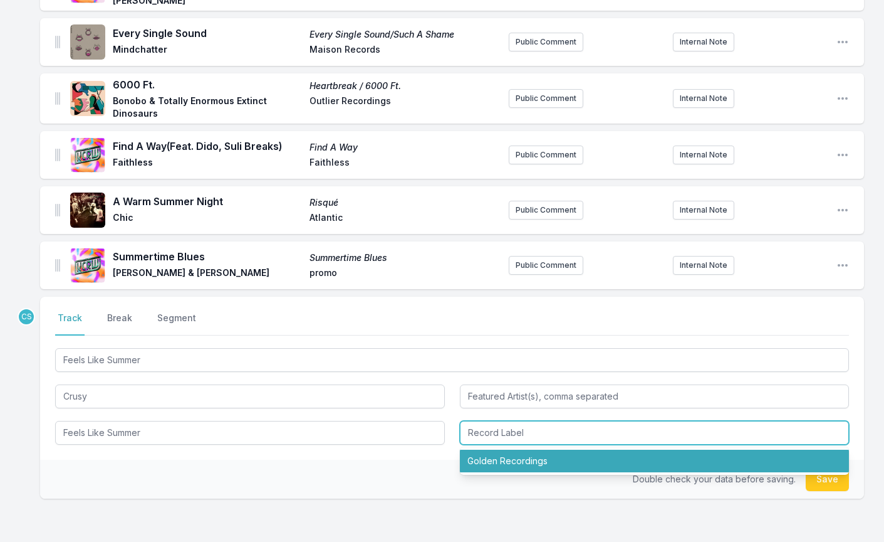
click at [496, 449] on li "Golden Recordings" at bounding box center [655, 460] width 390 height 23
type input "Golden Recordings"
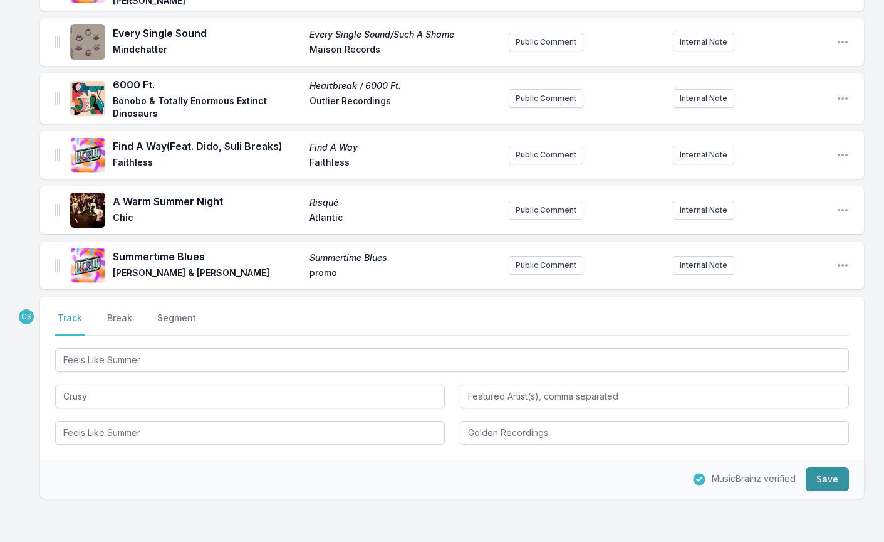
click at [826, 467] on button "Save" at bounding box center [827, 479] width 43 height 24
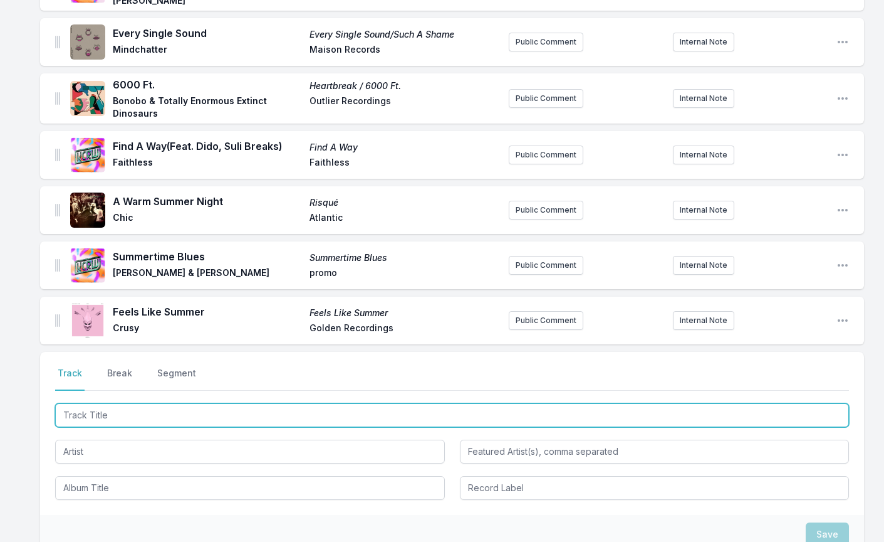
click at [104, 403] on input "Track Title" at bounding box center [452, 415] width 794 height 24
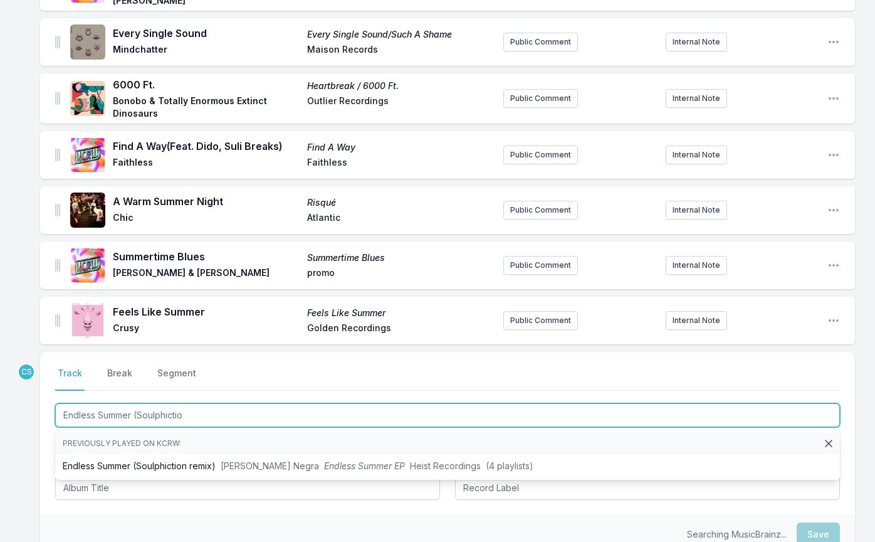
type input "Endless Summer (Soulphiction"
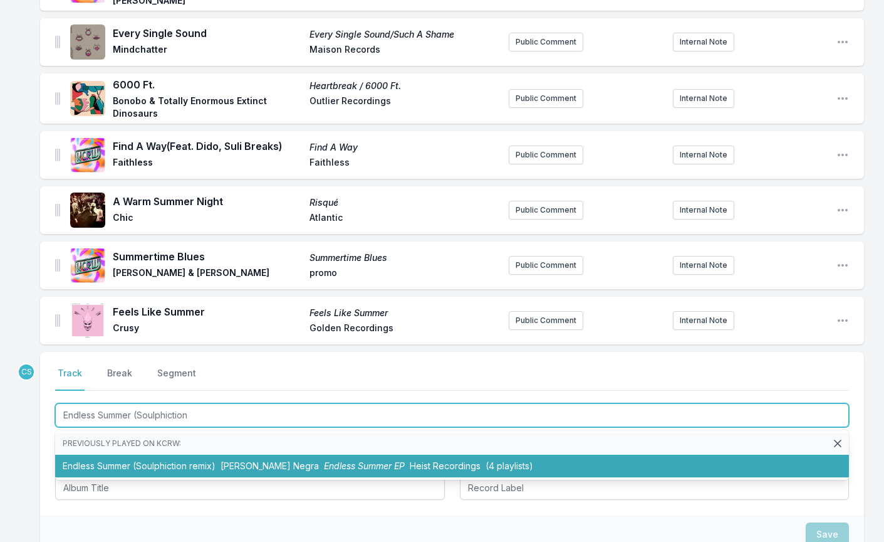
click at [78, 454] on li "Endless Summer (Soulphiction remix) [PERSON_NAME] Endless Summer EP Heist Recor…" at bounding box center [452, 465] width 794 height 23
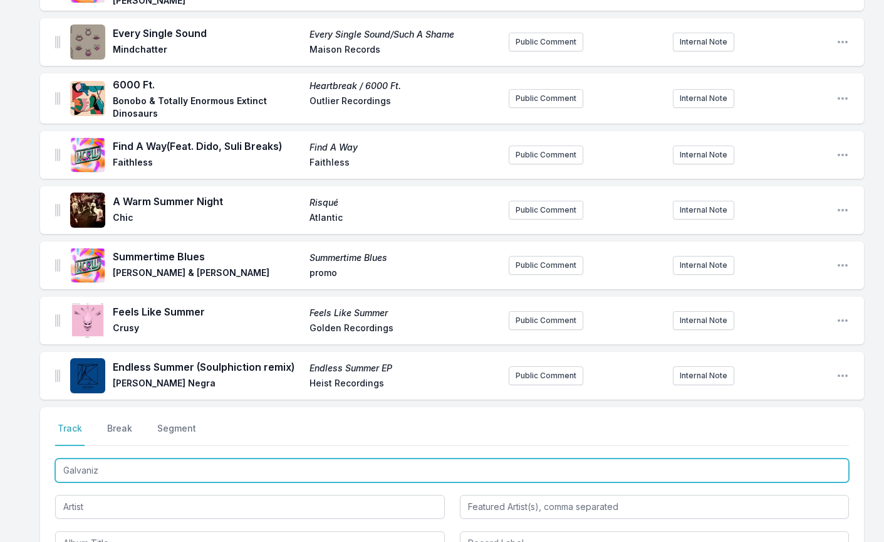
type input "Galvanize"
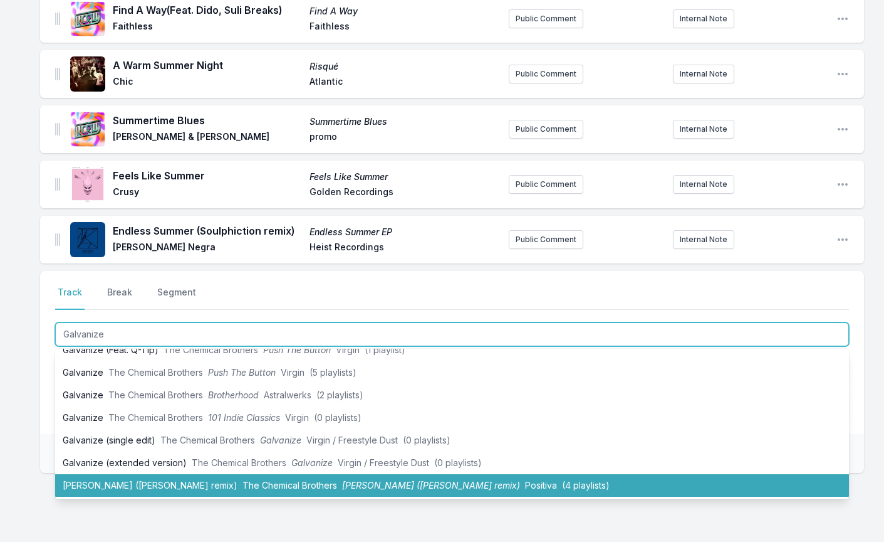
scroll to position [35, 0]
click at [118, 474] on li "[PERSON_NAME] ([PERSON_NAME] remix) The Chemical Brothers [PERSON_NAME] ([PERSO…" at bounding box center [452, 485] width 794 height 23
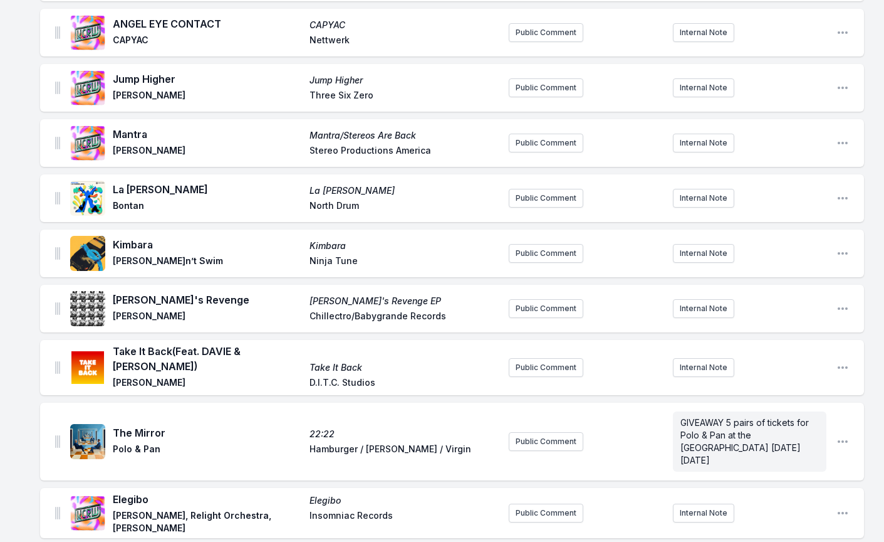
scroll to position [441, 0]
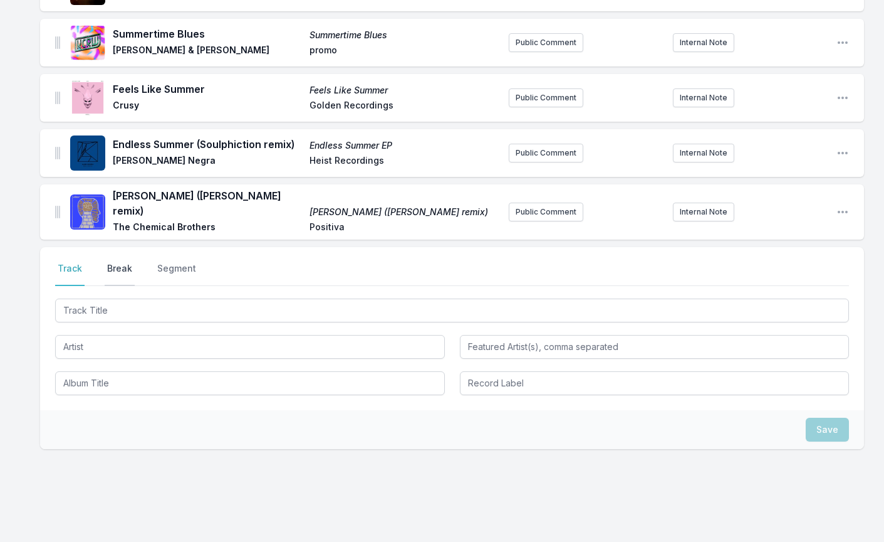
click at [120, 262] on button "Break" at bounding box center [120, 274] width 30 height 24
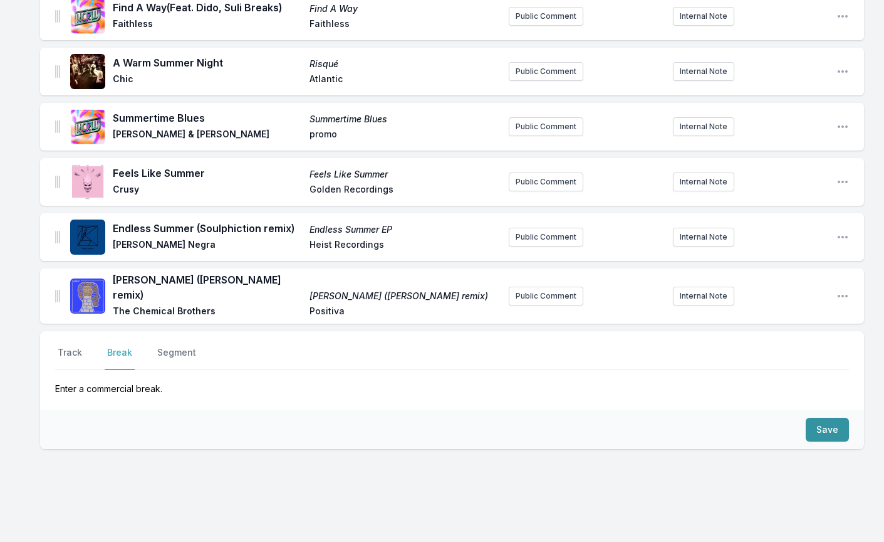
click at [832, 417] on button "Save" at bounding box center [827, 429] width 43 height 24
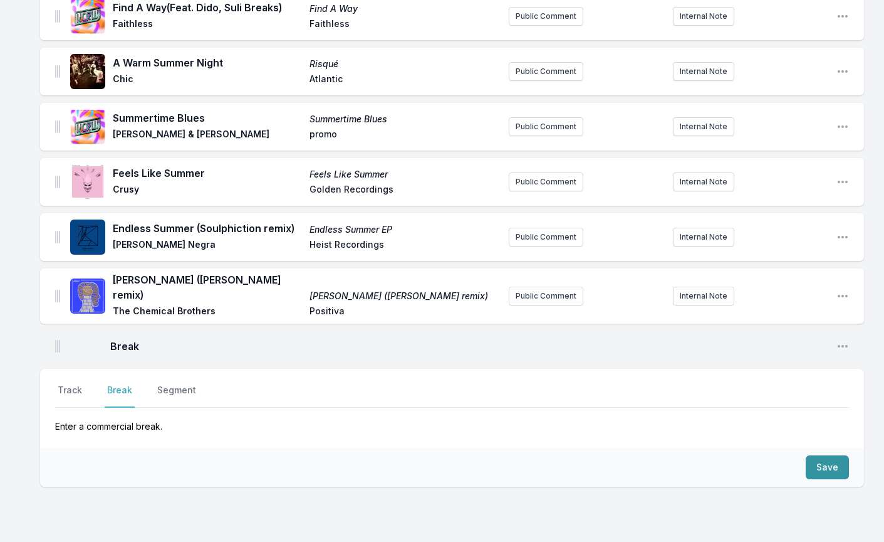
click at [830, 455] on button "Save" at bounding box center [827, 467] width 43 height 24
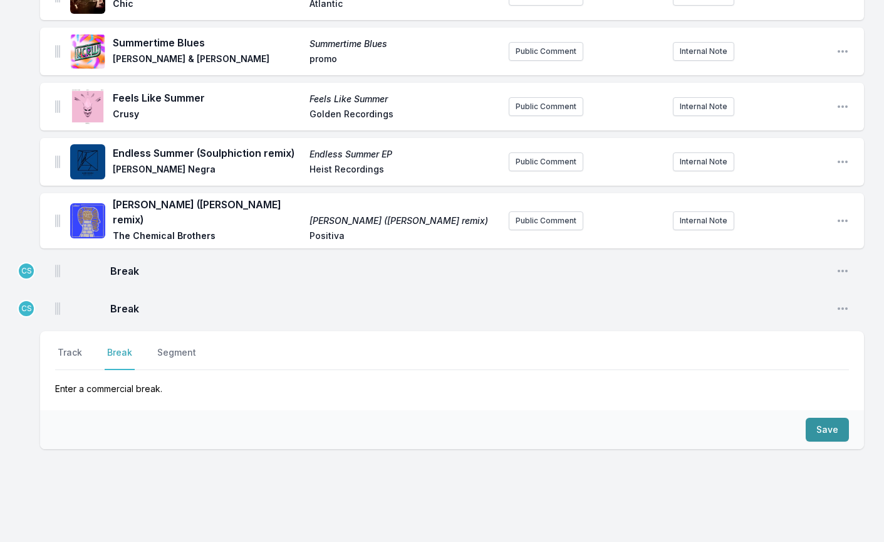
click at [829, 417] on button "Save" at bounding box center [827, 429] width 43 height 24
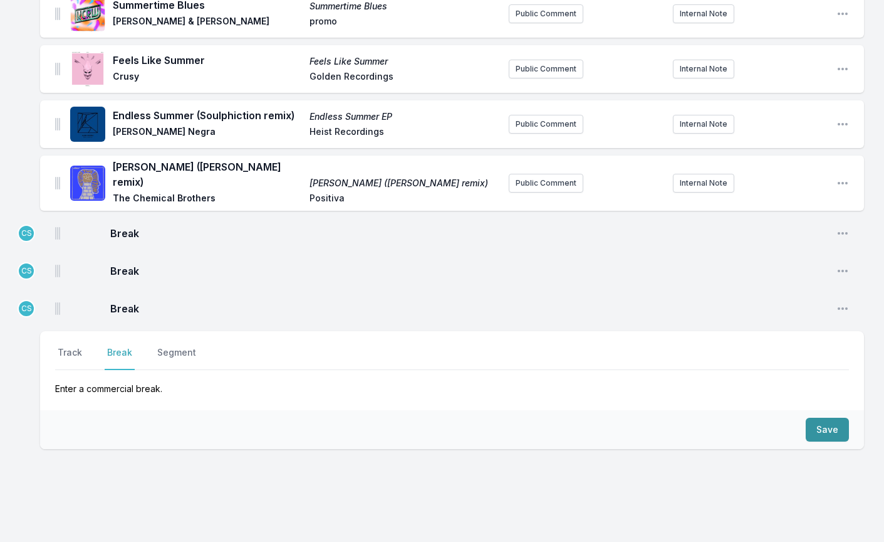
click at [829, 417] on button "Save" at bounding box center [827, 429] width 43 height 24
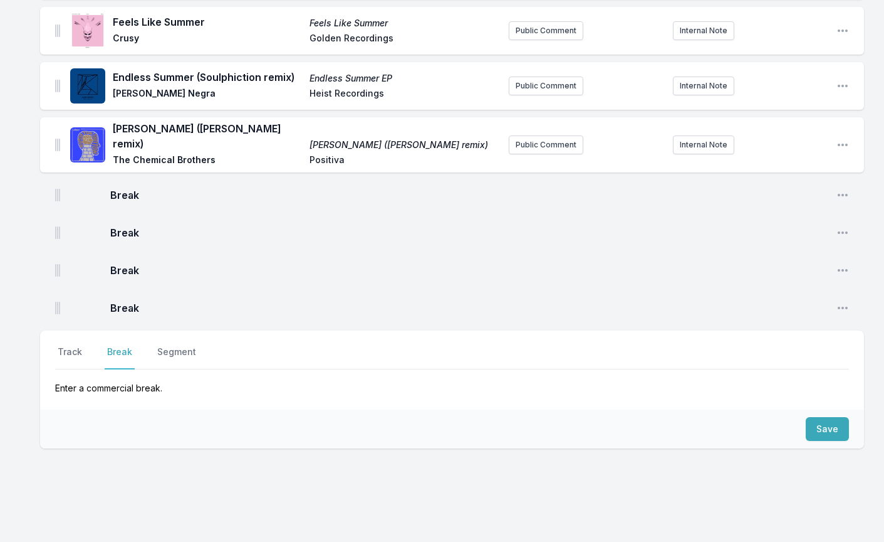
click at [829, 417] on button "Save" at bounding box center [827, 429] width 43 height 24
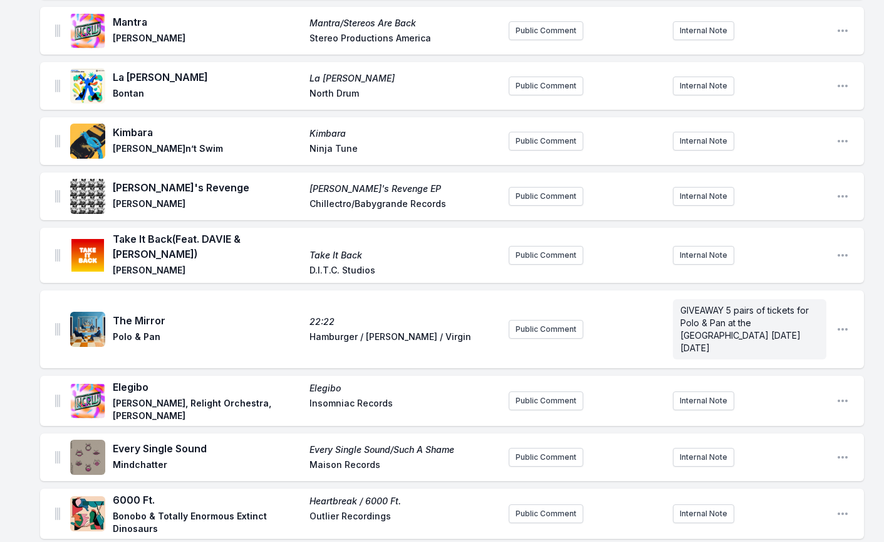
scroll to position [703, 0]
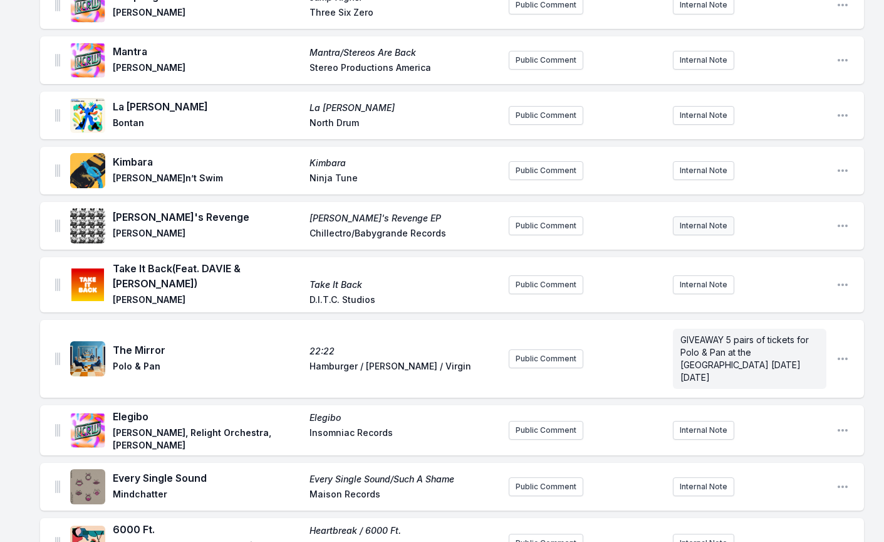
click at [717, 219] on button "Internal Note" at bounding box center [703, 225] width 61 height 19
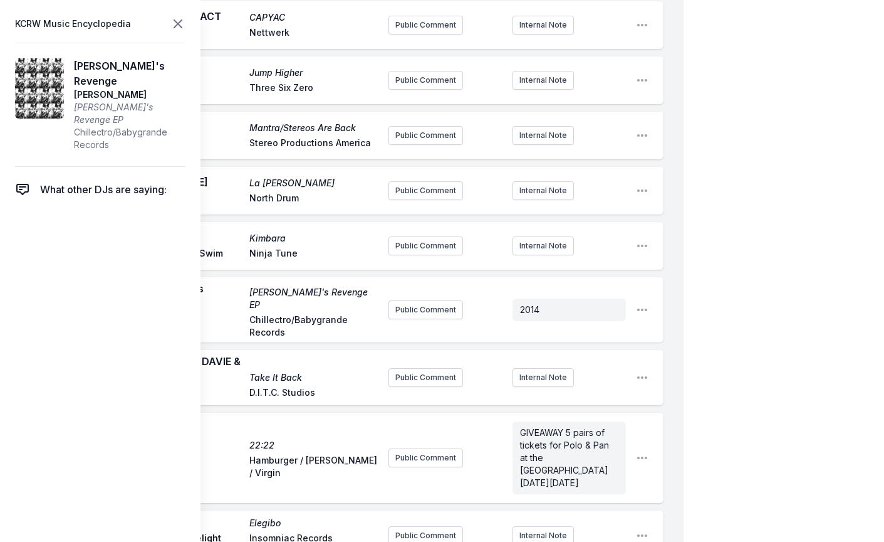
click at [181, 24] on icon at bounding box center [177, 23] width 15 height 15
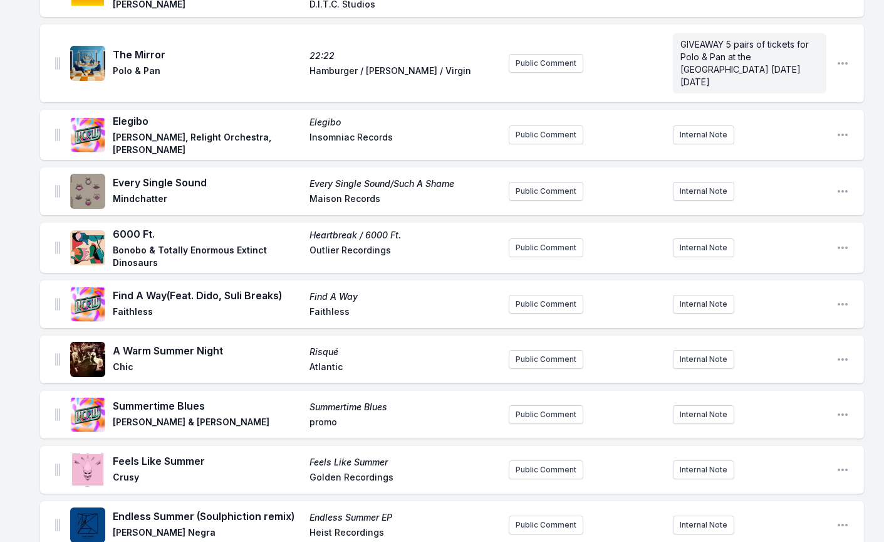
scroll to position [999, 0]
click at [705, 238] on button "Internal Note" at bounding box center [703, 247] width 61 height 19
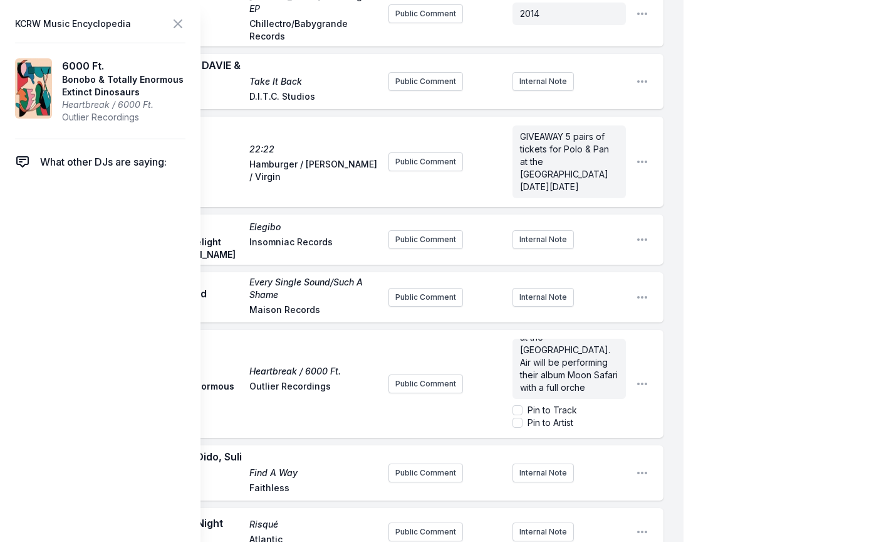
scroll to position [44, 0]
click at [515, 405] on input "Pin to Track" at bounding box center [518, 410] width 10 height 10
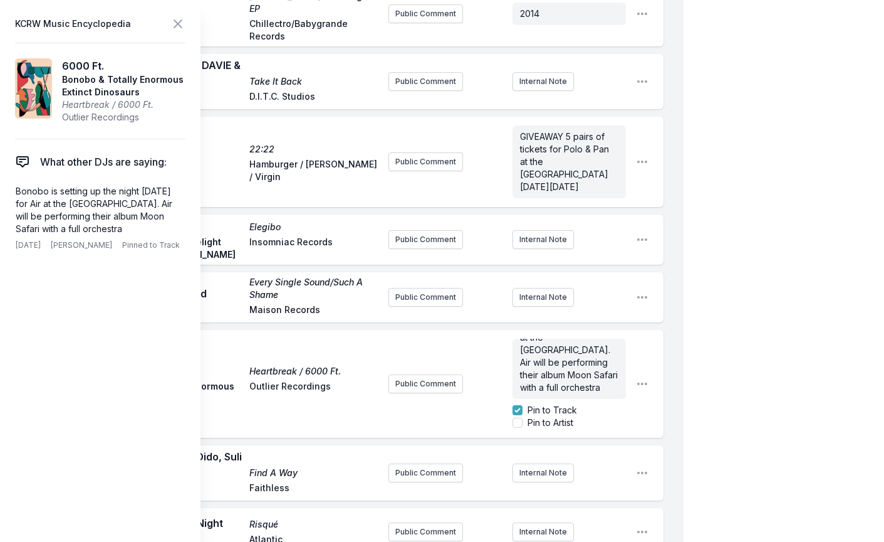
click at [515, 405] on input "Pin to Track" at bounding box center [518, 410] width 10 height 10
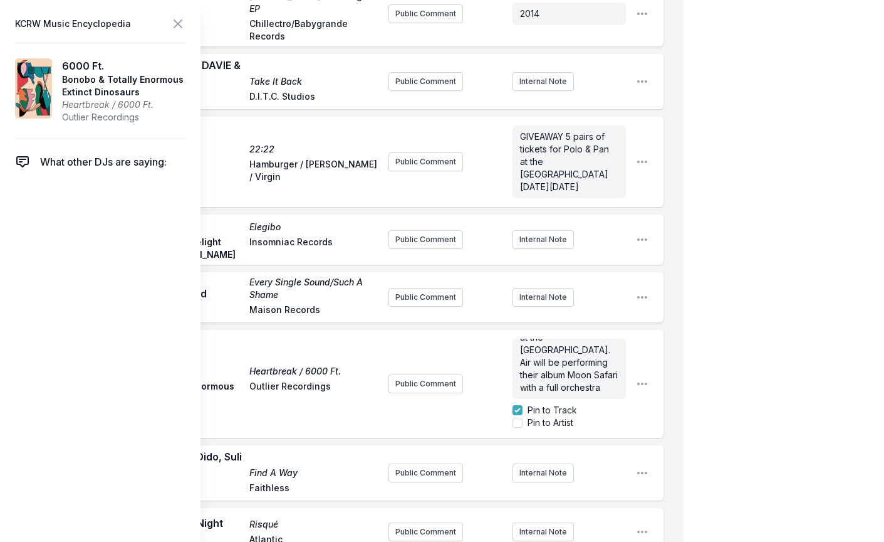
checkbox input "false"
click at [516, 417] on input "Pin to Artist" at bounding box center [518, 422] width 10 height 10
checkbox input "true"
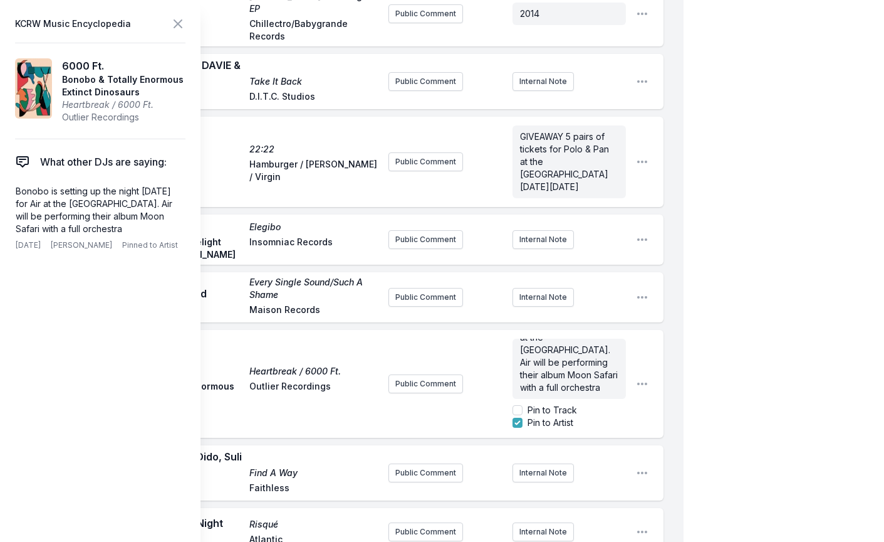
click at [482, 366] on div "Public Comment [PERSON_NAME] is setting up the night [DATE] for Air at the [GEO…" at bounding box center [508, 383] width 238 height 100
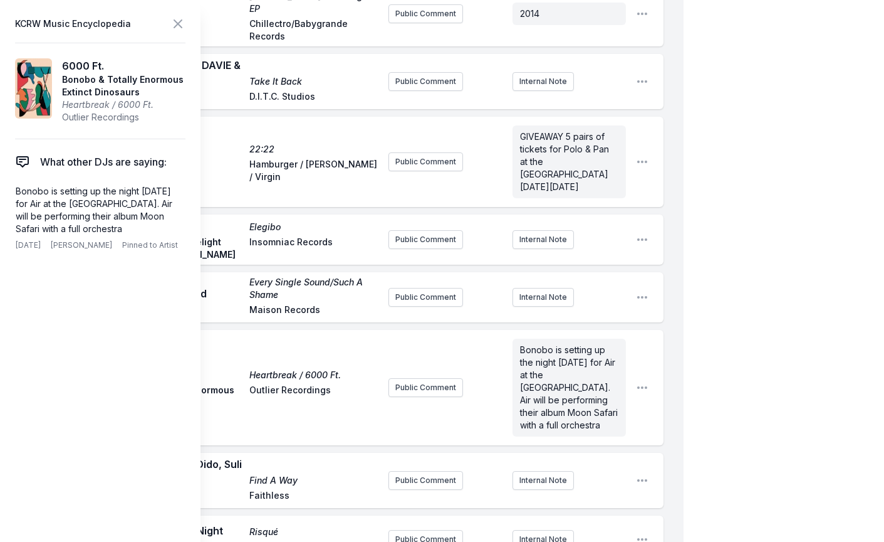
click at [175, 22] on icon at bounding box center [177, 23] width 15 height 15
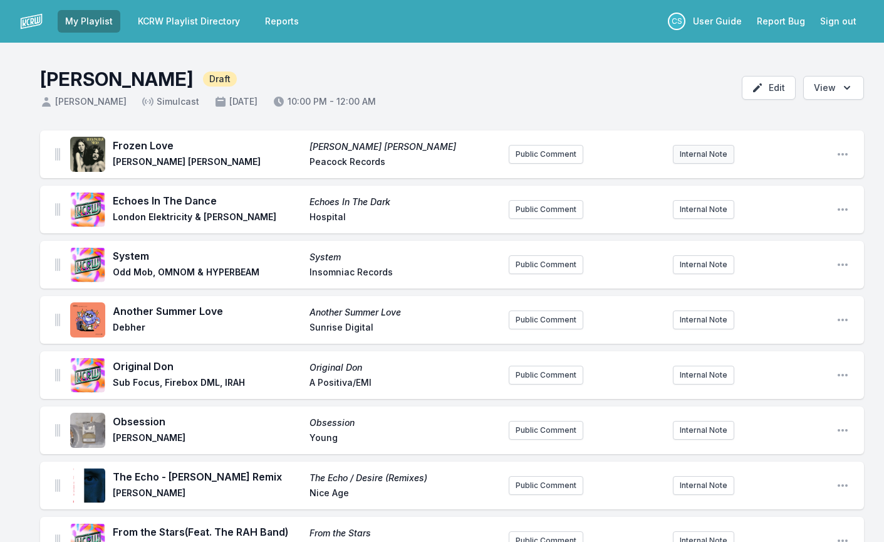
click at [711, 155] on button "Internal Note" at bounding box center [703, 154] width 61 height 19
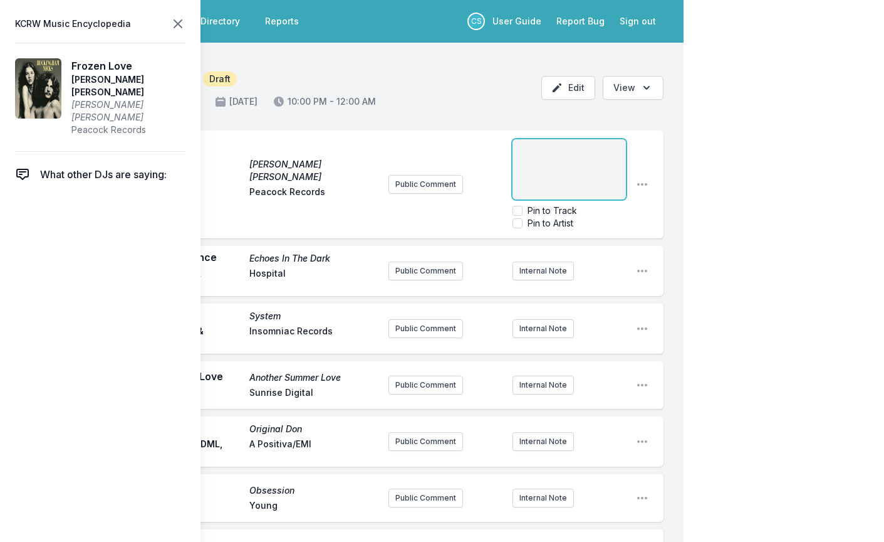
click at [180, 26] on icon at bounding box center [178, 24] width 8 height 8
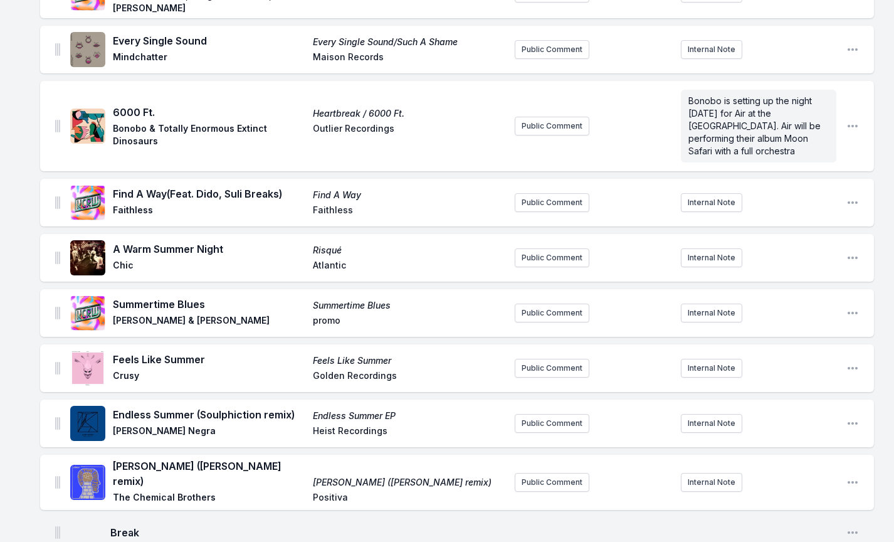
scroll to position [1145, 0]
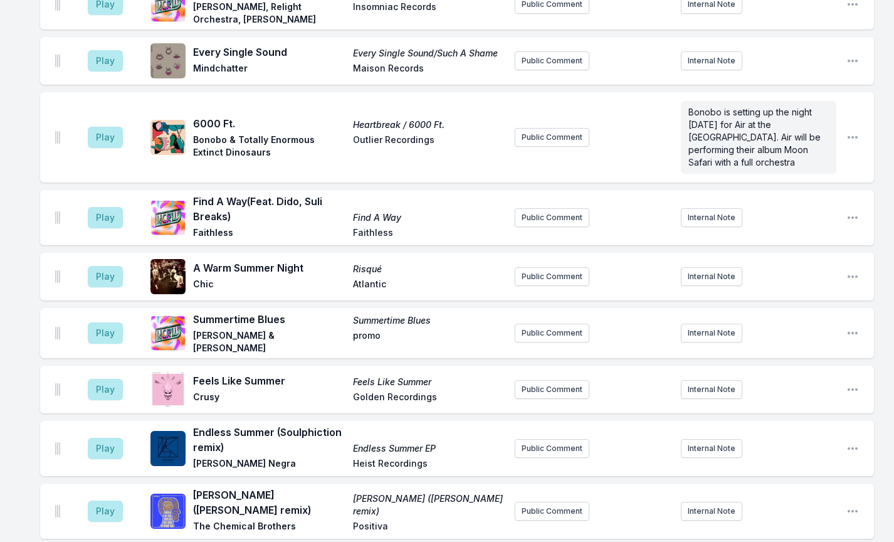
scroll to position [1398, 0]
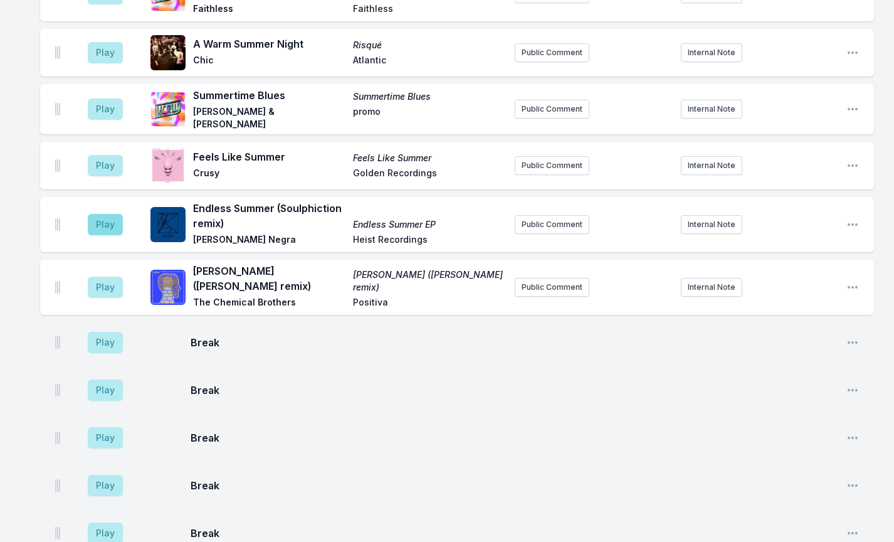
click at [110, 214] on button "Play" at bounding box center [105, 224] width 35 height 21
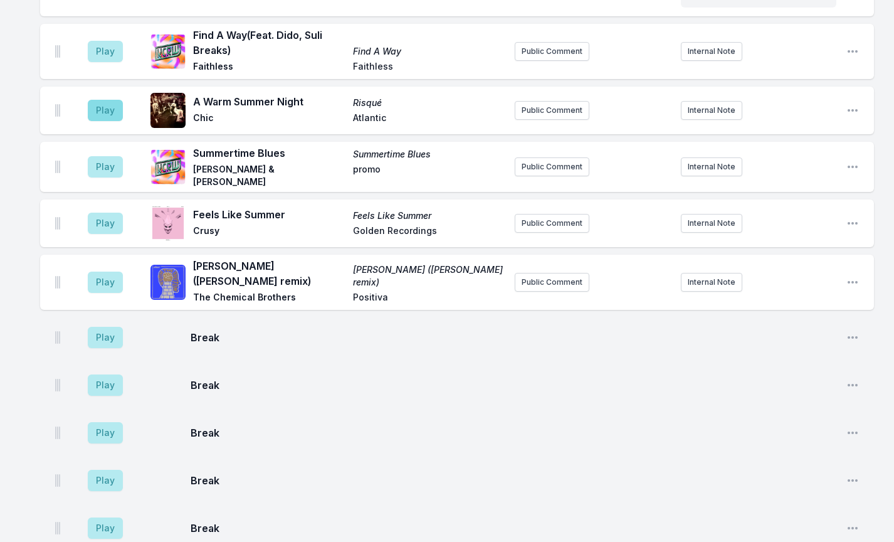
click at [107, 100] on button "Play" at bounding box center [105, 110] width 35 height 21
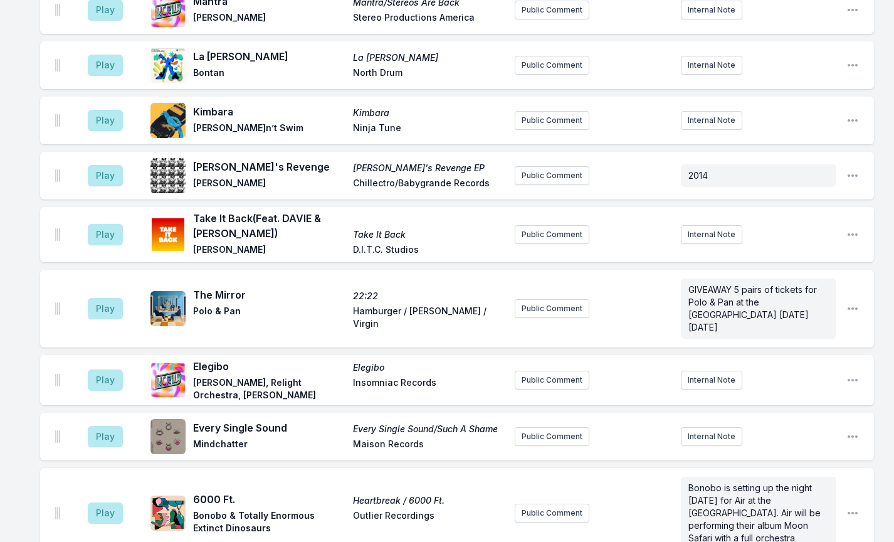
scroll to position [913, 0]
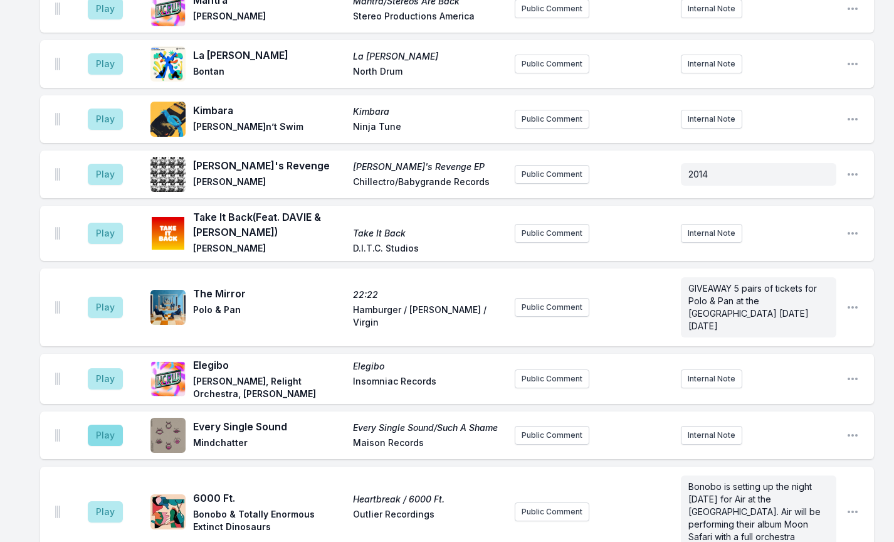
click at [96, 424] on button "Play" at bounding box center [105, 434] width 35 height 21
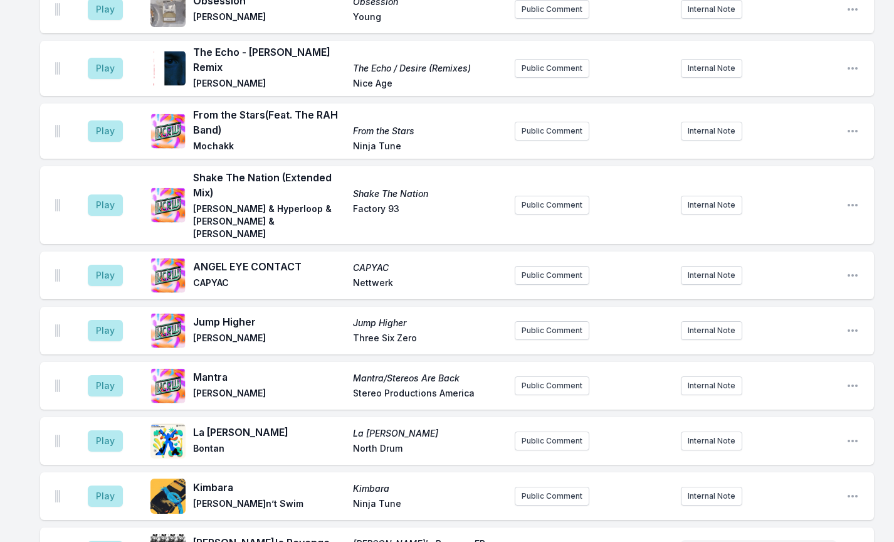
scroll to position [532, 0]
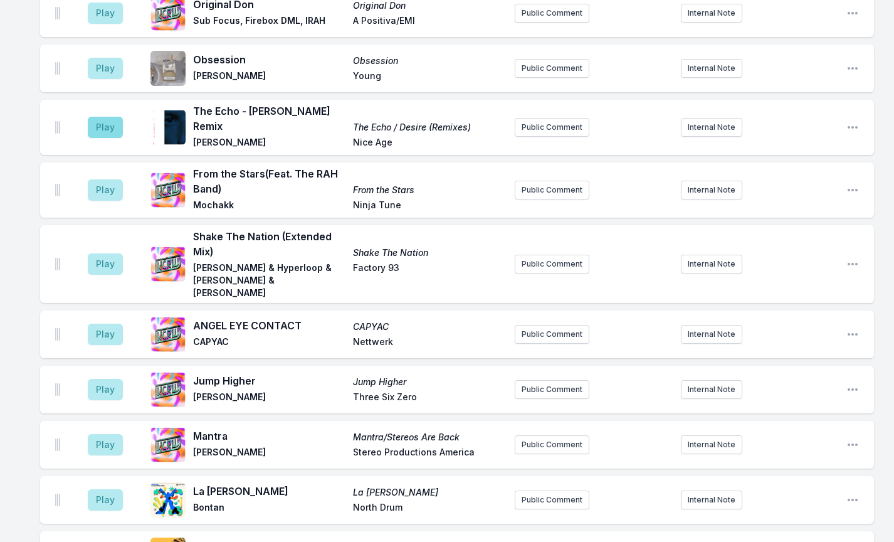
click at [107, 119] on button "Play" at bounding box center [105, 127] width 35 height 21
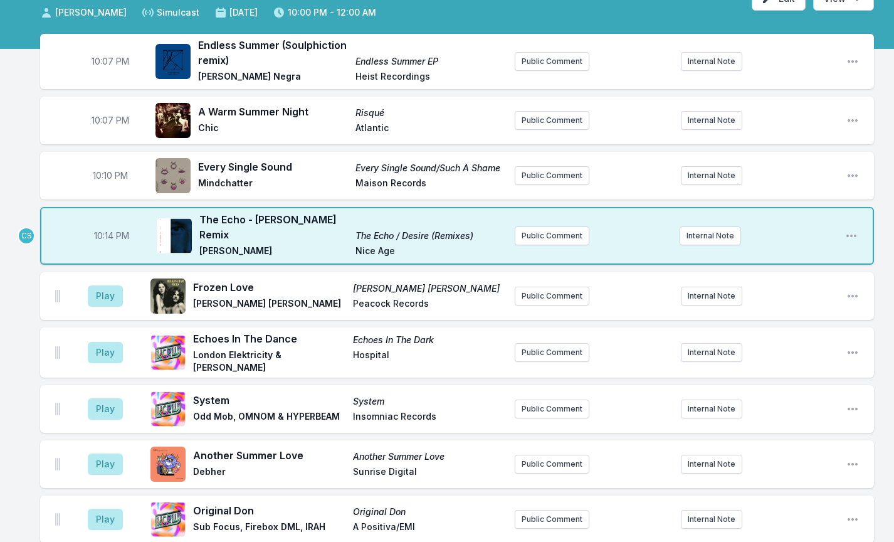
scroll to position [90, 0]
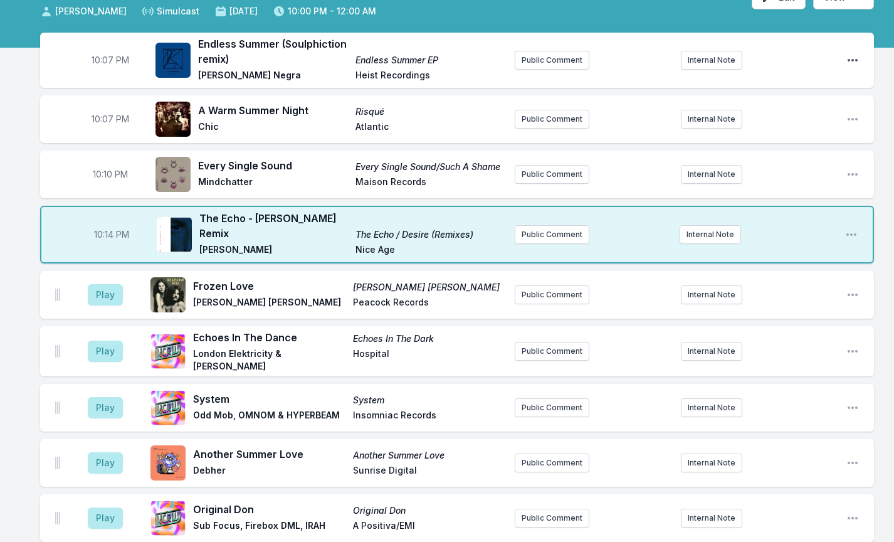
click at [847, 58] on icon "Open playlist item options" at bounding box center [852, 60] width 13 height 13
click at [788, 82] on button "Edit Timestamp" at bounding box center [788, 85] width 140 height 23
click at [106, 56] on input "22:07" at bounding box center [110, 60] width 70 height 24
type input "22:00"
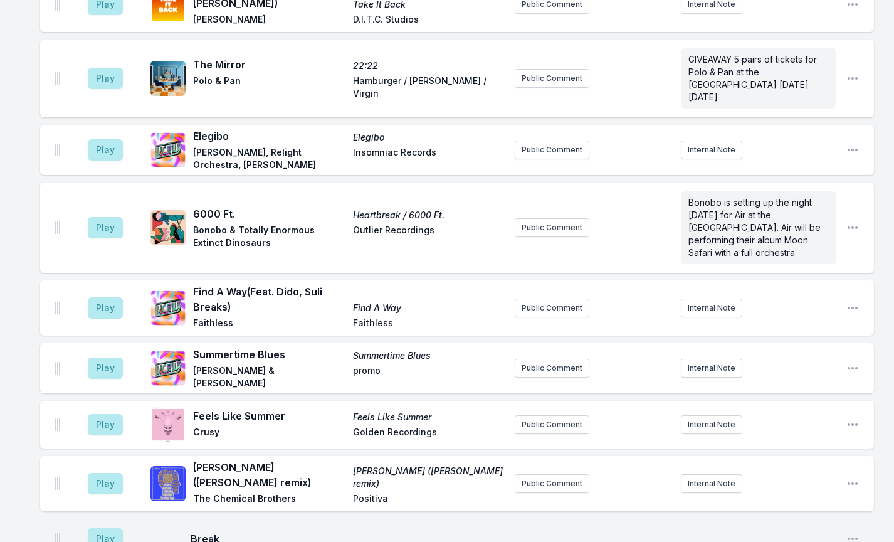
scroll to position [1309, 0]
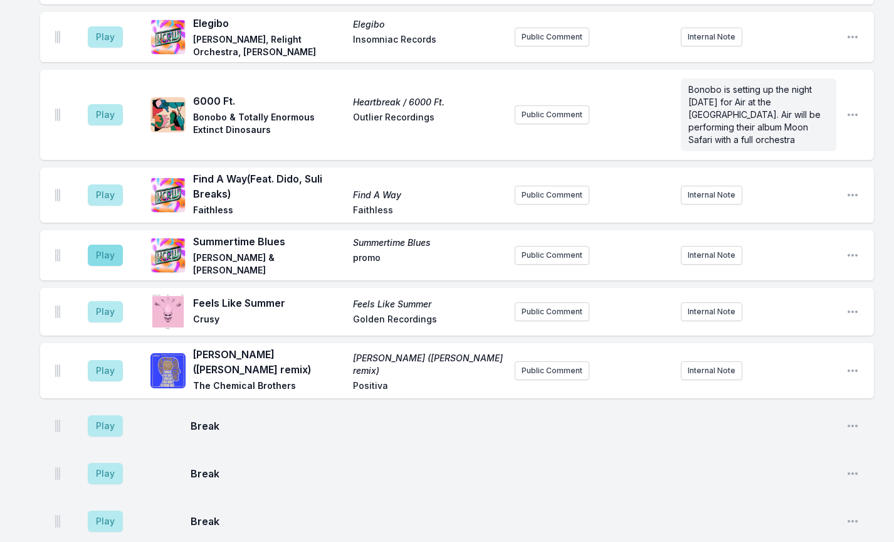
click at [108, 244] on button "Play" at bounding box center [105, 254] width 35 height 21
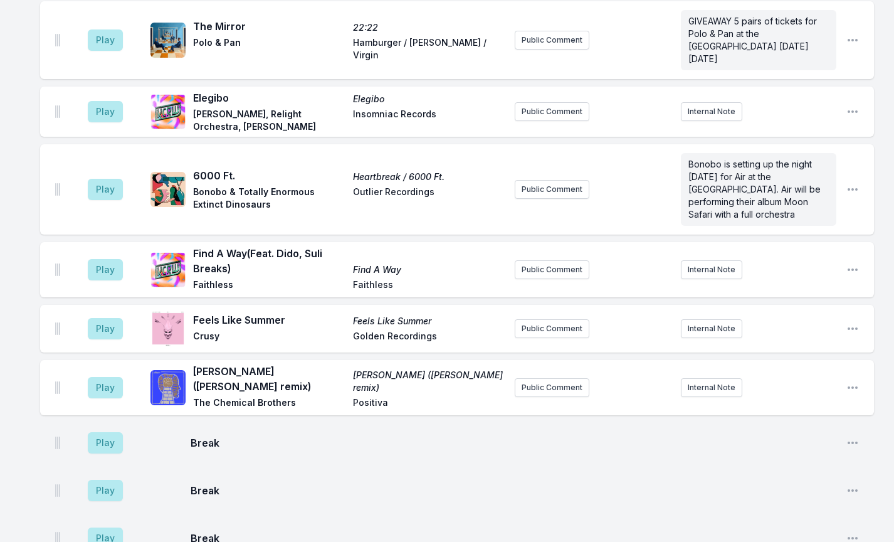
scroll to position [1435, 0]
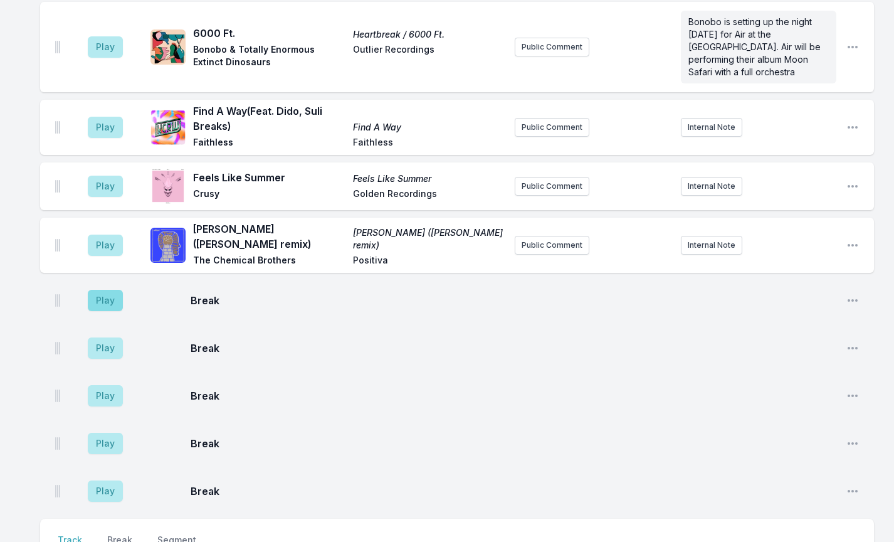
click at [110, 290] on button "Play" at bounding box center [105, 300] width 35 height 21
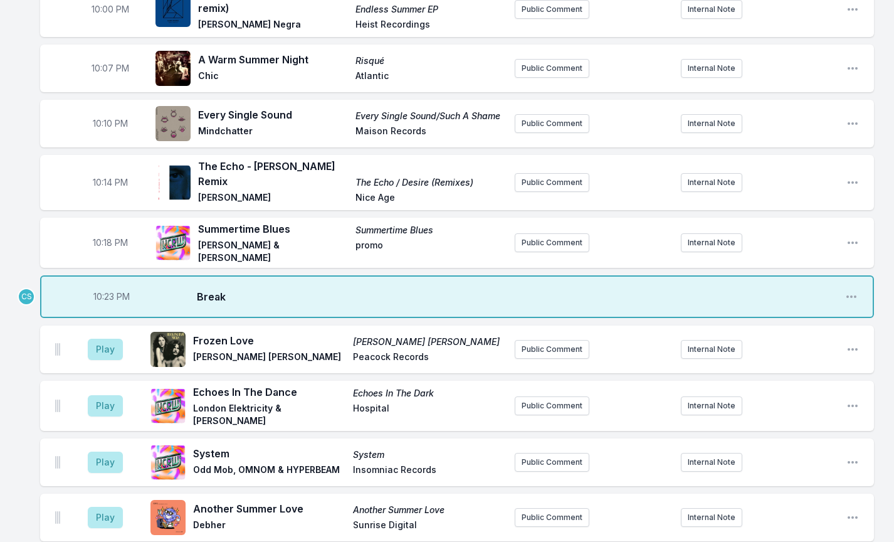
scroll to position [137, 0]
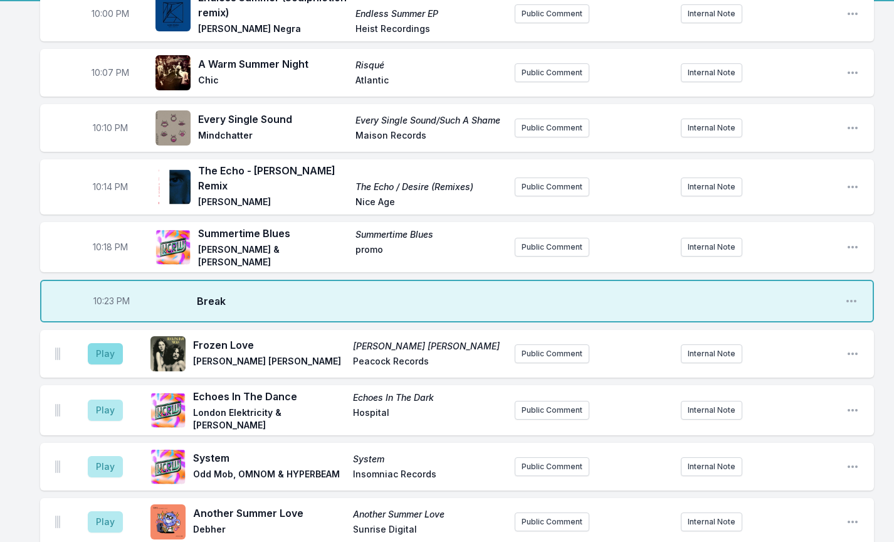
click at [100, 350] on button "Play" at bounding box center [105, 353] width 35 height 21
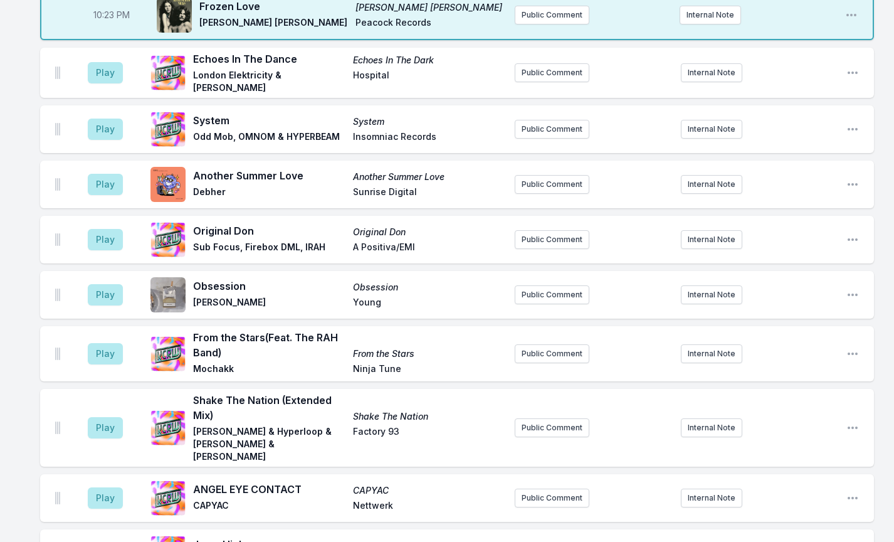
scroll to position [529, 0]
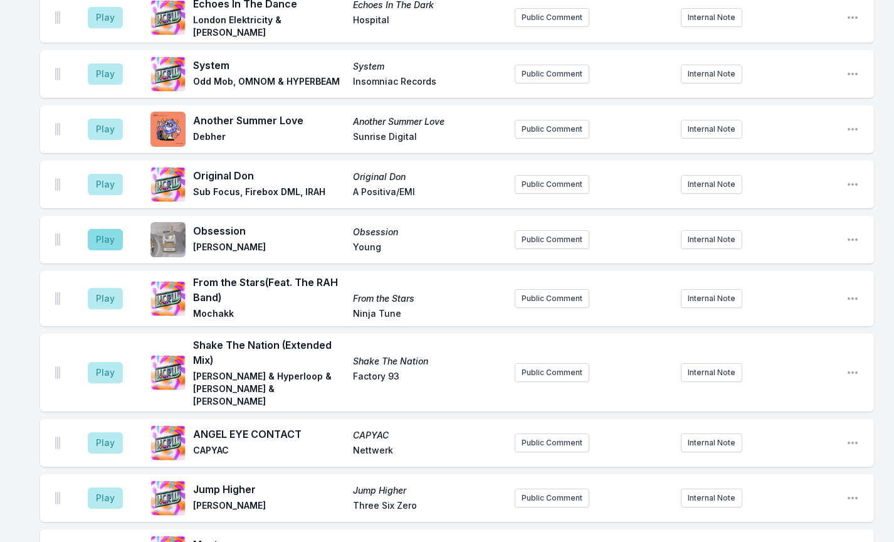
click at [108, 229] on button "Play" at bounding box center [105, 239] width 35 height 21
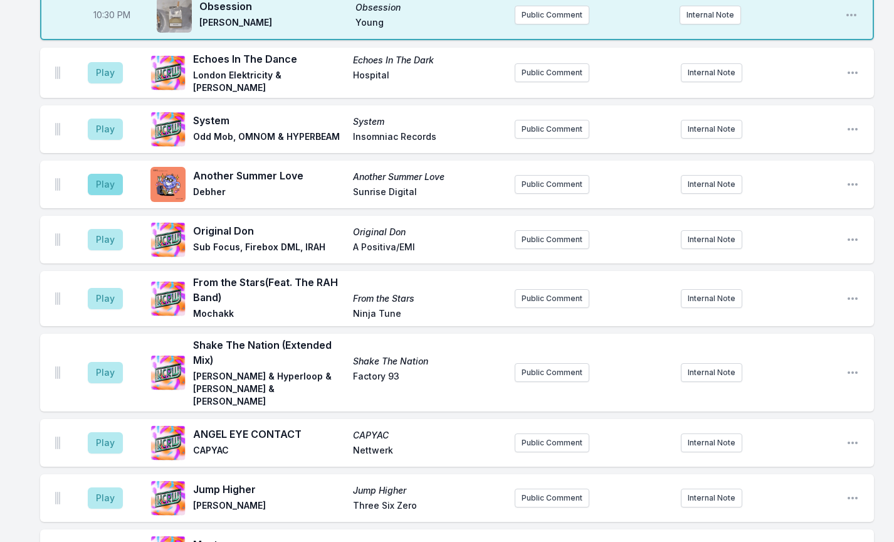
click at [107, 174] on button "Play" at bounding box center [105, 184] width 35 height 21
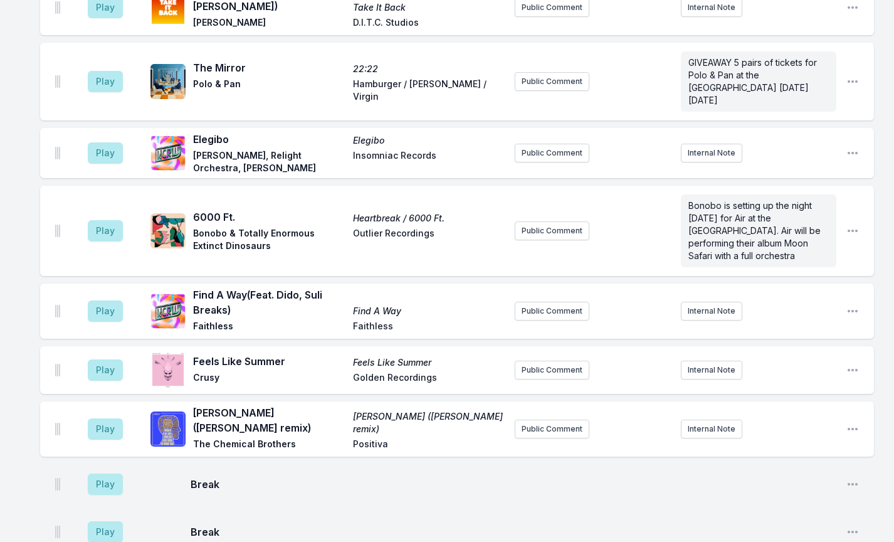
scroll to position [1411, 0]
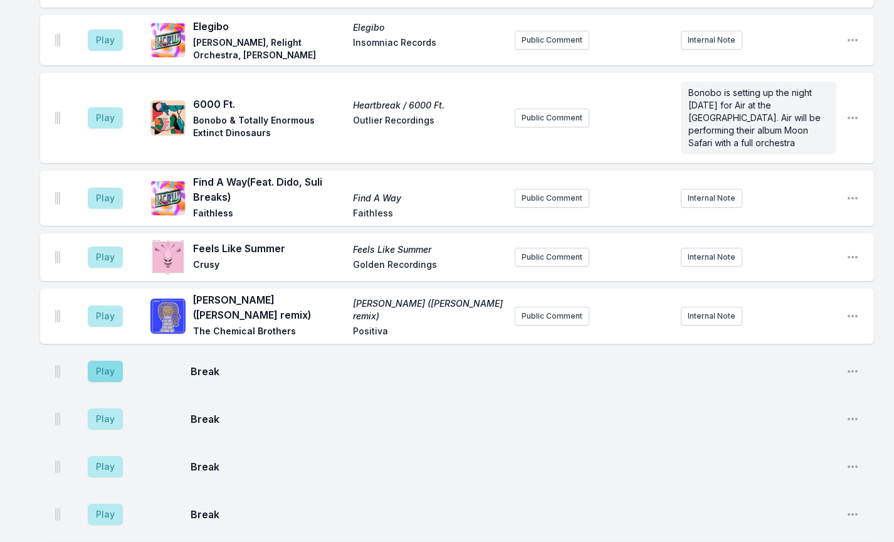
click at [105, 360] on button "Play" at bounding box center [105, 370] width 35 height 21
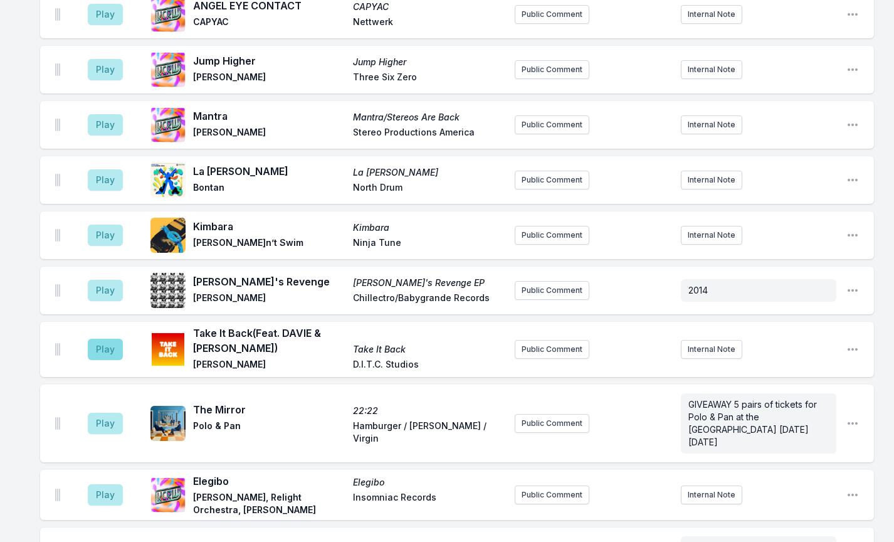
scroll to position [1003, 0]
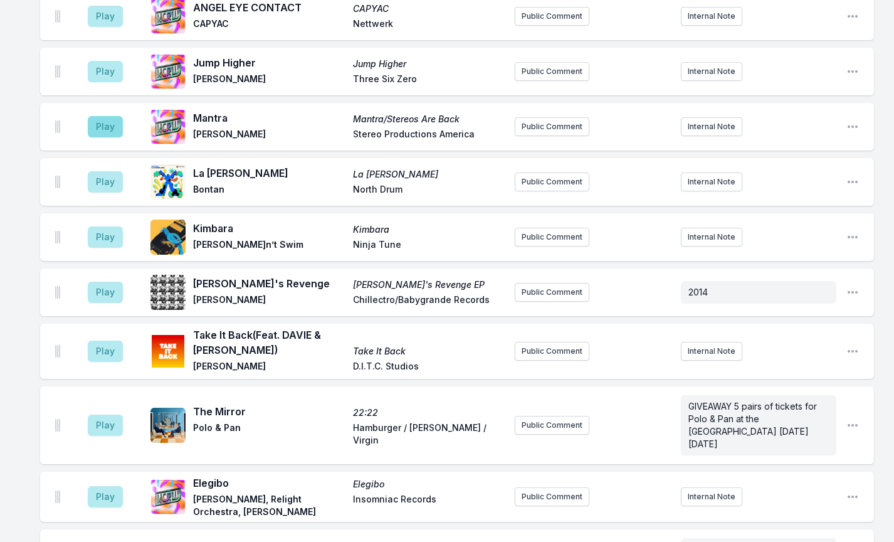
click at [103, 116] on button "Play" at bounding box center [105, 126] width 35 height 21
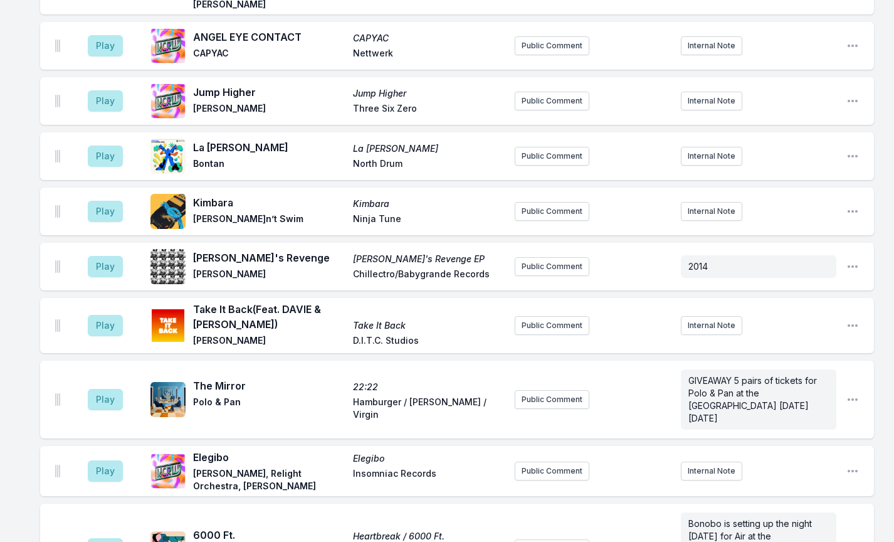
scroll to position [1038, 0]
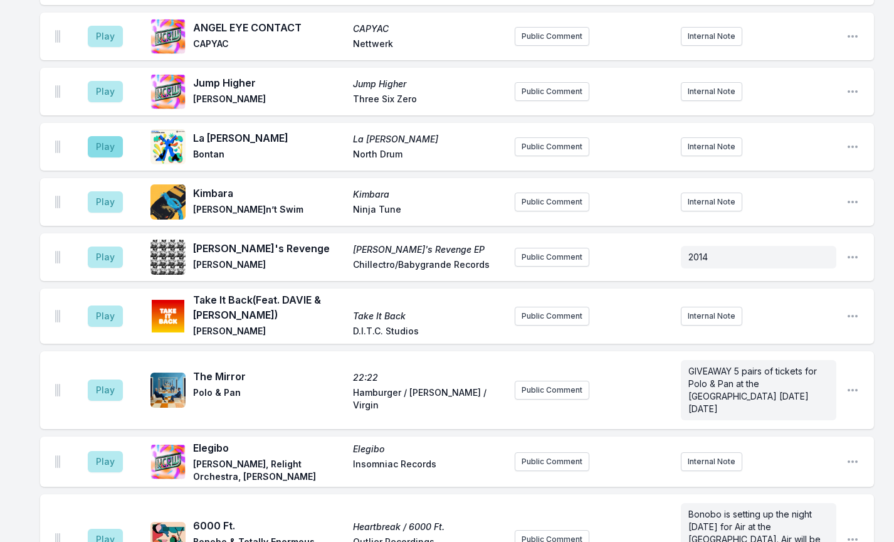
click at [99, 136] on button "Play" at bounding box center [105, 146] width 35 height 21
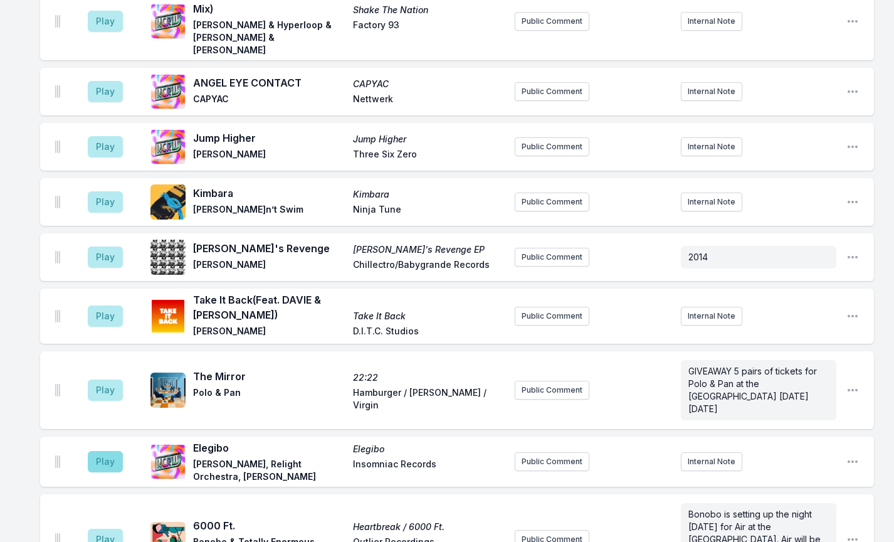
click at [96, 451] on button "Play" at bounding box center [105, 461] width 35 height 21
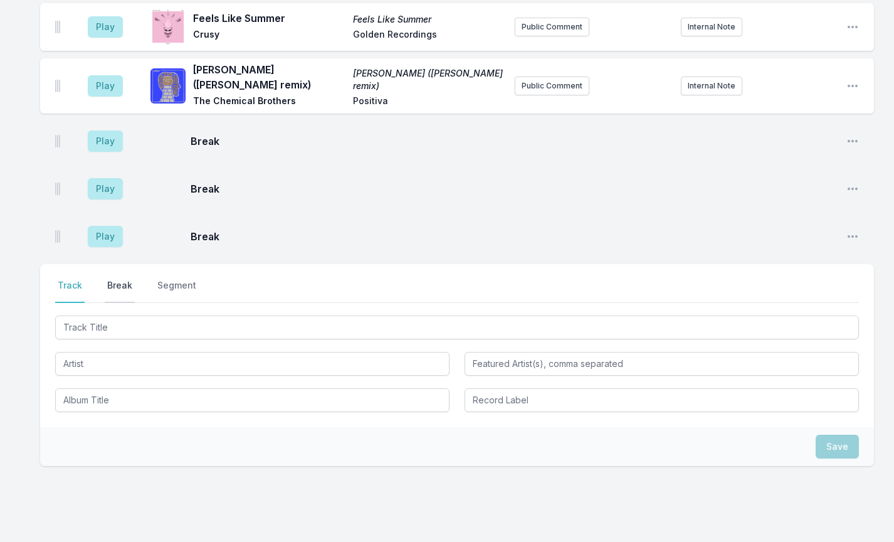
scroll to position [1689, 0]
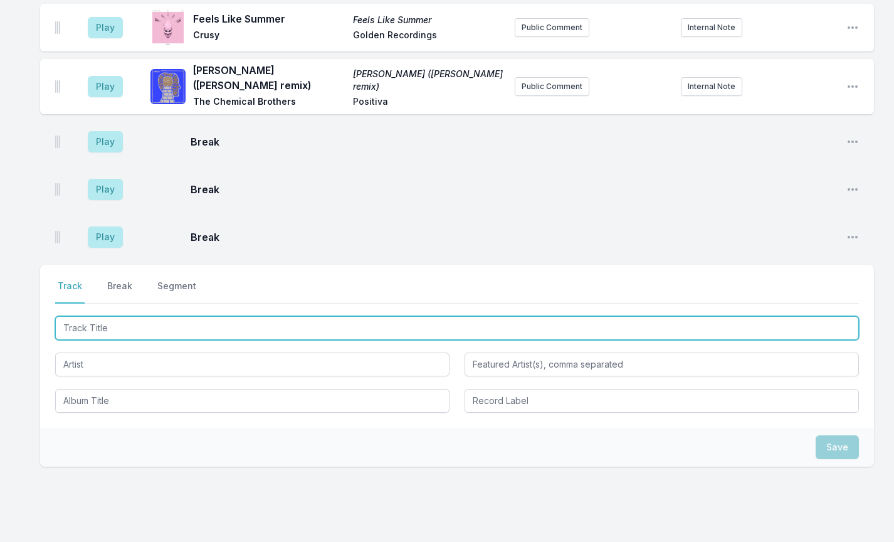
click at [108, 316] on input "Track Title" at bounding box center [457, 328] width 804 height 24
type input "Love Recycled"
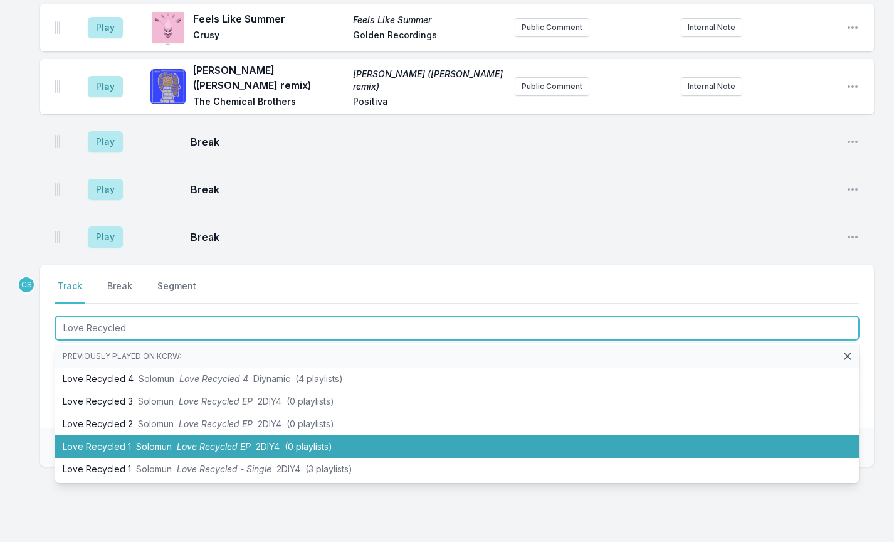
click at [91, 435] on li "Love Recycled 1 Solomun Love Recycled EP 2DIY4 (0 playlists)" at bounding box center [457, 446] width 804 height 23
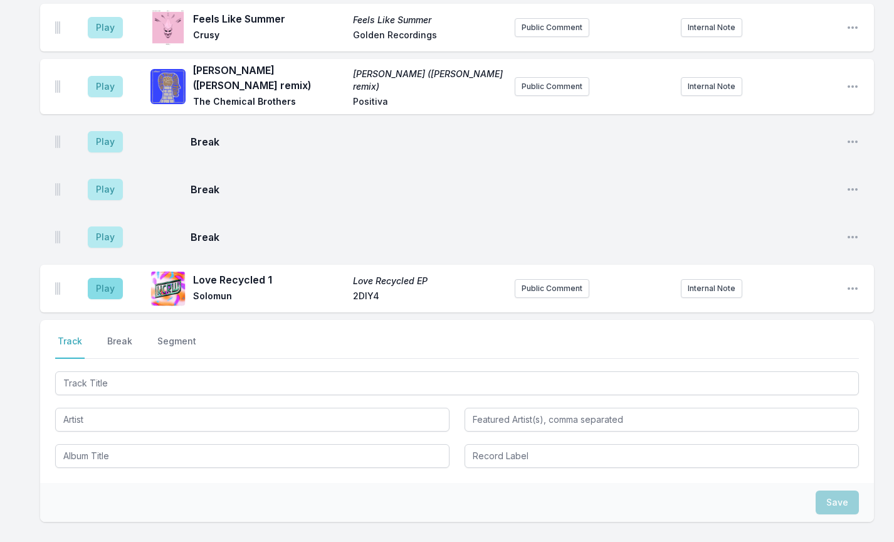
click at [109, 278] on button "Play" at bounding box center [105, 288] width 35 height 21
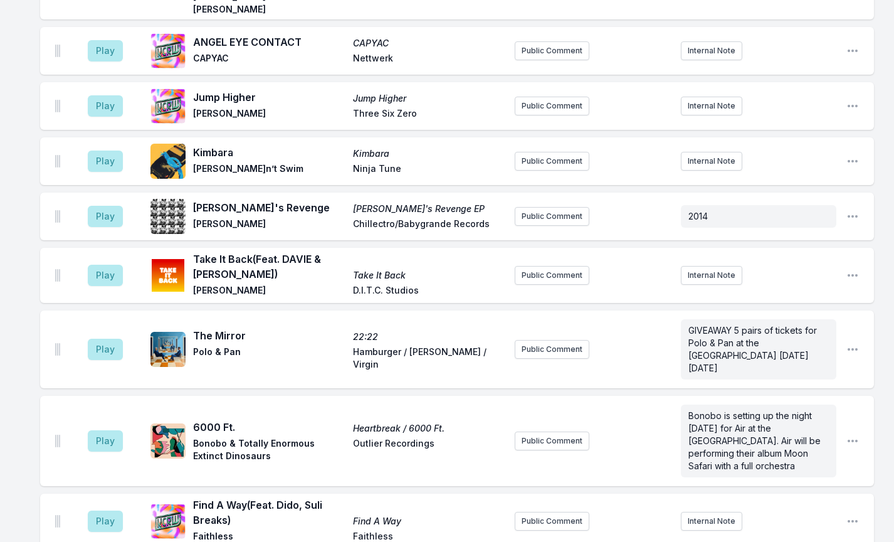
scroll to position [1531, 0]
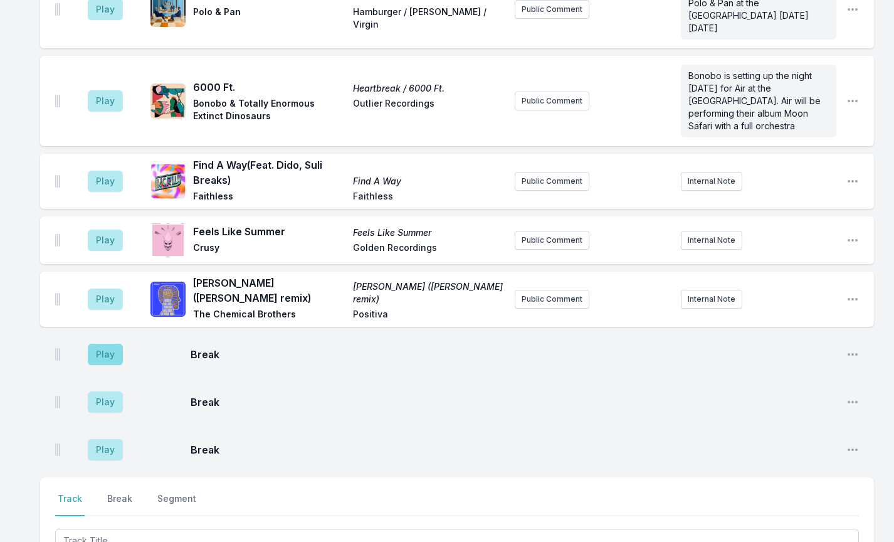
click at [116, 343] on button "Play" at bounding box center [105, 353] width 35 height 21
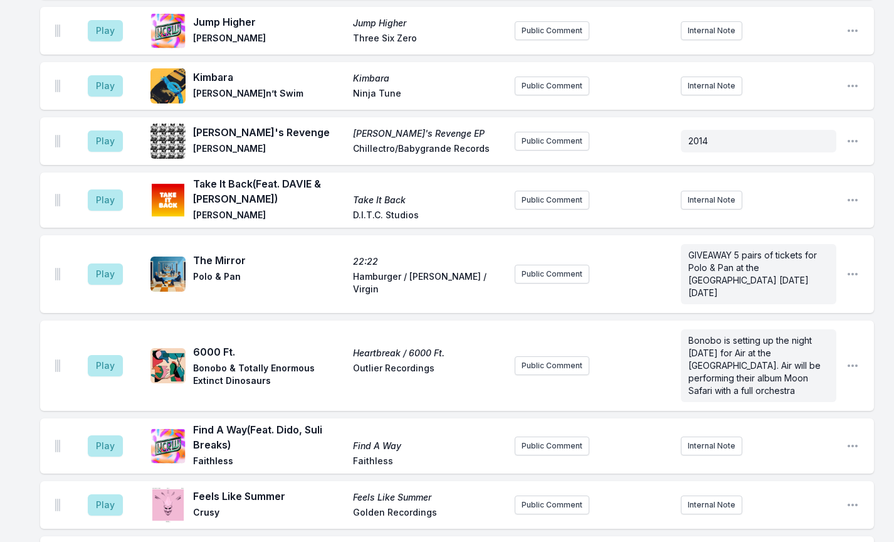
scroll to position [1339, 0]
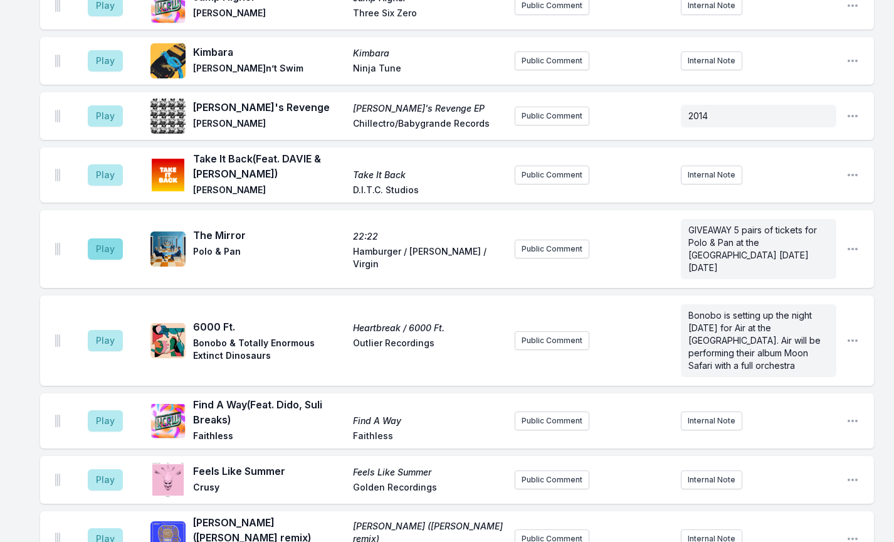
click at [105, 238] on button "Play" at bounding box center [105, 248] width 35 height 21
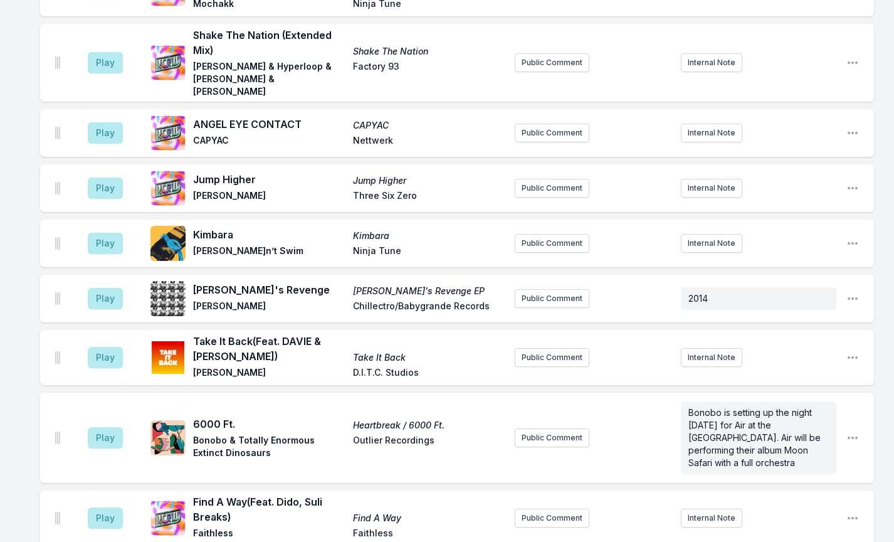
scroll to position [1236, 0]
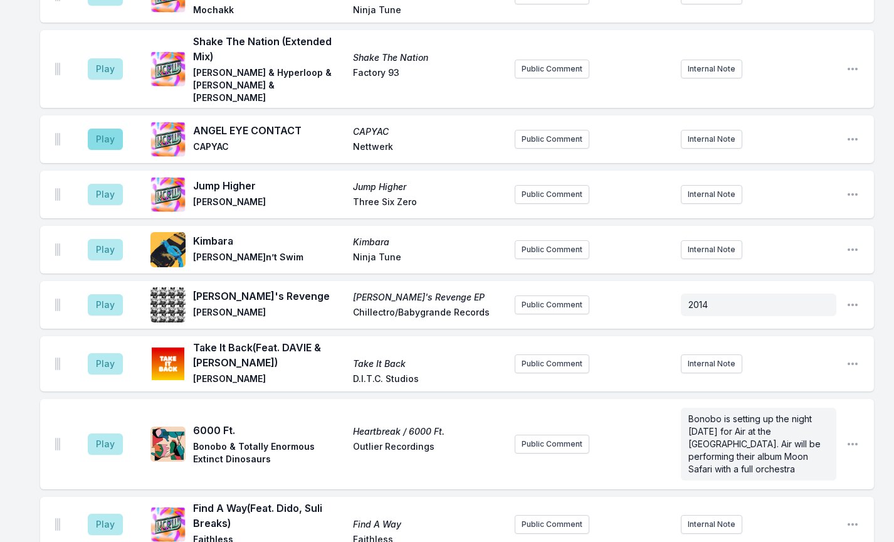
click at [108, 128] on button "Play" at bounding box center [105, 138] width 35 height 21
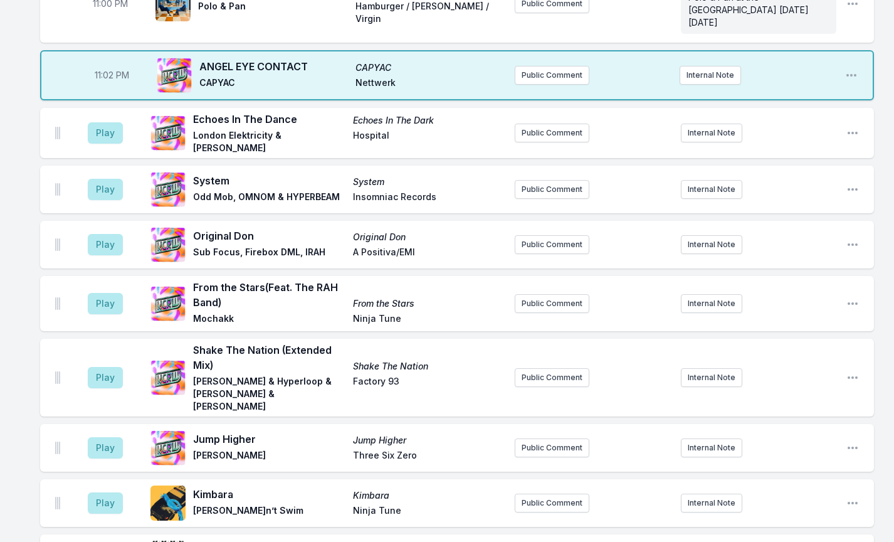
scroll to position [983, 0]
click at [115, 122] on button "Play" at bounding box center [105, 132] width 35 height 21
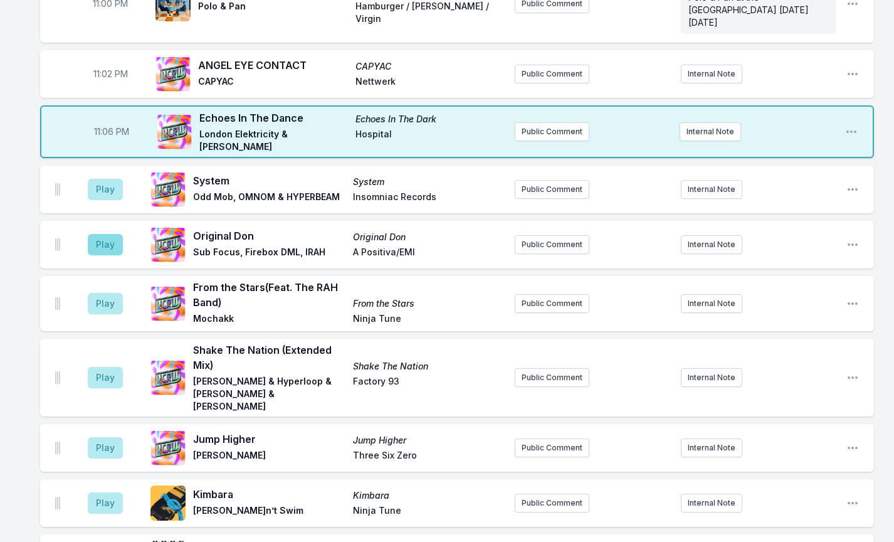
click at [110, 234] on button "Play" at bounding box center [105, 244] width 35 height 21
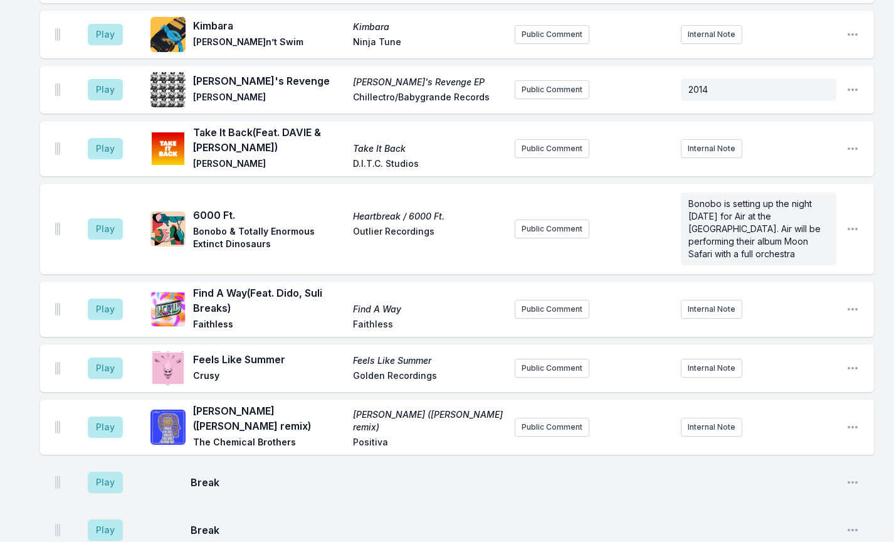
scroll to position [1453, 0]
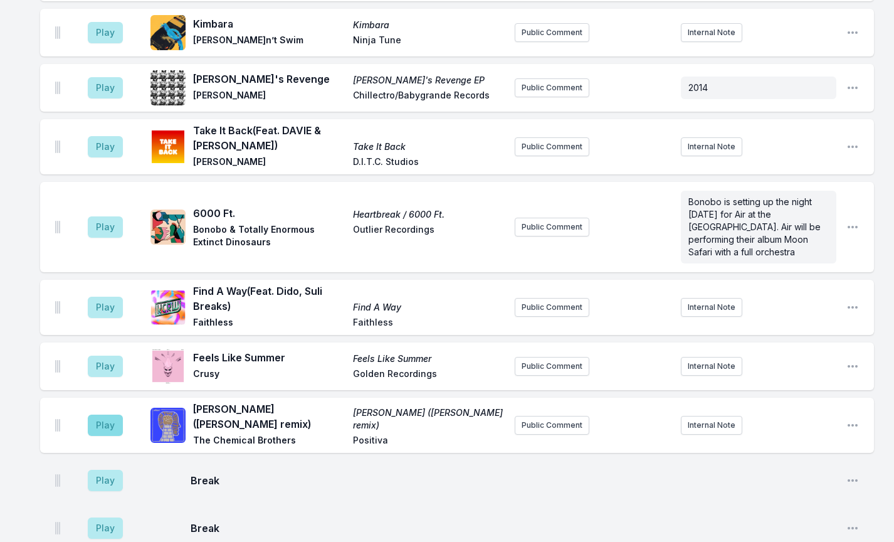
click at [104, 414] on button "Play" at bounding box center [105, 424] width 35 height 21
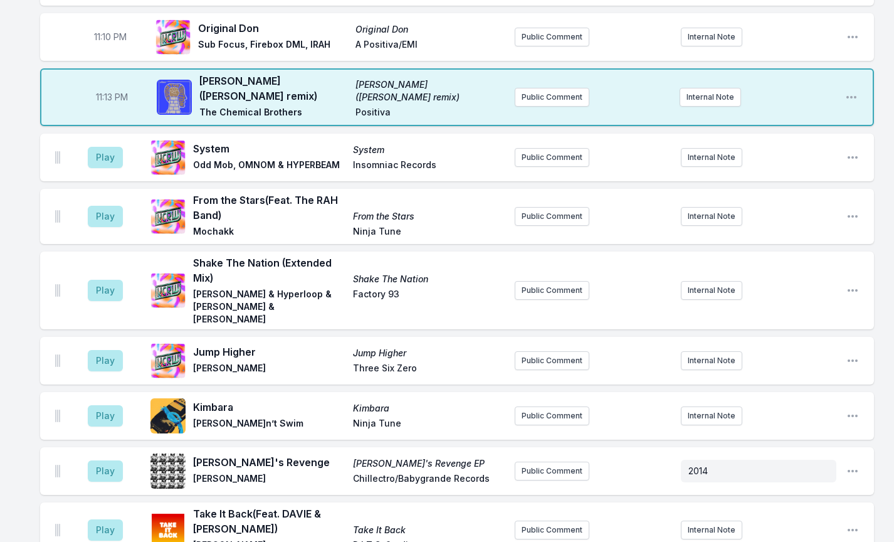
scroll to position [1134, 0]
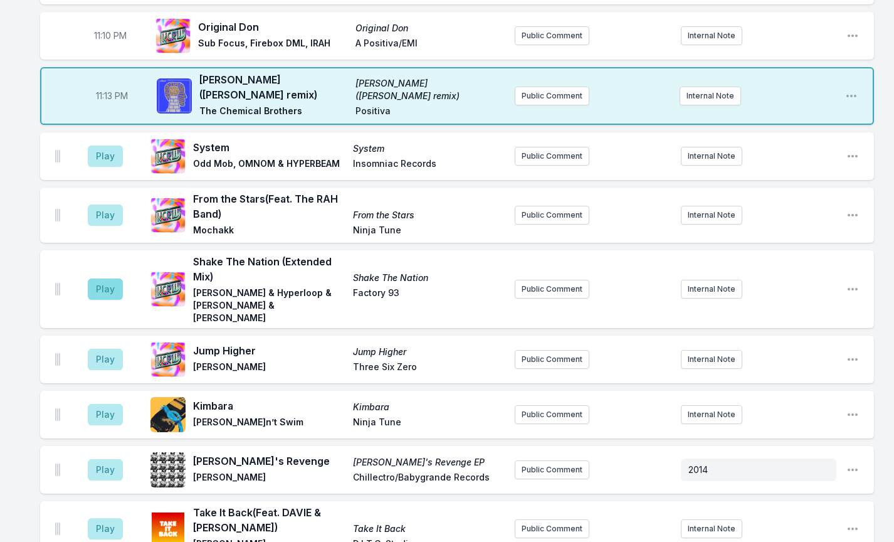
click at [99, 278] on button "Play" at bounding box center [105, 288] width 35 height 21
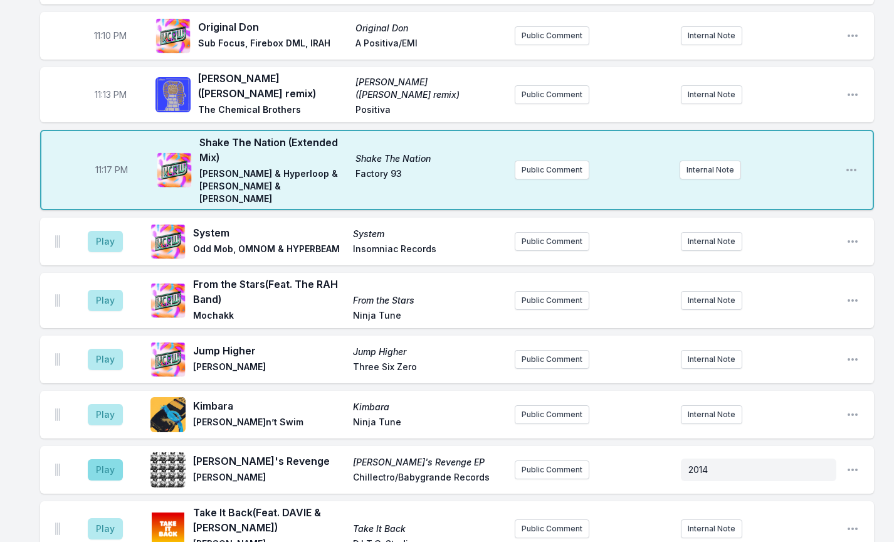
click at [103, 459] on button "Play" at bounding box center [105, 469] width 35 height 21
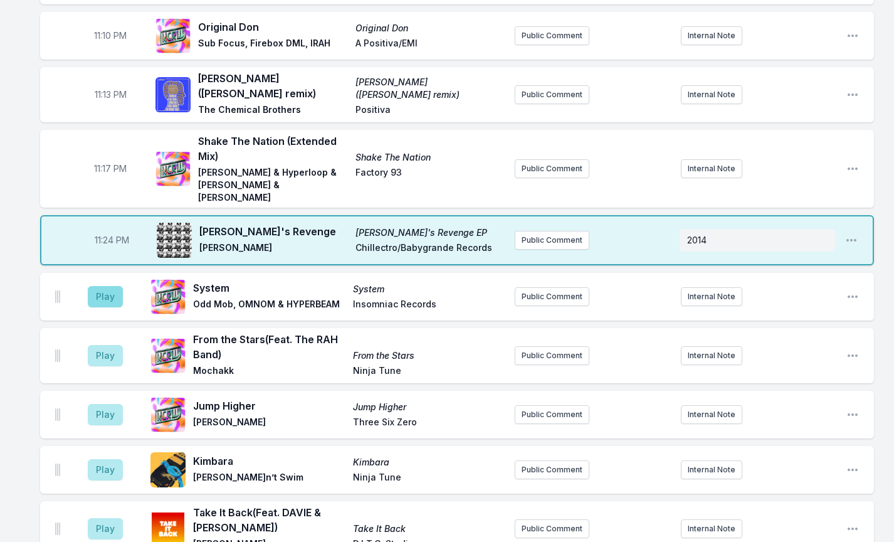
click at [90, 286] on button "Play" at bounding box center [105, 296] width 35 height 21
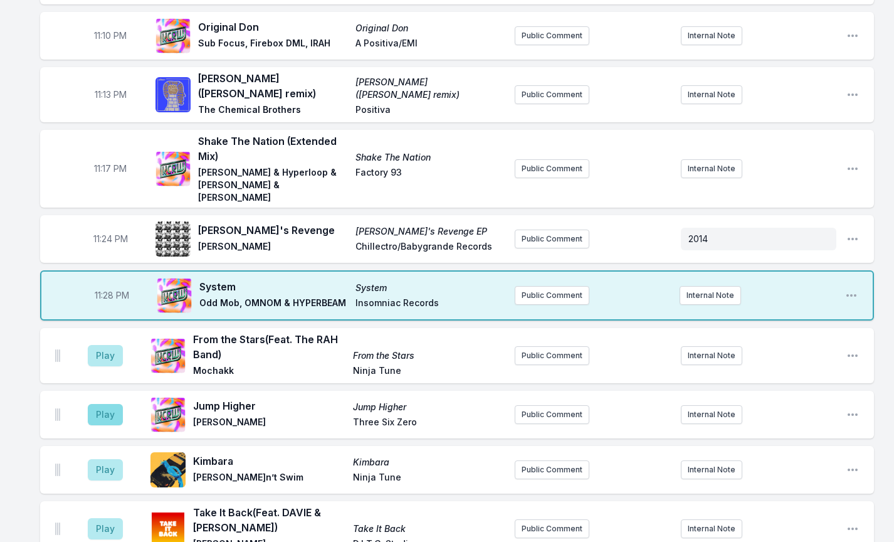
click at [114, 404] on button "Play" at bounding box center [105, 414] width 35 height 21
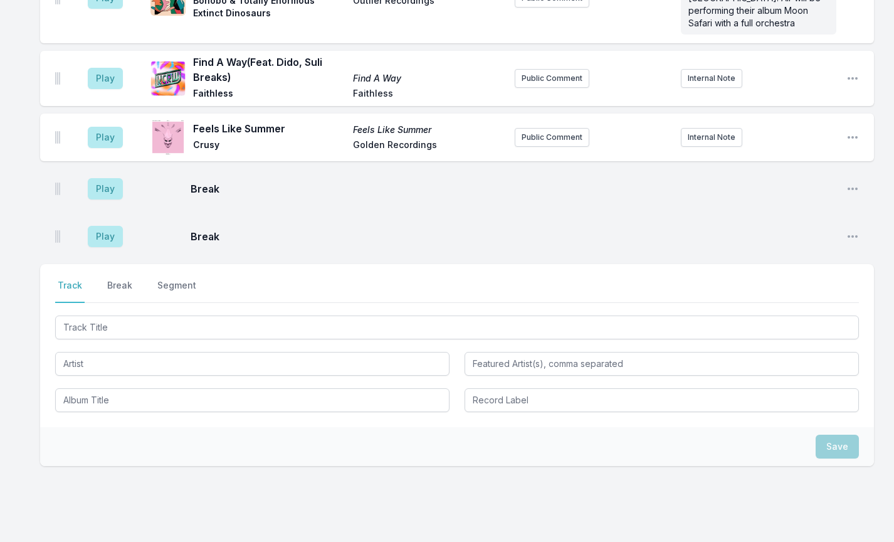
scroll to position [1744, 0]
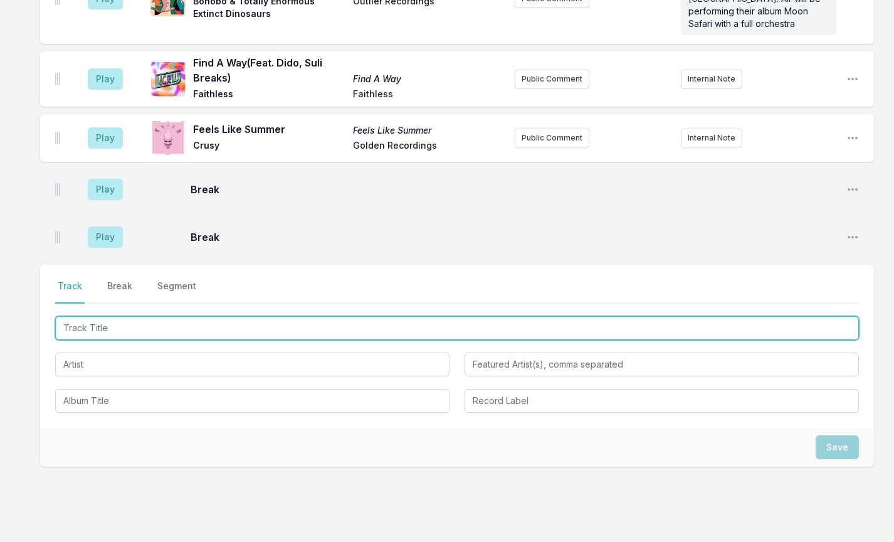
click at [140, 316] on input "Track Title" at bounding box center [457, 328] width 804 height 24
type input "Blind (Frankie Kn"
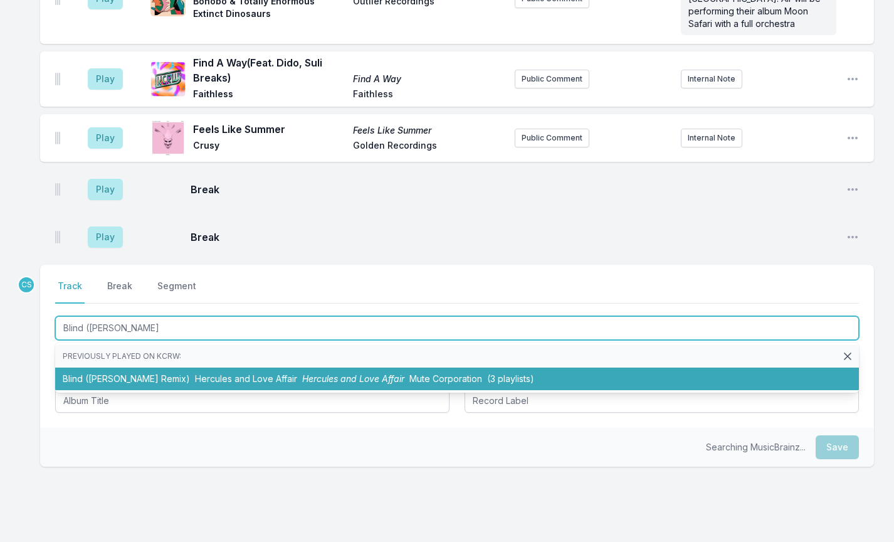
click at [155, 367] on li "Blind (Frankie Knuckles Remix) Hercules and Love Affair Hercules and Love Affai…" at bounding box center [457, 378] width 804 height 23
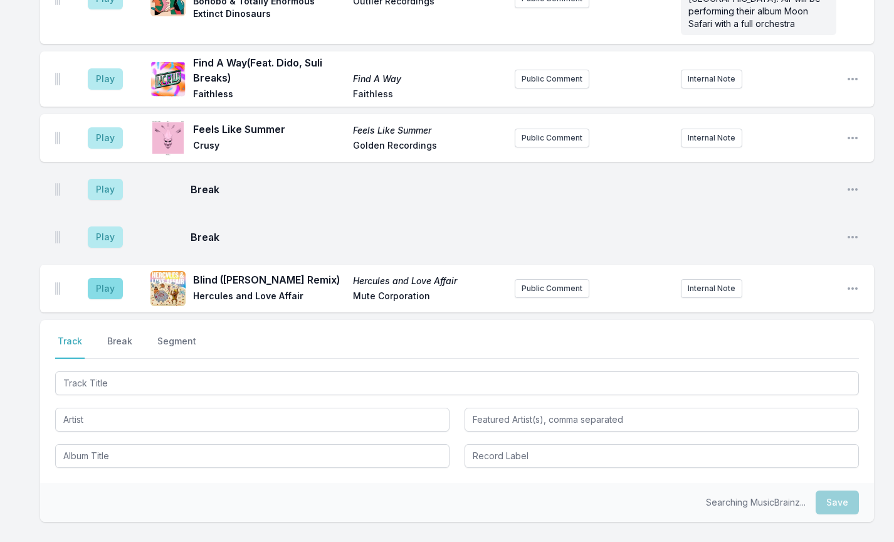
click at [114, 278] on button "Play" at bounding box center [105, 288] width 35 height 21
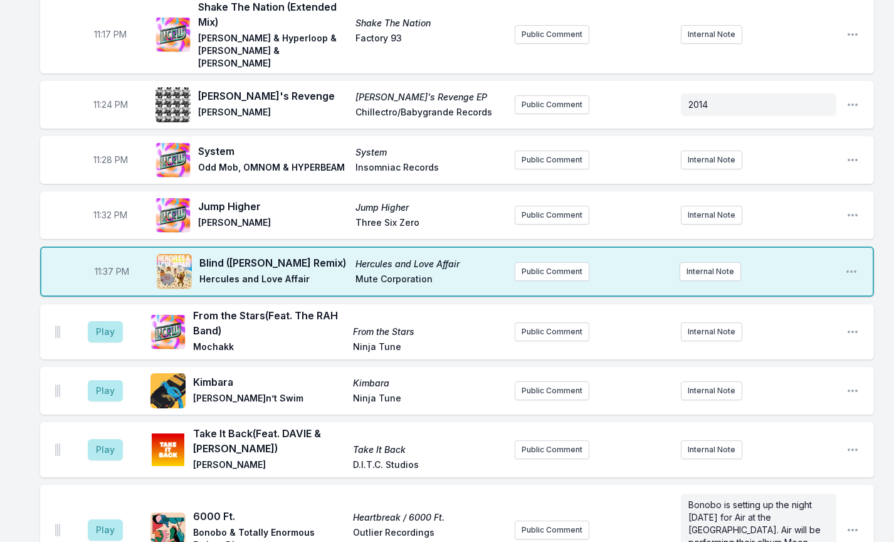
scroll to position [1270, 0]
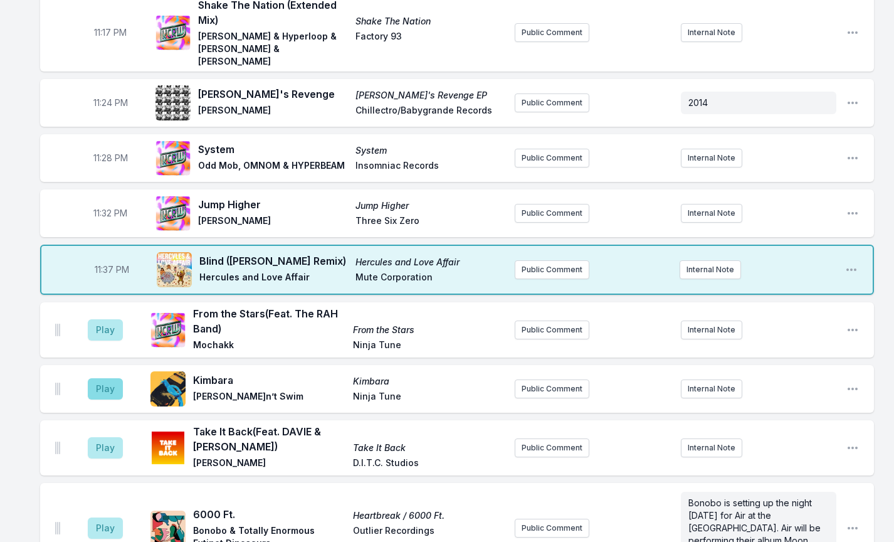
click at [103, 378] on button "Play" at bounding box center [105, 388] width 35 height 21
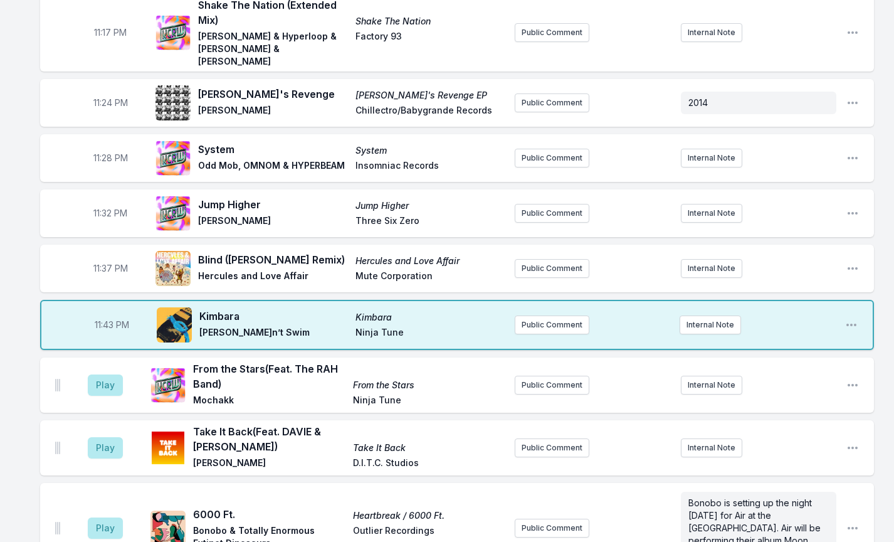
click at [103, 374] on button "Play" at bounding box center [105, 384] width 35 height 21
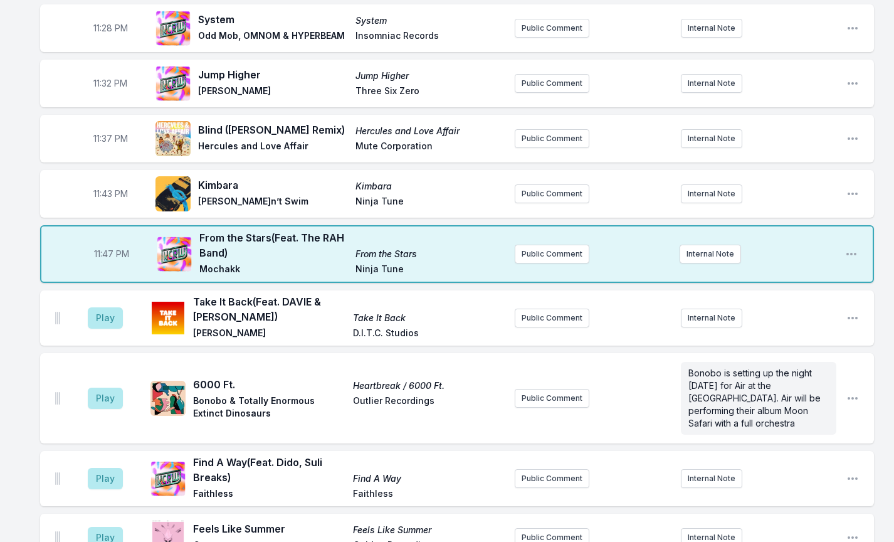
scroll to position [1431, 0]
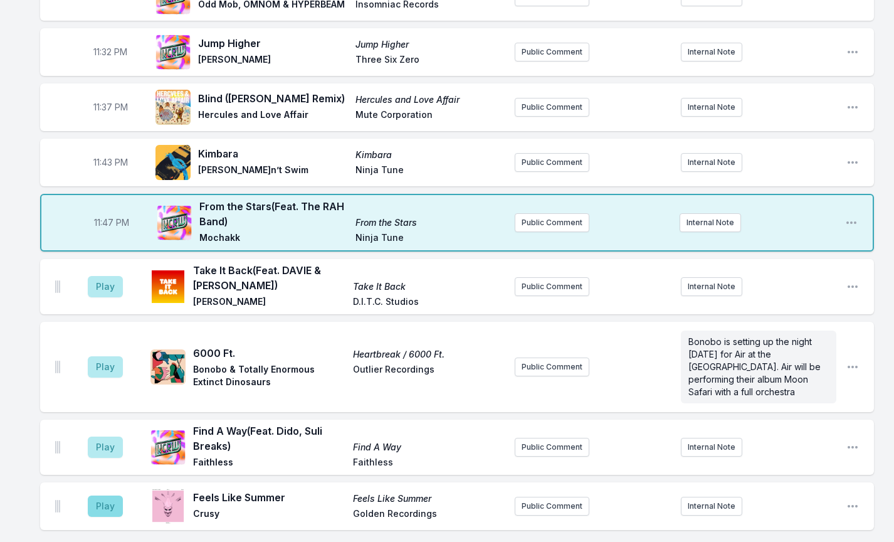
click at [98, 495] on button "Play" at bounding box center [105, 505] width 35 height 21
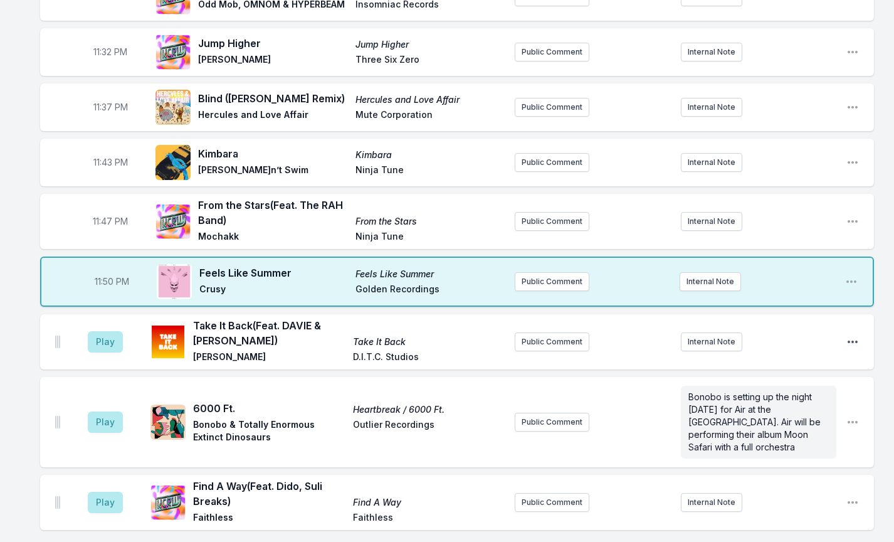
click at [851, 335] on icon "Open playlist item options" at bounding box center [852, 341] width 13 height 13
click at [763, 401] on button "Delete Entry" at bounding box center [788, 412] width 140 height 23
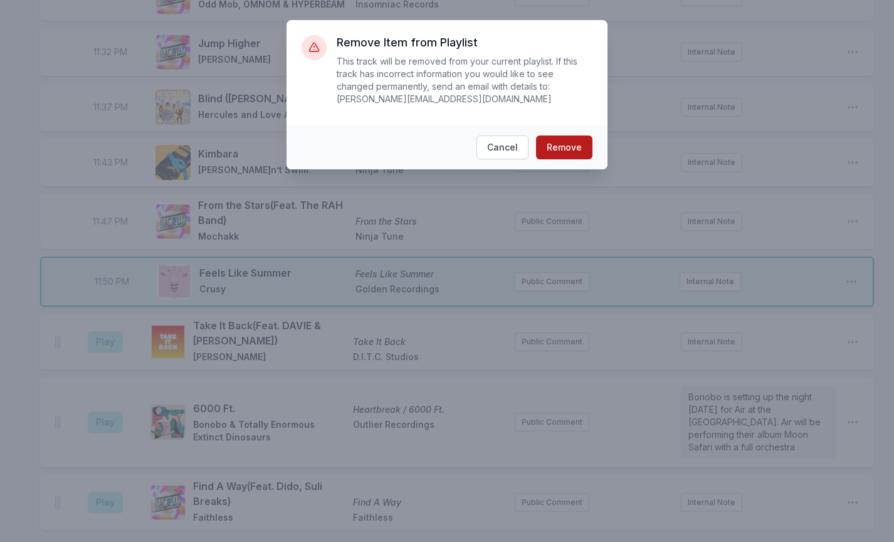
click at [562, 143] on button "Remove" at bounding box center [564, 147] width 56 height 24
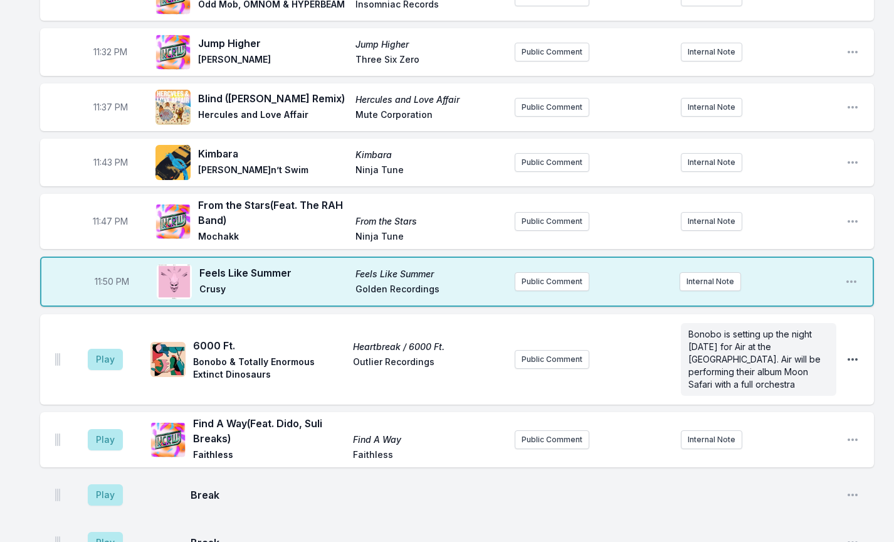
click at [855, 353] on icon "Open playlist item options" at bounding box center [852, 359] width 13 height 13
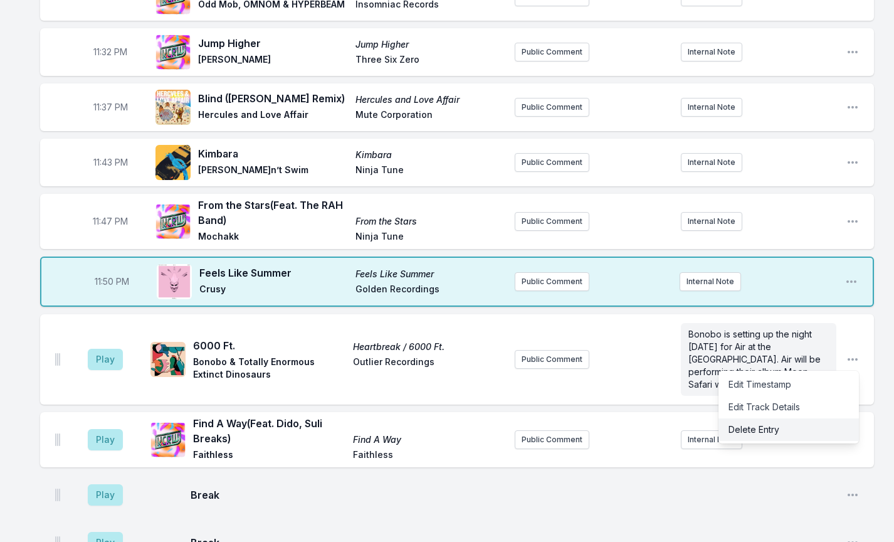
click at [783, 418] on button "Delete Entry" at bounding box center [788, 429] width 140 height 23
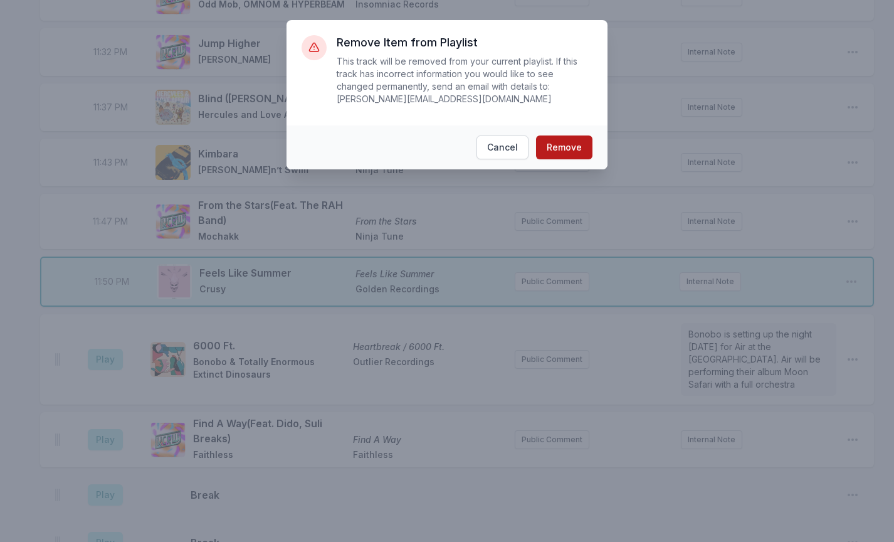
click at [580, 154] on button "Remove" at bounding box center [564, 147] width 56 height 24
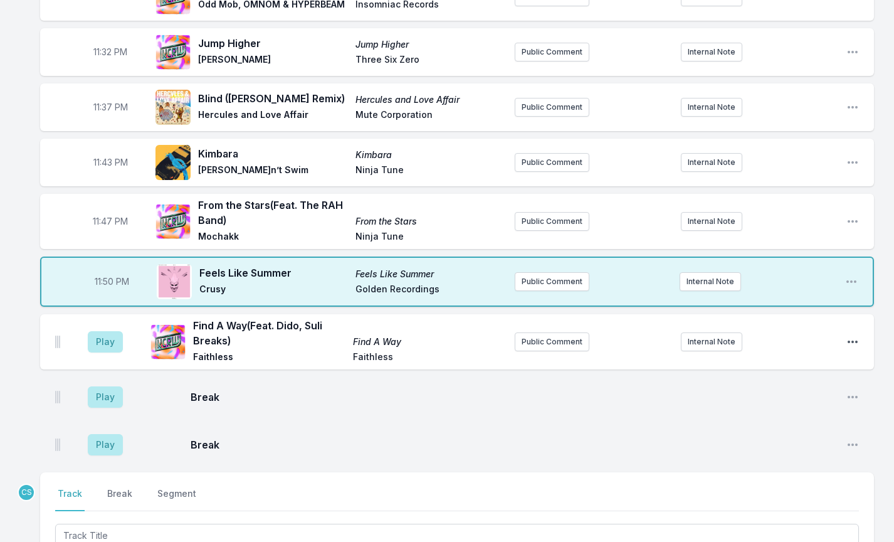
click at [854, 335] on icon "Open playlist item options" at bounding box center [852, 341] width 13 height 13
click at [776, 401] on button "Delete Entry" at bounding box center [788, 412] width 140 height 23
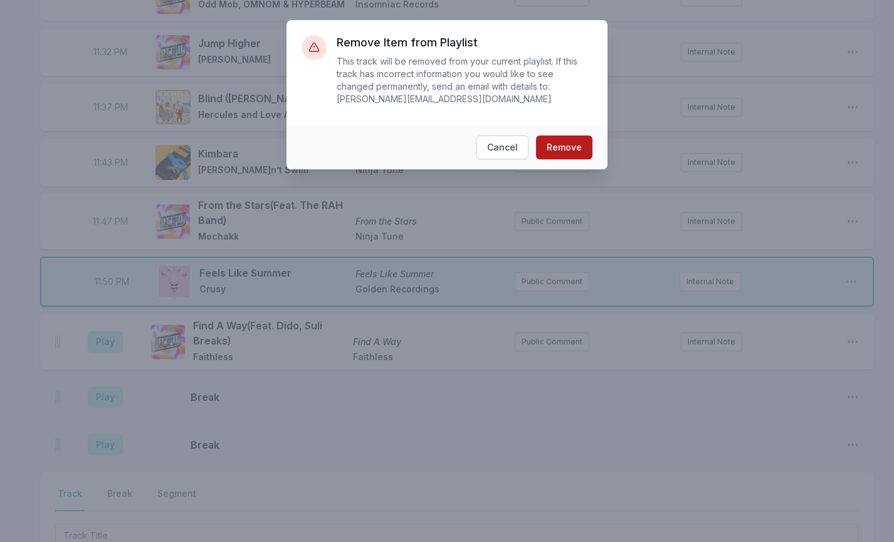
click at [578, 147] on button "Remove" at bounding box center [564, 147] width 56 height 24
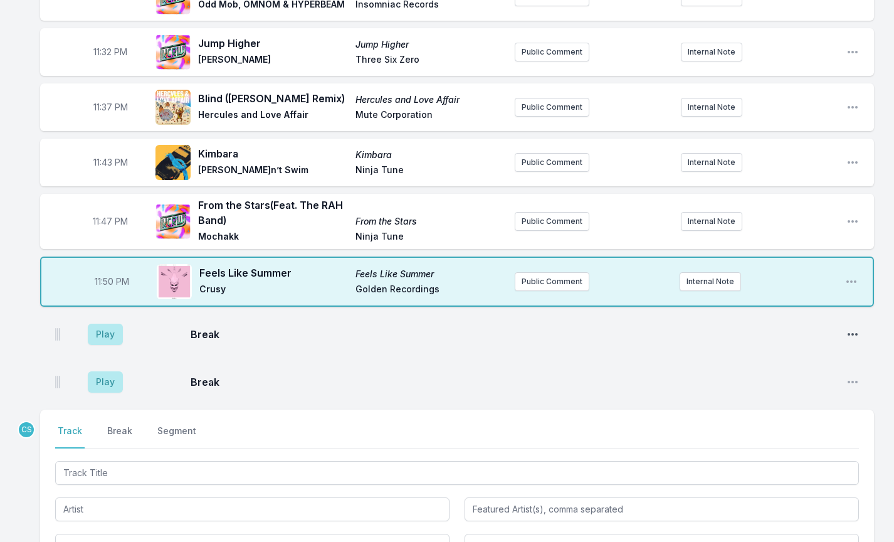
click at [852, 328] on icon "Open playlist item options" at bounding box center [852, 334] width 13 height 13
click at [800, 370] on button "Delete Entry" at bounding box center [788, 381] width 140 height 23
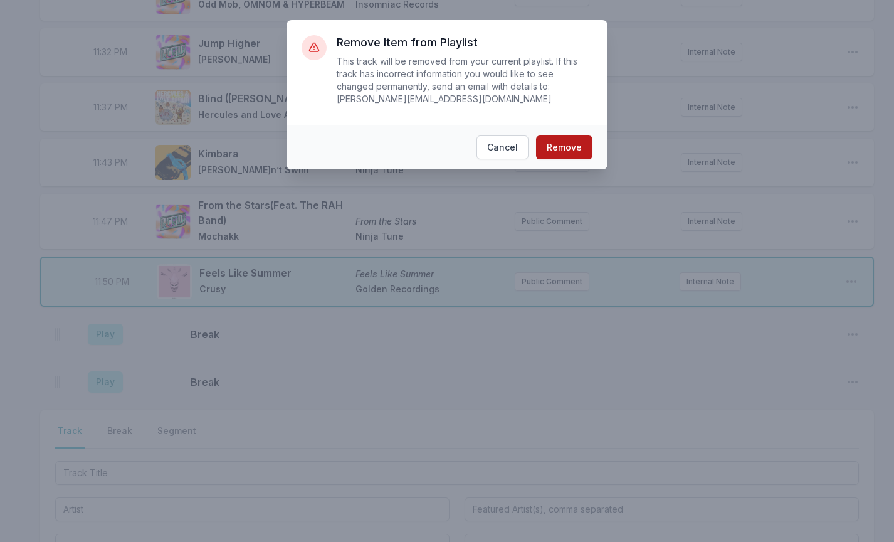
click at [566, 144] on button "Remove" at bounding box center [564, 147] width 56 height 24
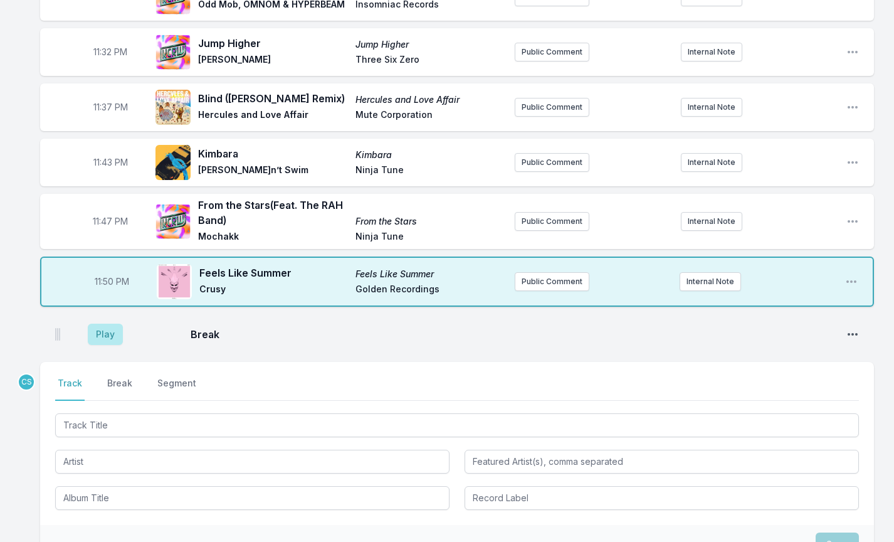
click at [852, 333] on icon "Open playlist item options" at bounding box center [852, 334] width 10 height 3
click at [797, 370] on button "Delete Entry" at bounding box center [788, 381] width 140 height 23
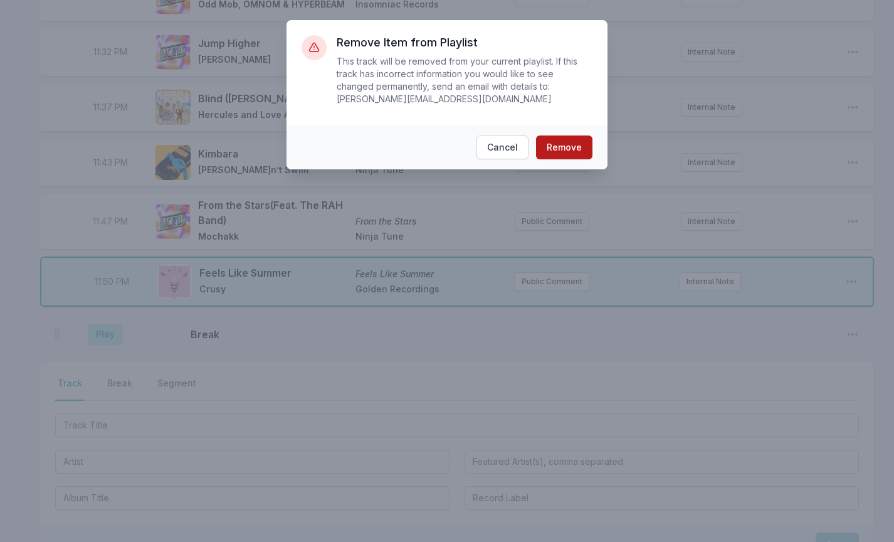
click at [567, 150] on button "Remove" at bounding box center [564, 147] width 56 height 24
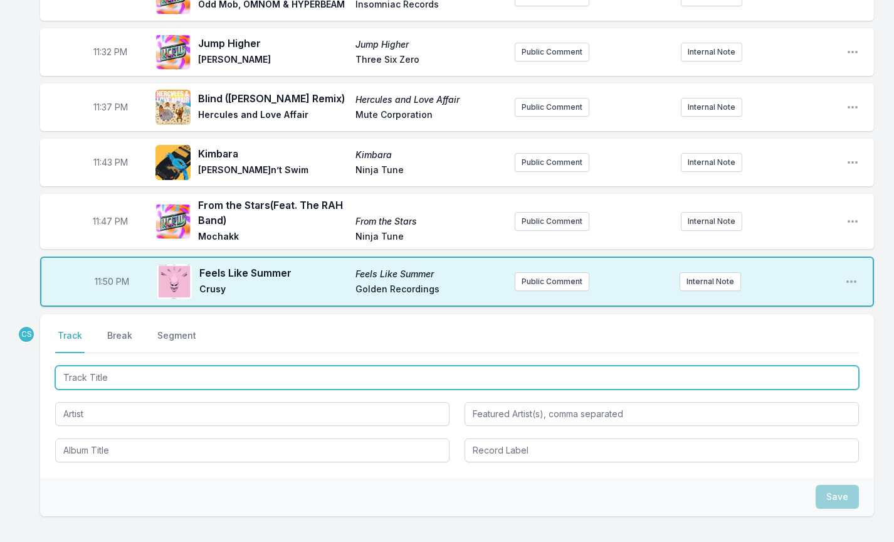
click at [140, 365] on input "Track Title" at bounding box center [457, 377] width 804 height 24
type input "Silent Letter"
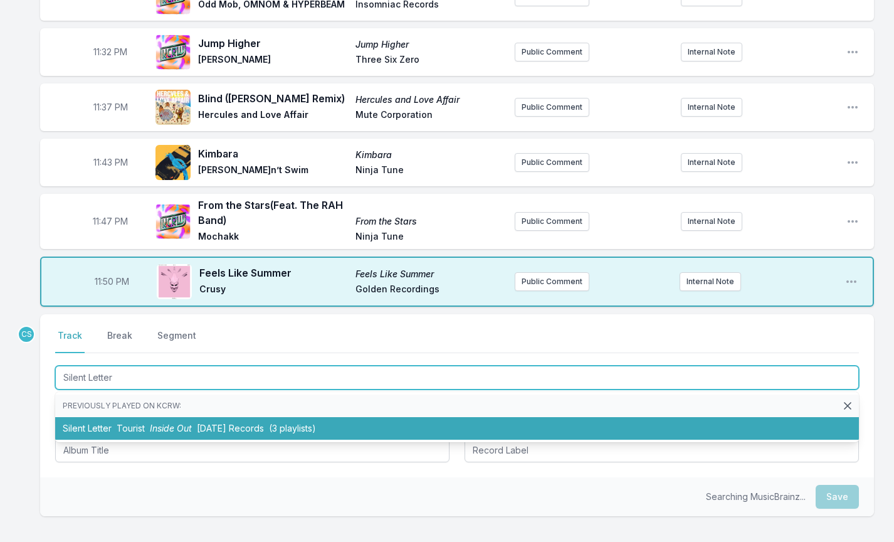
click at [137, 417] on li "Silent Letter Tourist Inside Out Monday Records (3 playlists)" at bounding box center [457, 428] width 804 height 23
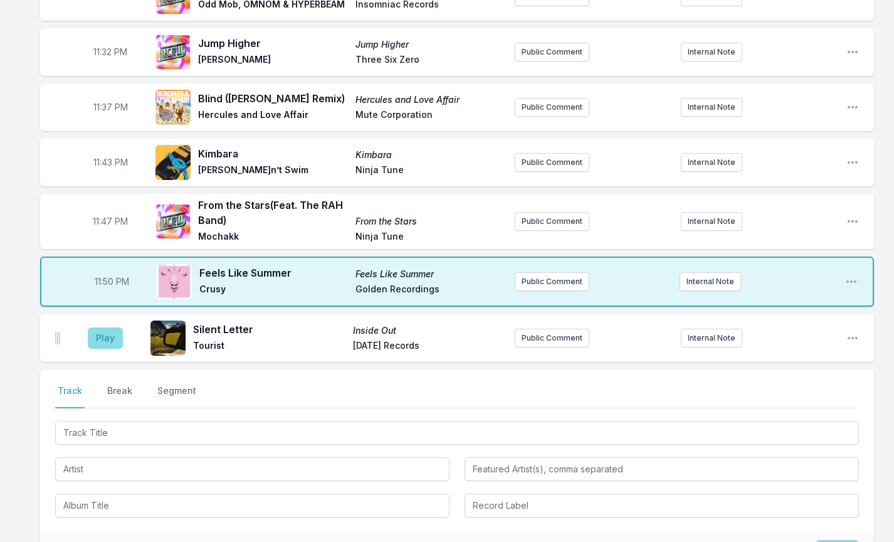
click at [92, 327] on button "Play" at bounding box center [105, 337] width 35 height 21
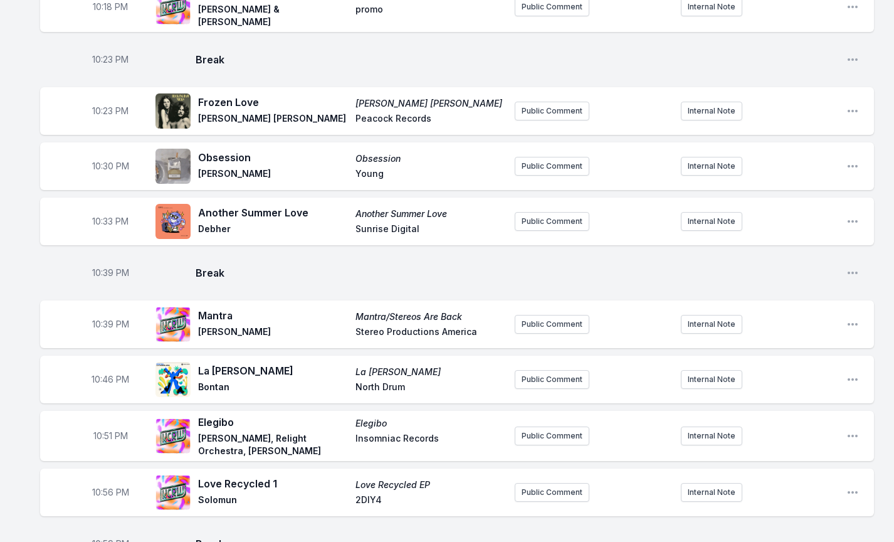
scroll to position [376, 0]
